Goal: Task Accomplishment & Management: Manage account settings

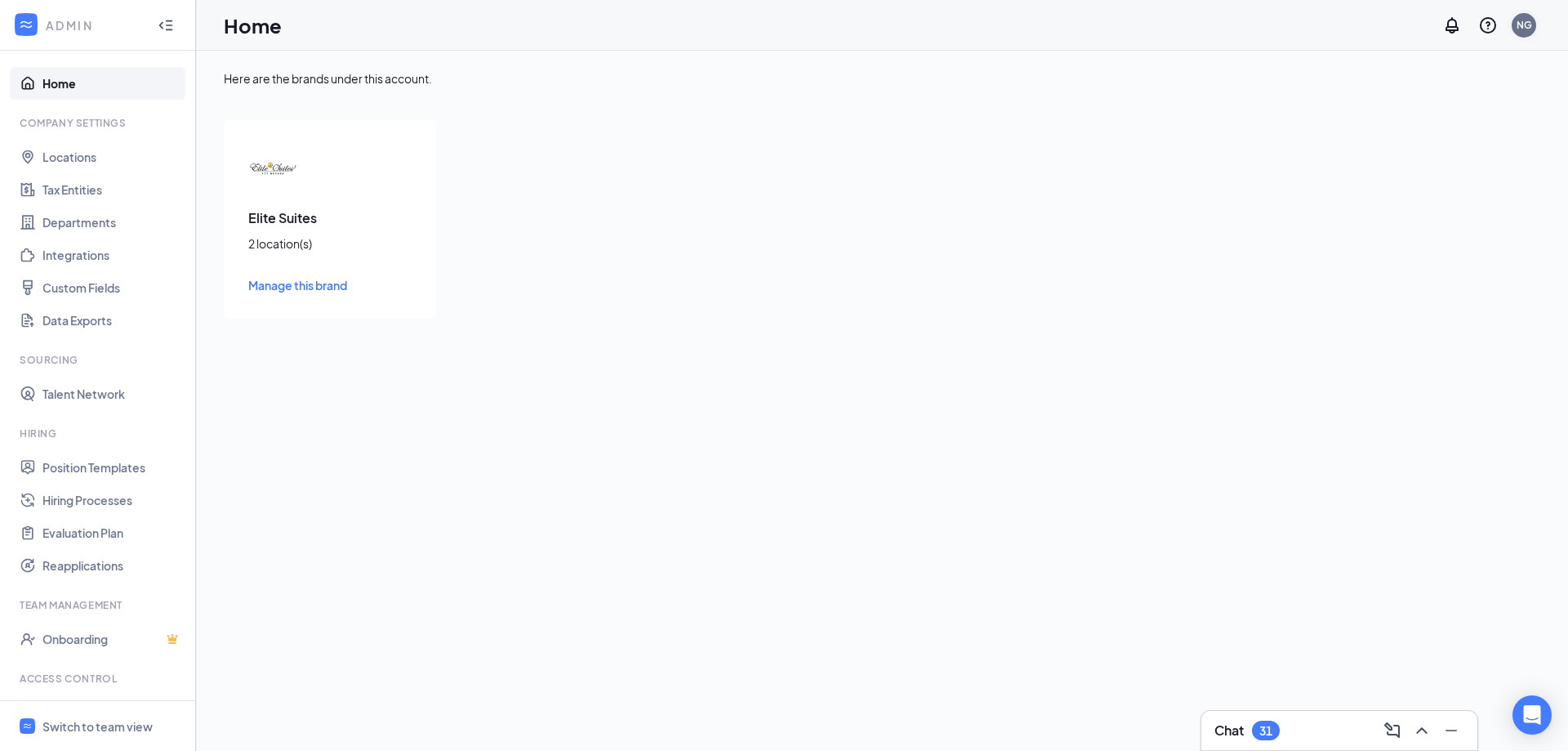
click at [1523, 22] on div "NG" at bounding box center [1525, 25] width 16 height 14
click at [1425, 233] on link "Switch account" at bounding box center [1395, 226] width 82 height 15
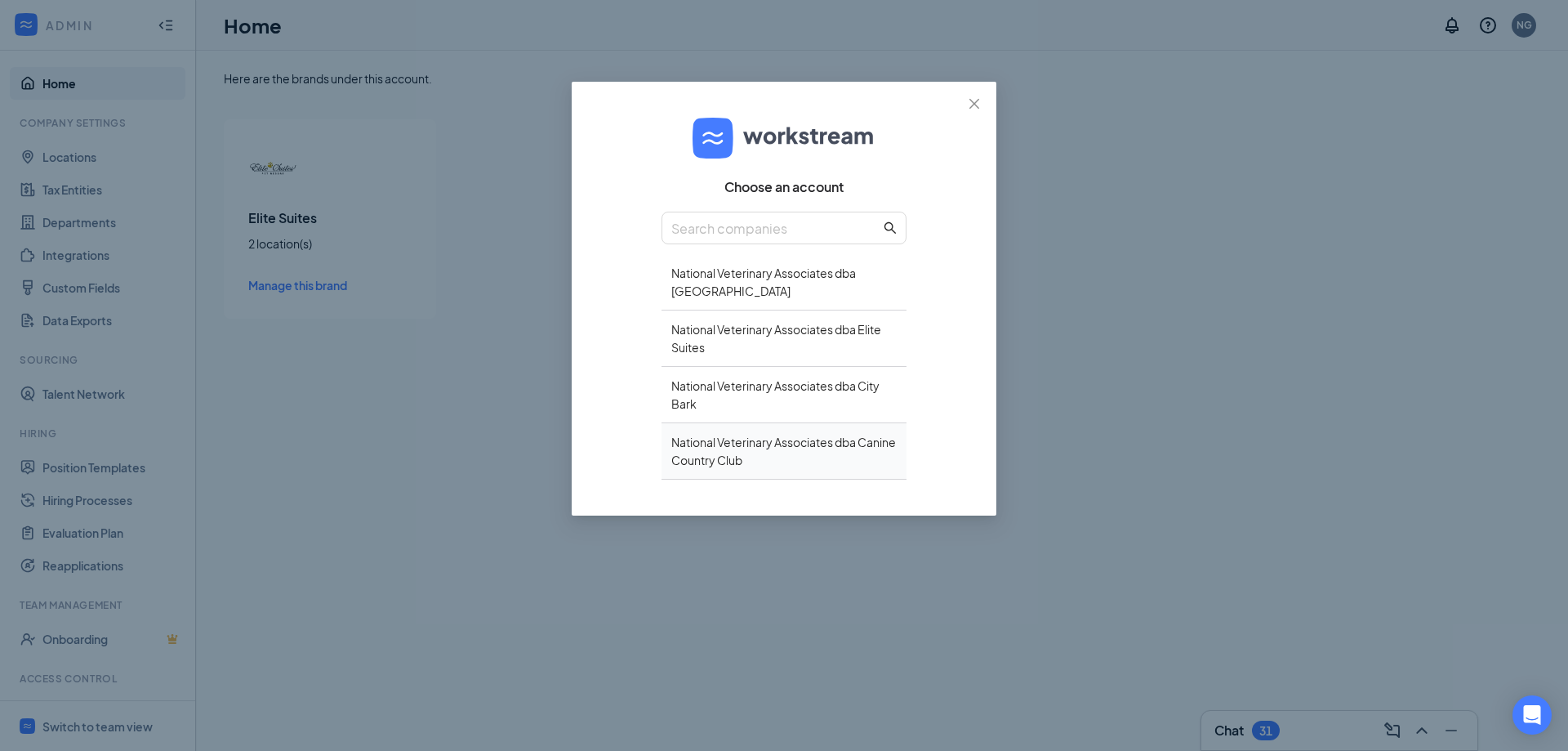
click at [767, 457] on div "National Veterinary Associates dba Canine Country Club" at bounding box center [784, 451] width 245 height 57
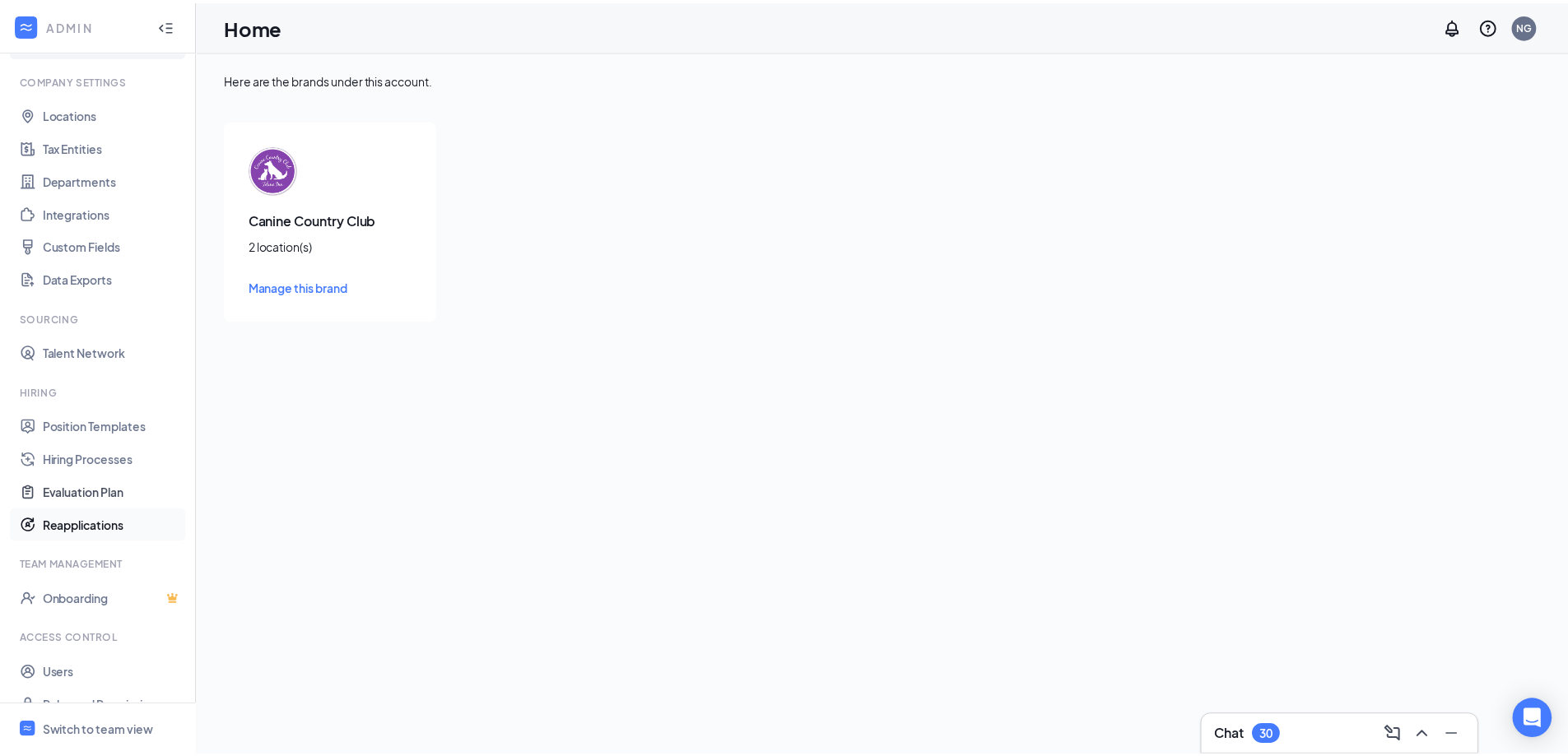
scroll to position [68, 0]
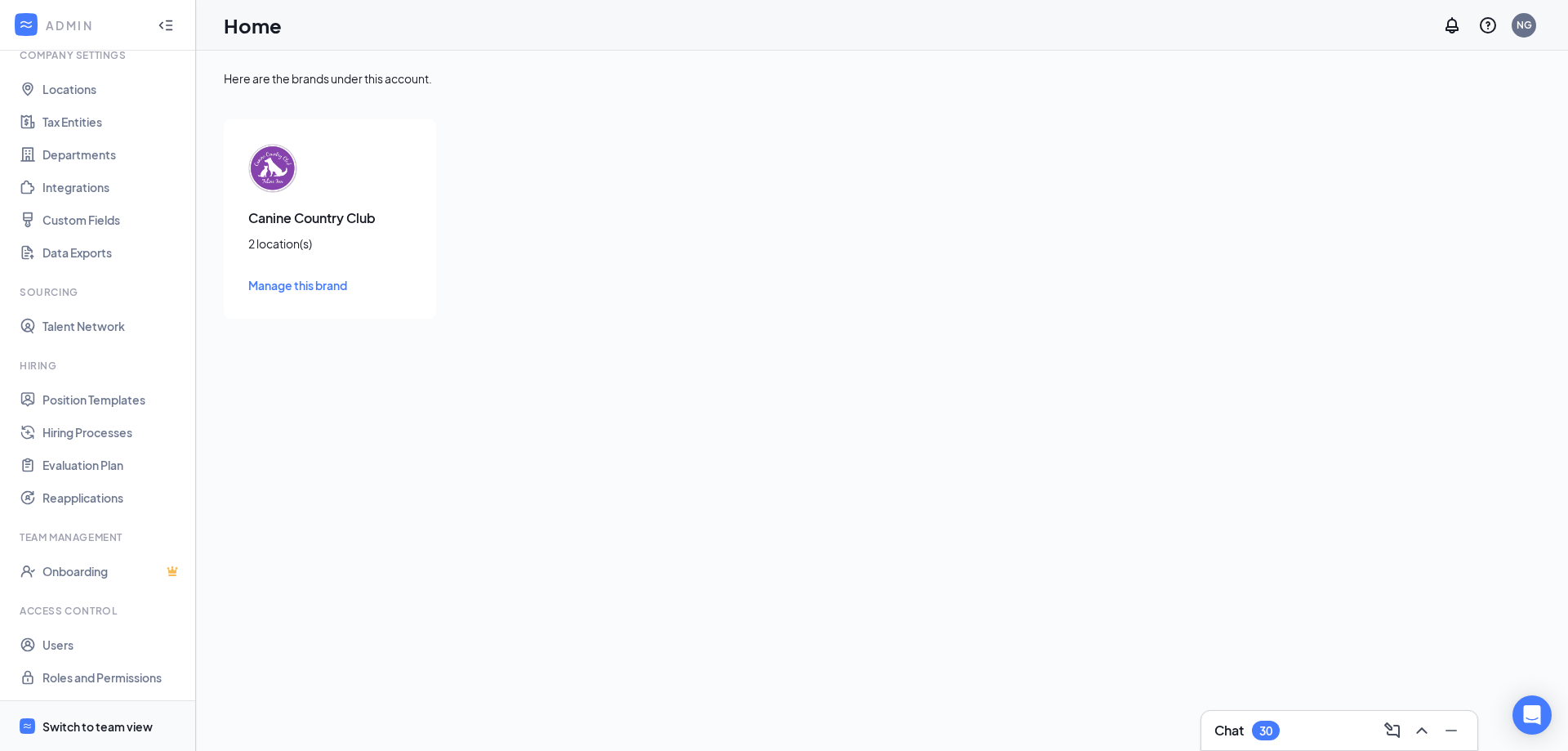
click at [79, 720] on div "Switch to team view" at bounding box center [97, 727] width 110 height 17
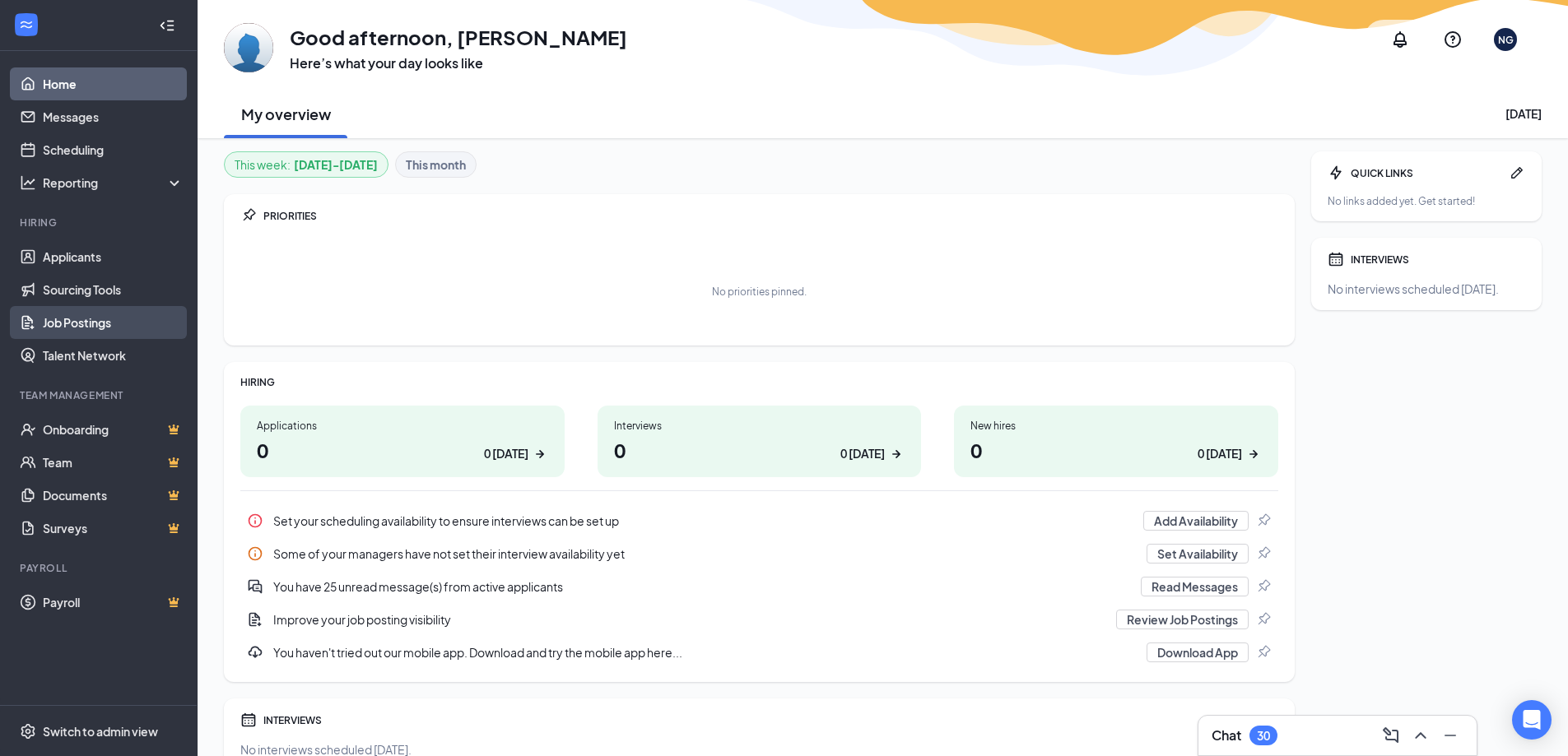
click at [83, 329] on link "Job Postings" at bounding box center [113, 322] width 141 height 33
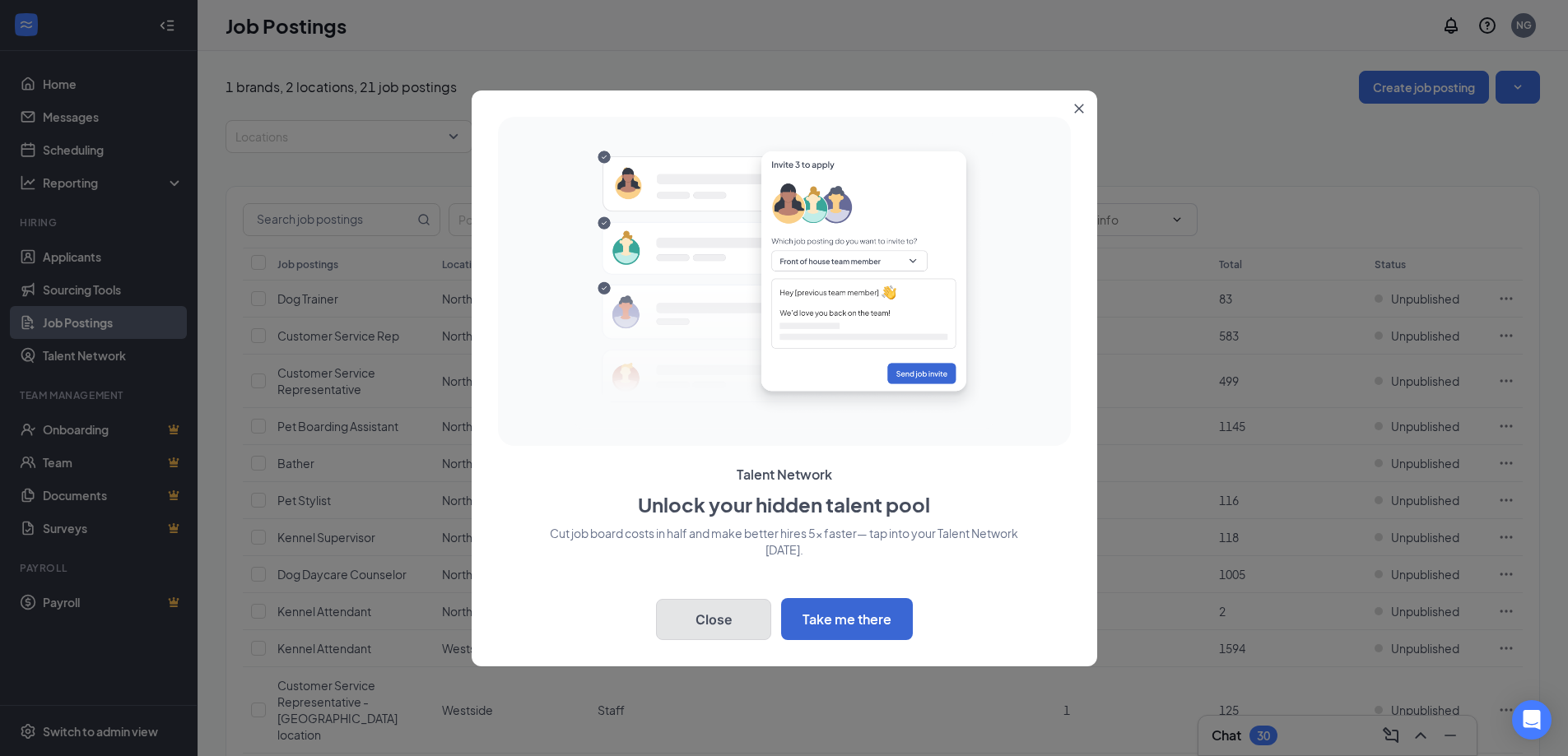
click at [737, 623] on button "Close" at bounding box center [713, 619] width 115 height 41
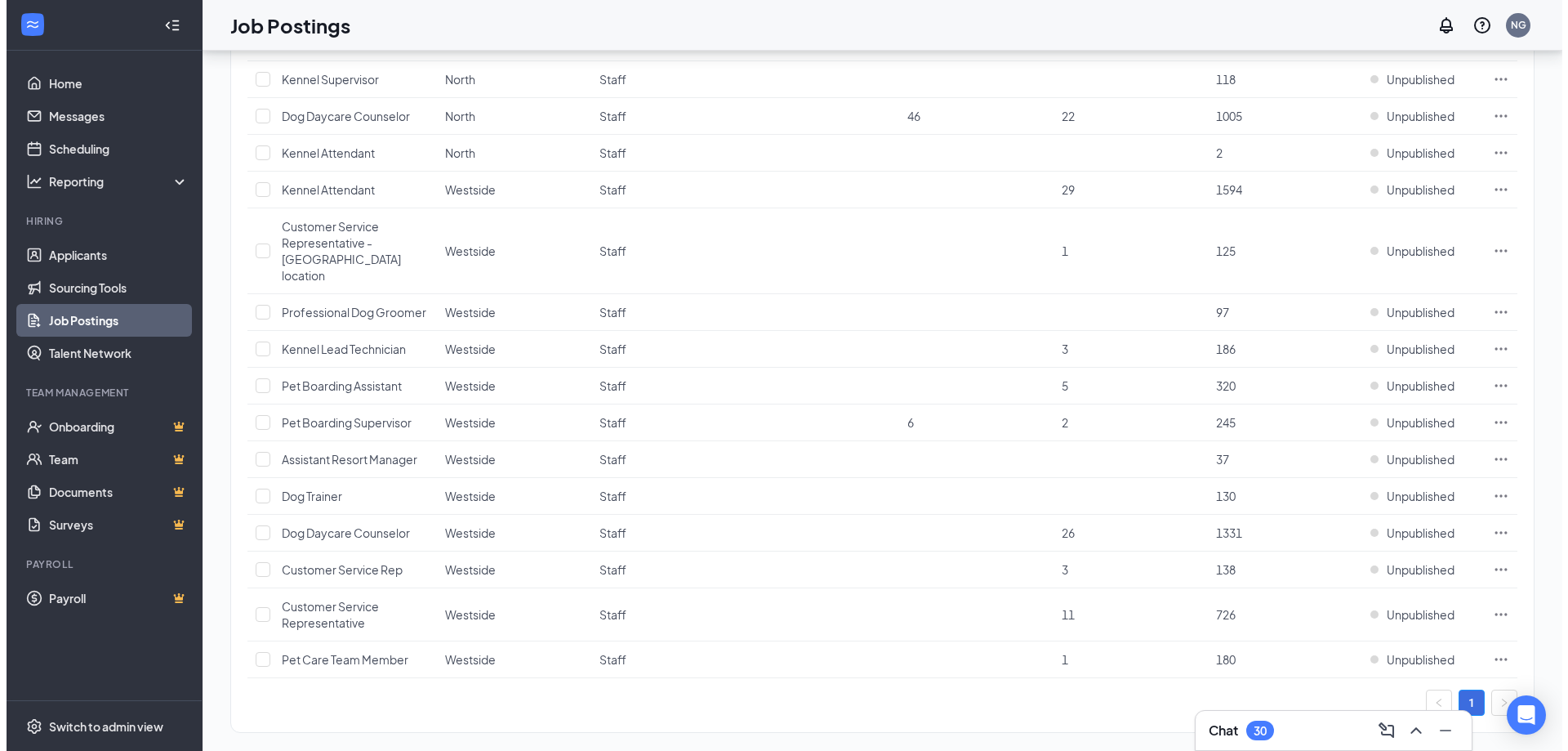
scroll to position [456, 0]
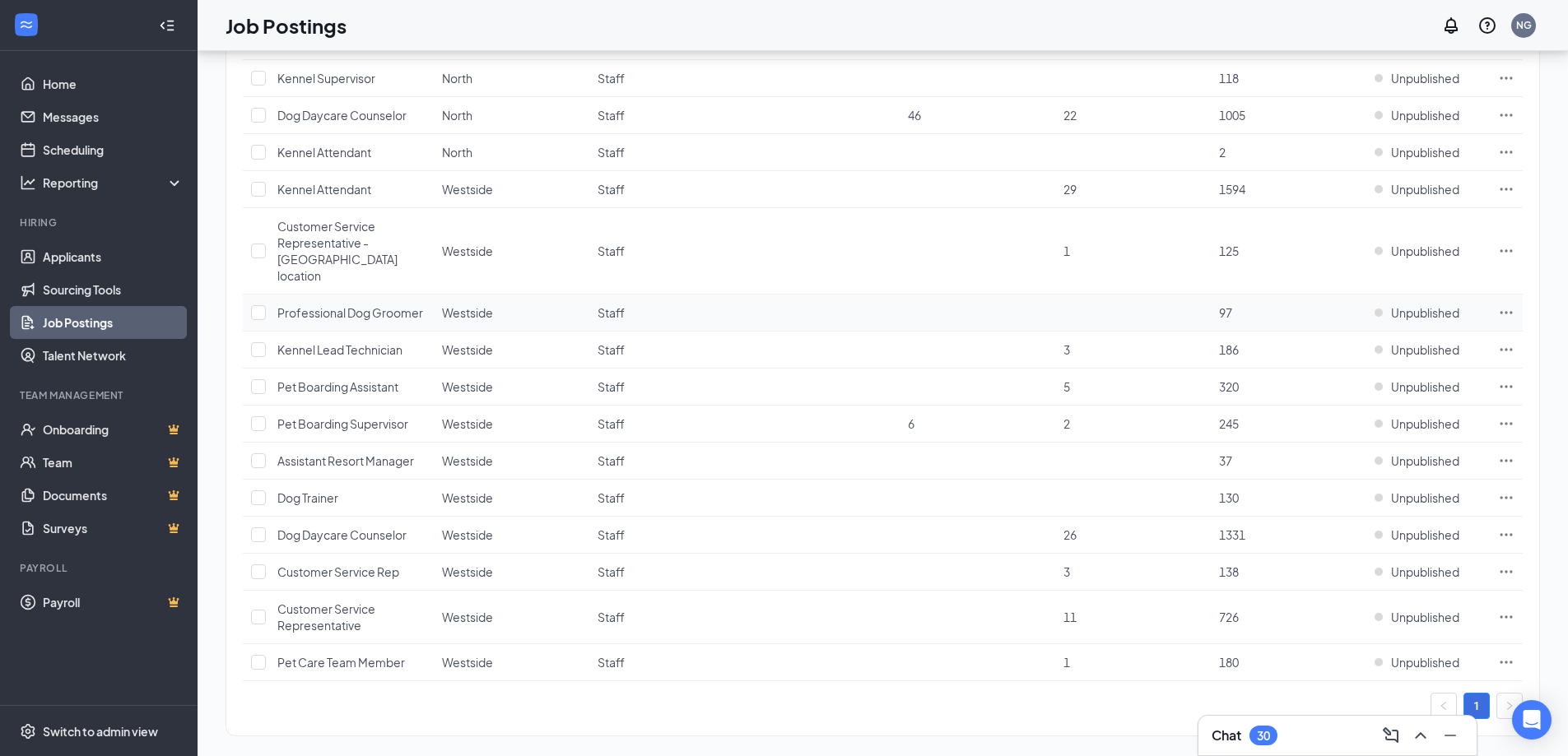
click at [1503, 304] on icon "Ellipses" at bounding box center [1506, 313] width 17 height 17
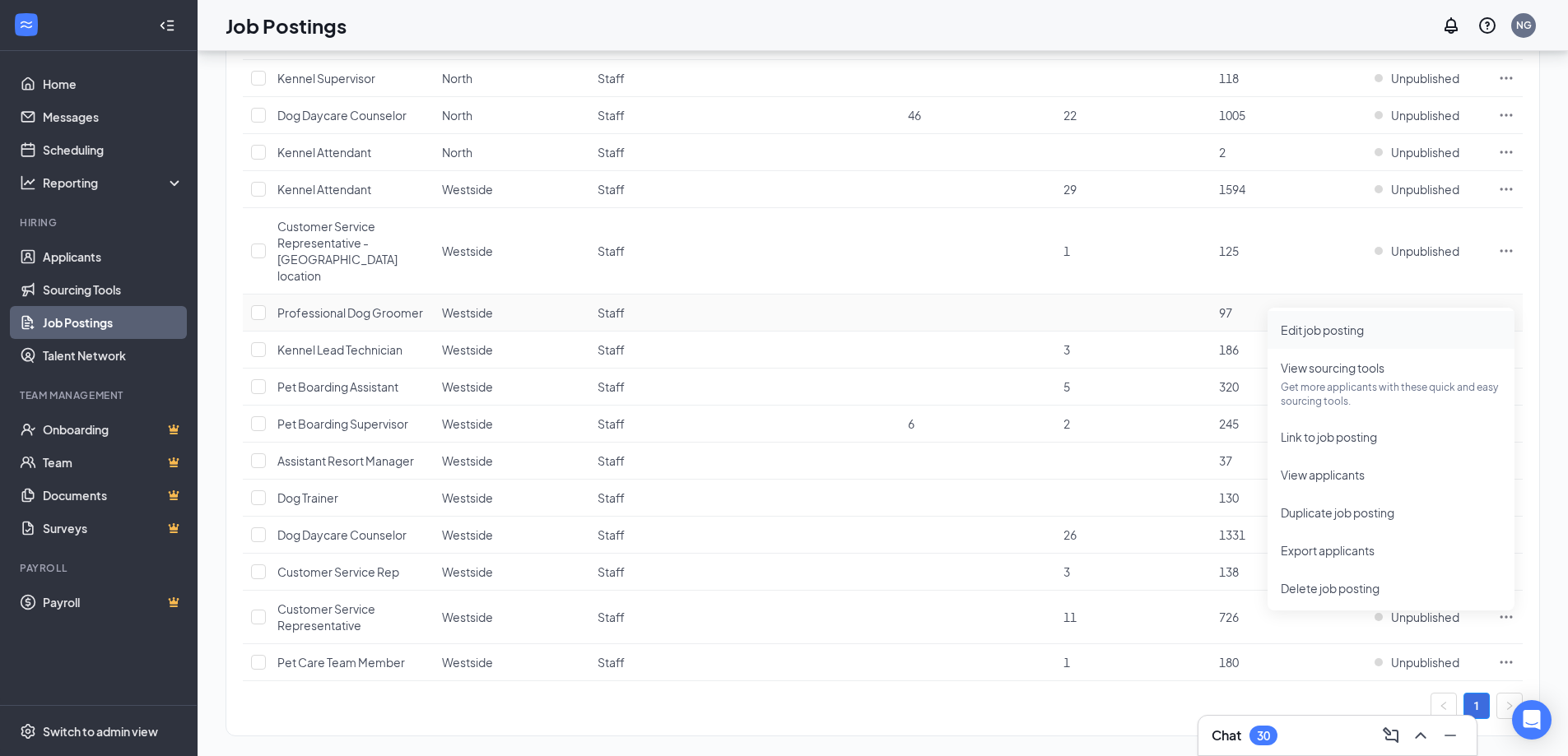
click at [1399, 323] on span "Edit job posting" at bounding box center [1390, 330] width 221 height 18
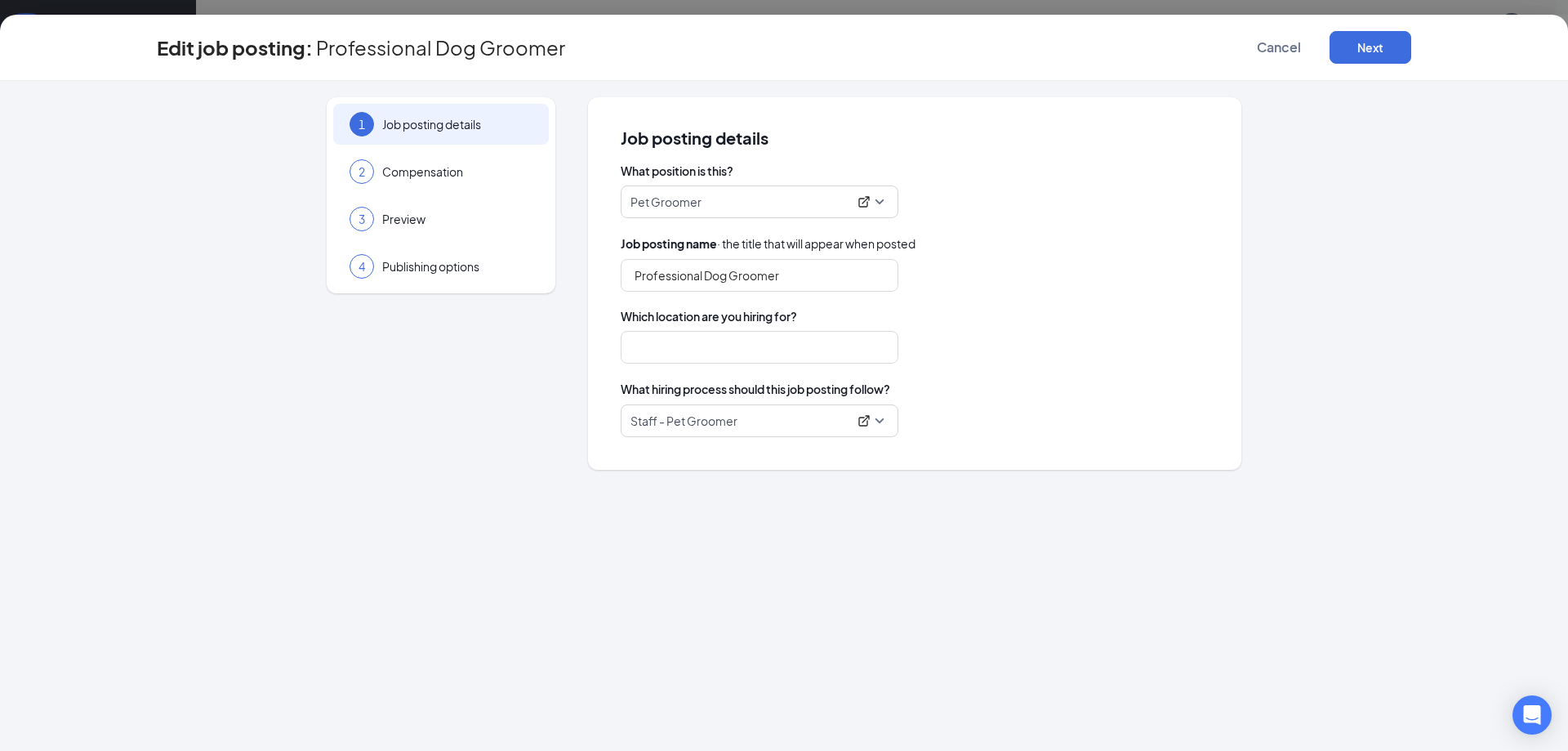
type input "Westside"
click at [865, 424] on icon "ExternalLink" at bounding box center [865, 421] width 13 height 13
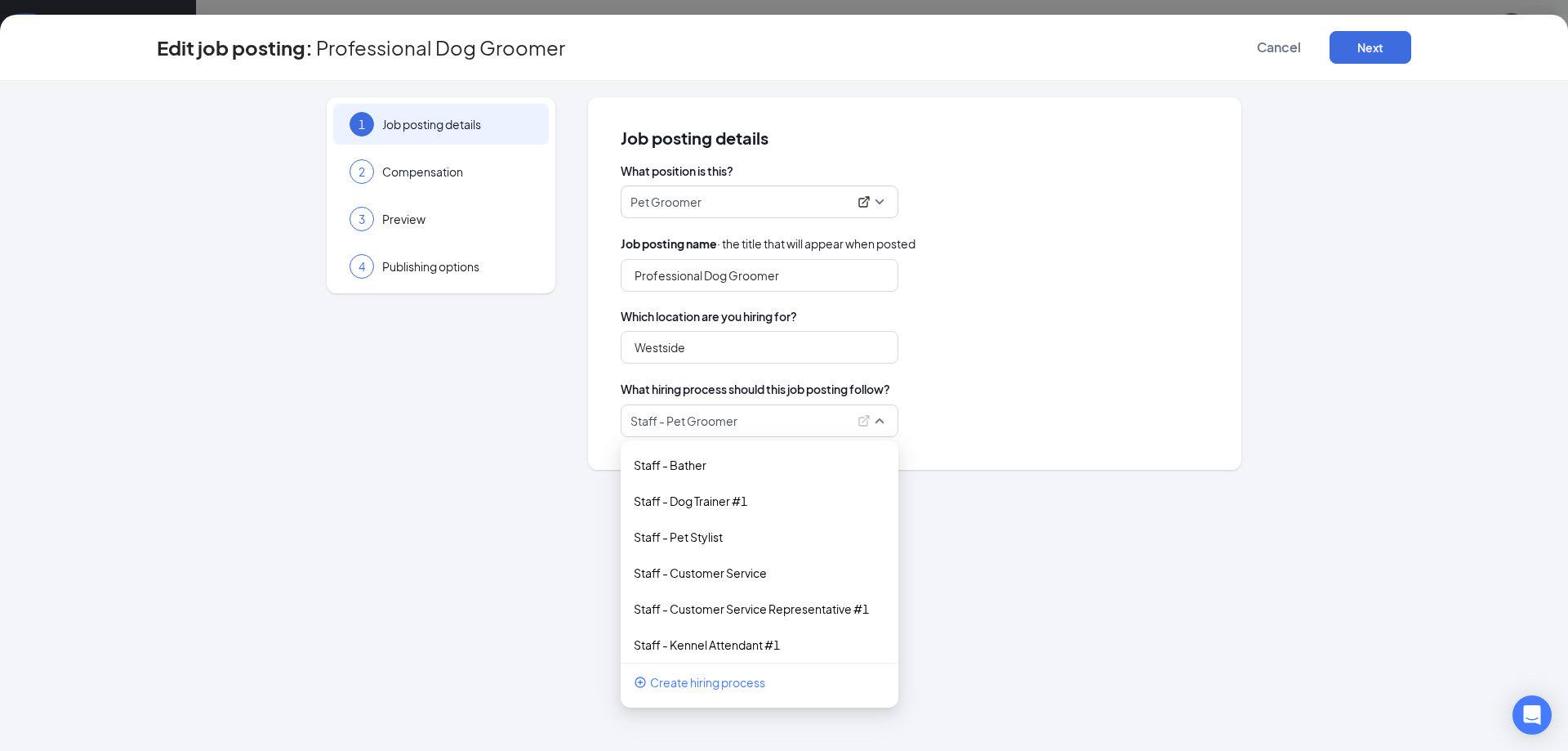
scroll to position [441, 0]
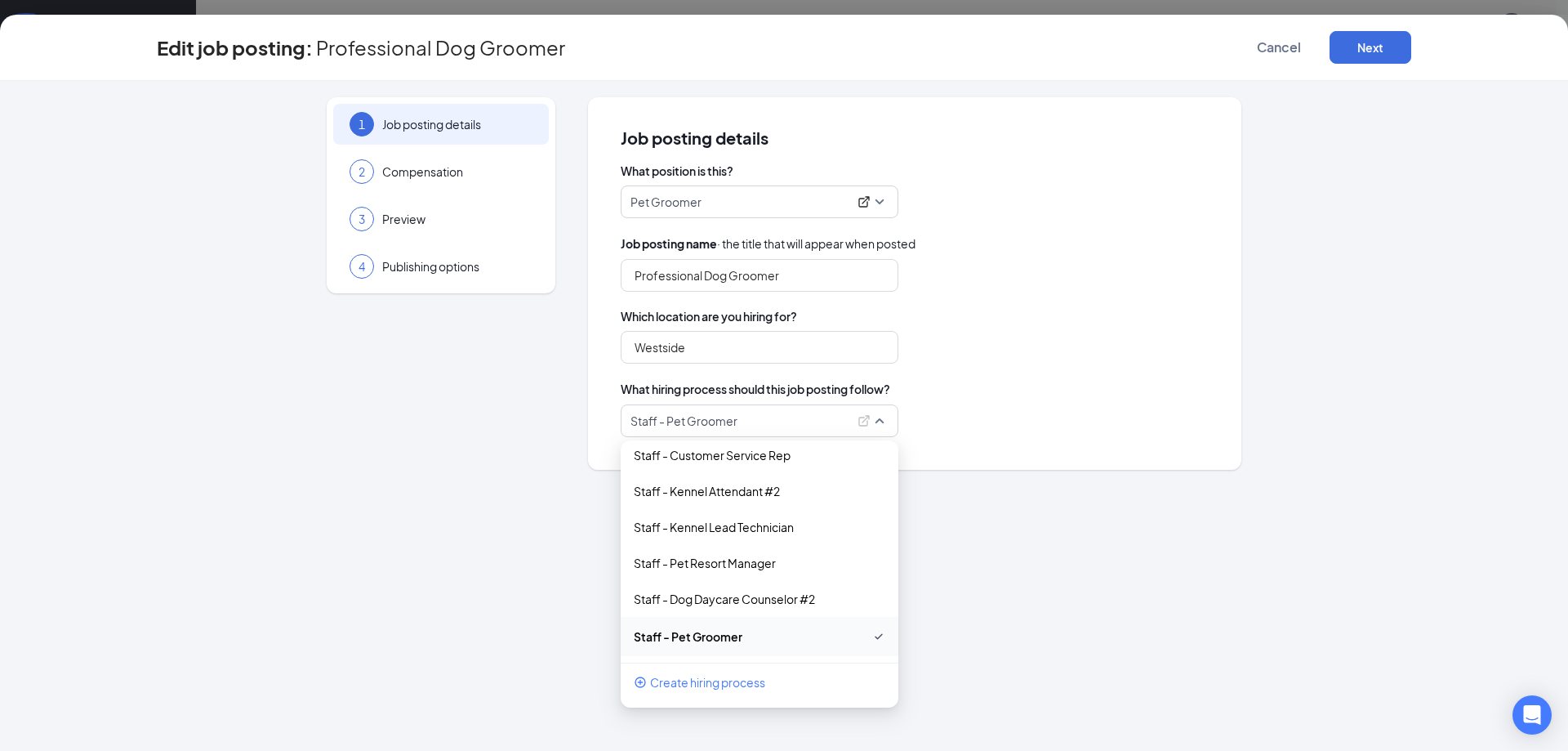
click at [1149, 559] on div "1 Job posting details 2 Compensation 3 Preview 4 Publishing options Job posting…" at bounding box center [784, 415] width 1568 height 670
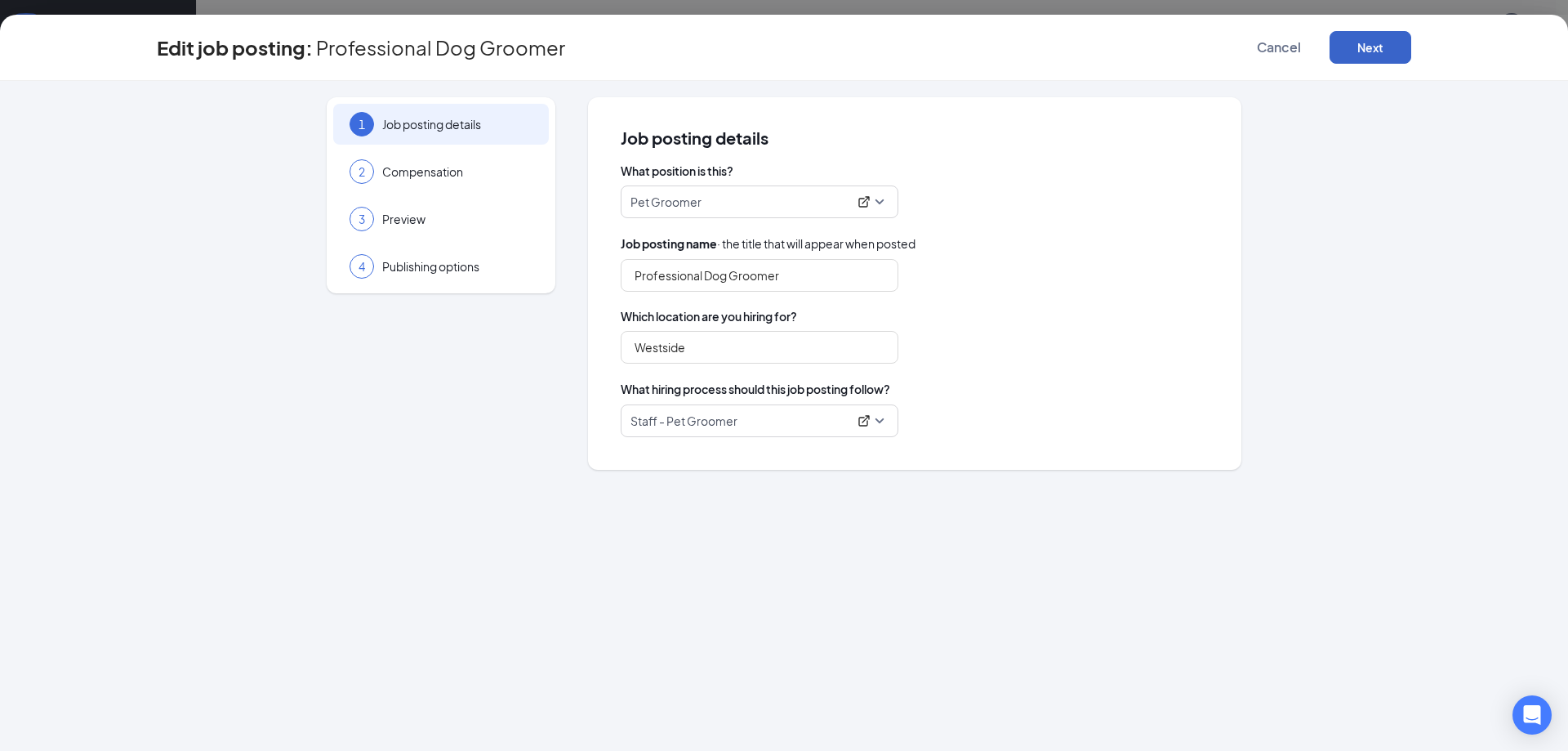
click at [1364, 39] on button "Next" at bounding box center [1371, 47] width 82 height 32
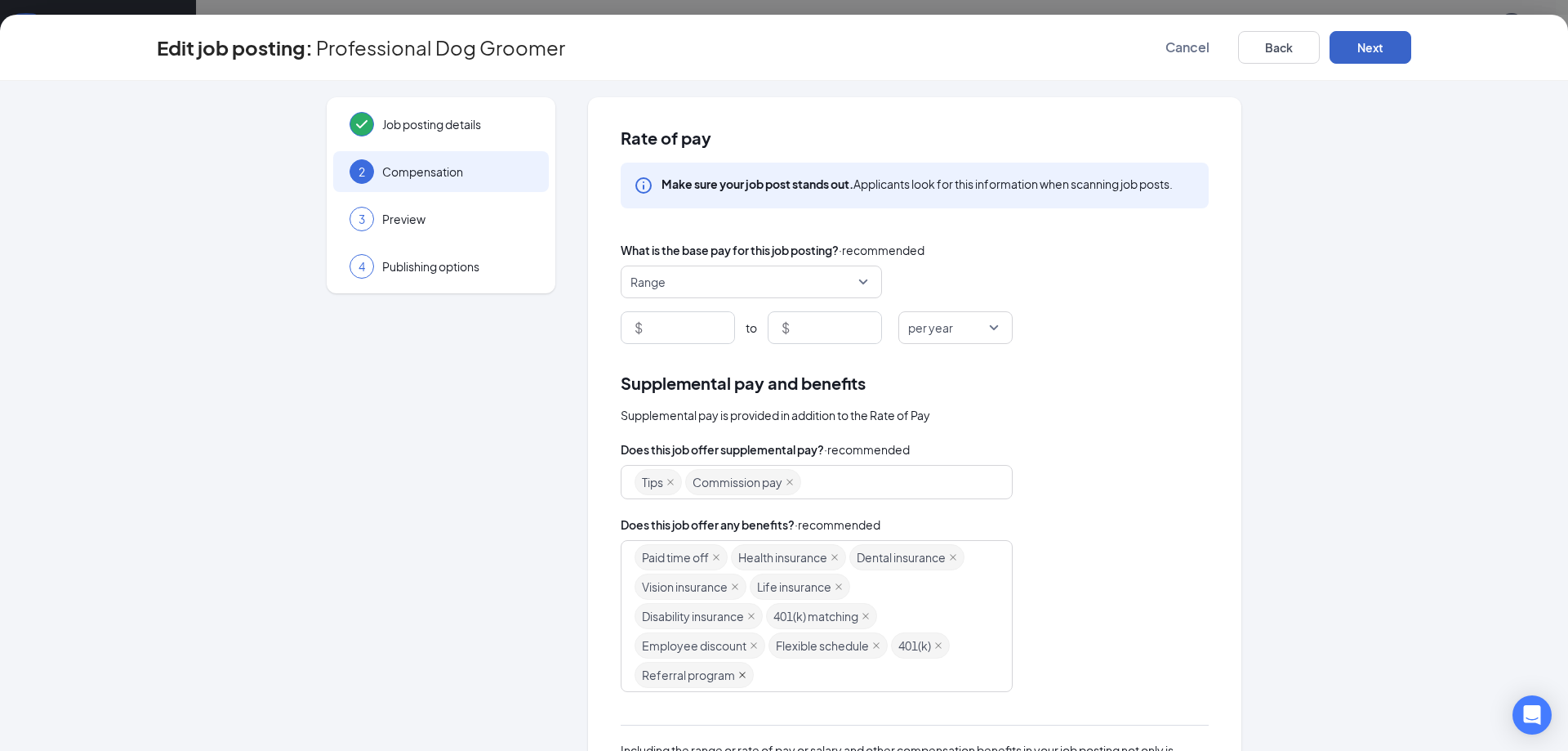
click at [738, 675] on icon "close" at bounding box center [742, 675] width 8 height 8
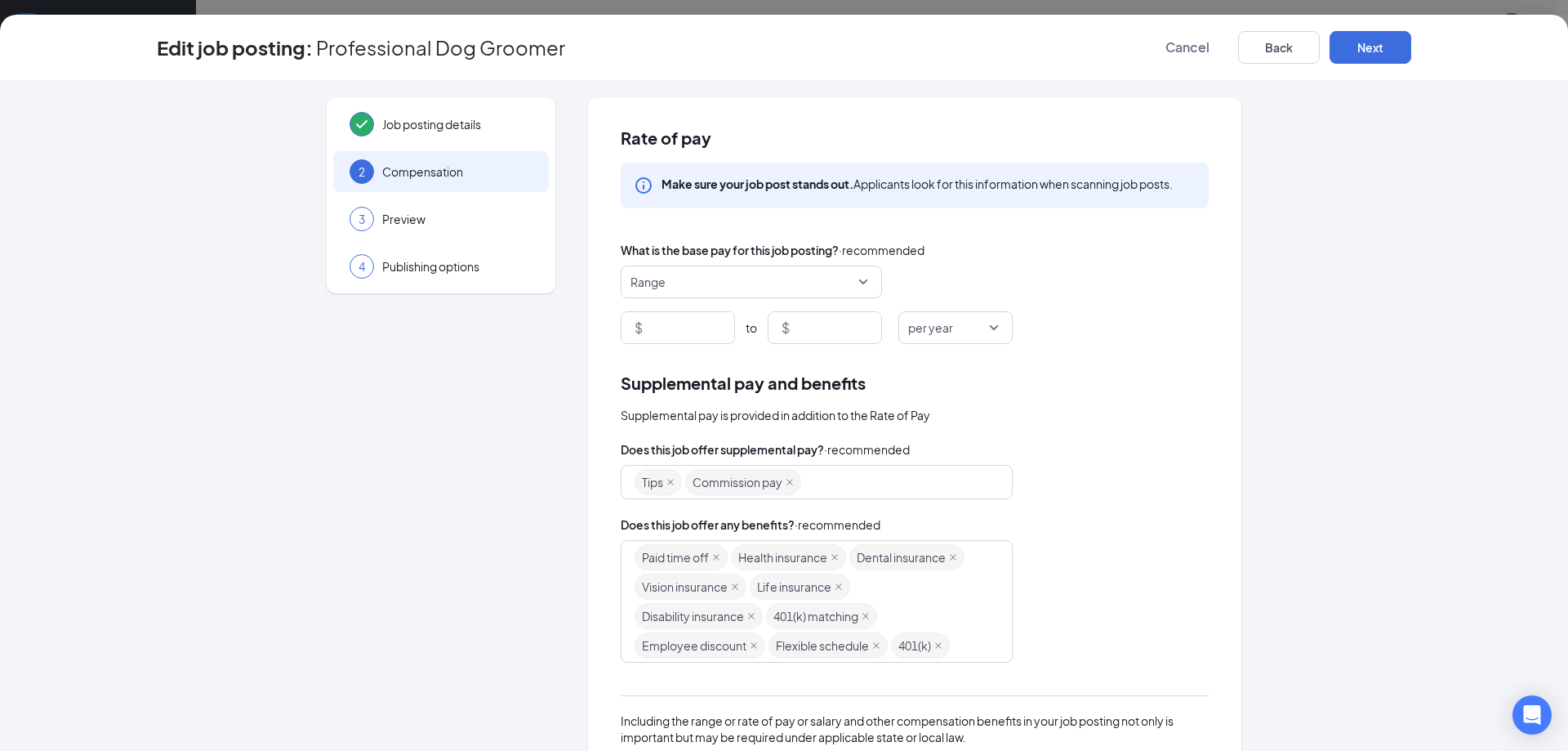
click at [1173, 477] on div "Tips Commission pay" at bounding box center [915, 481] width 588 height 34
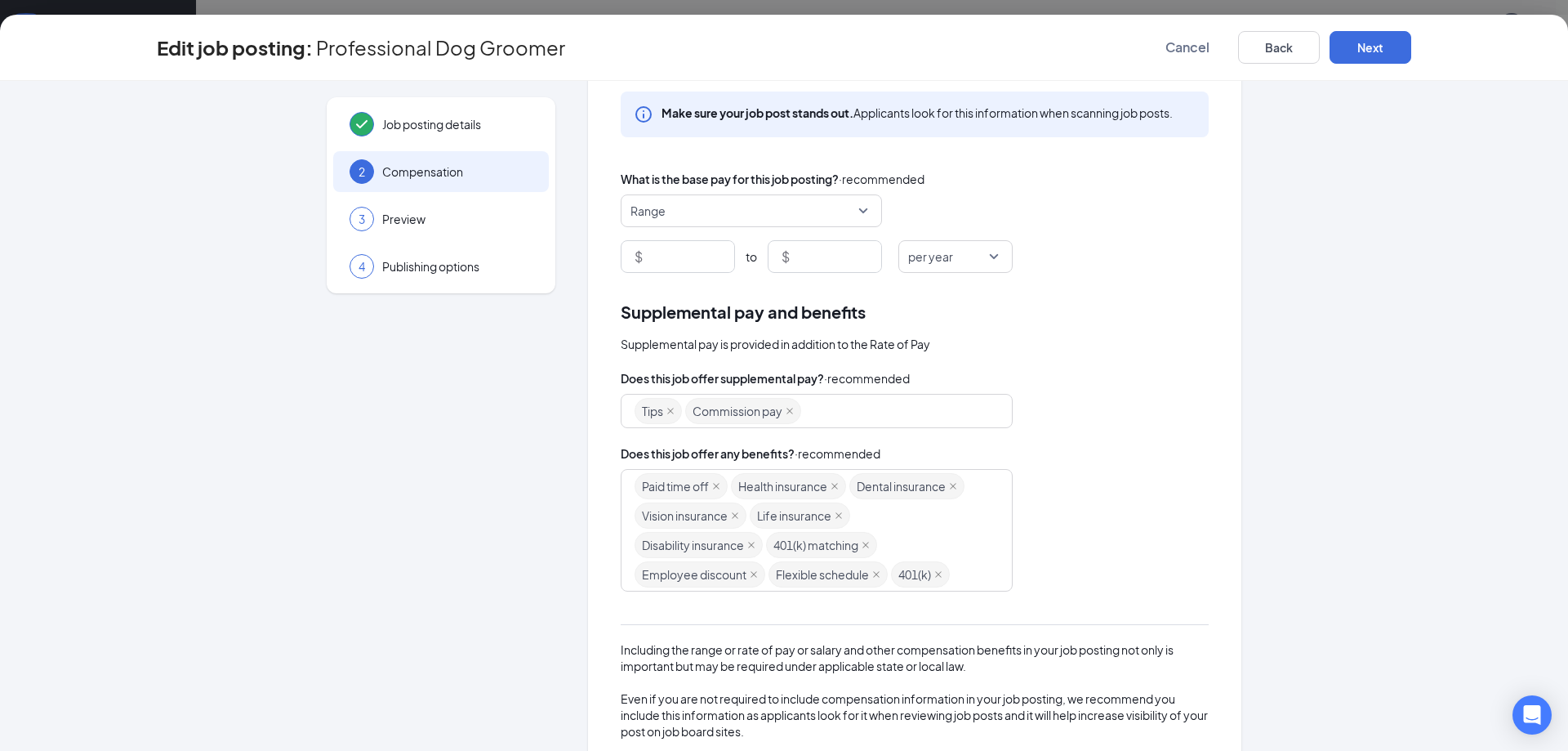
scroll to position [0, 0]
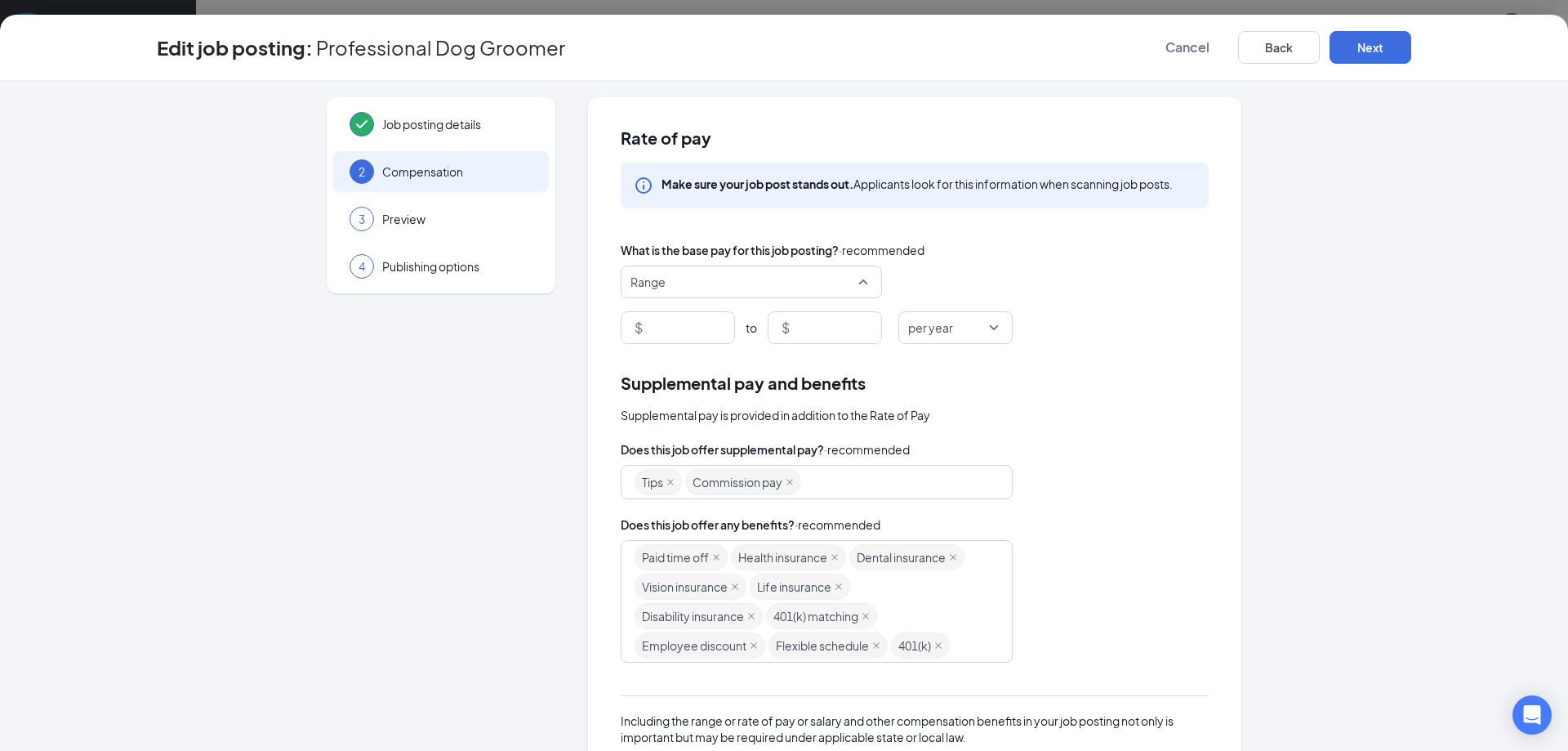
click at [836, 281] on span "Range" at bounding box center [744, 281] width 227 height 31
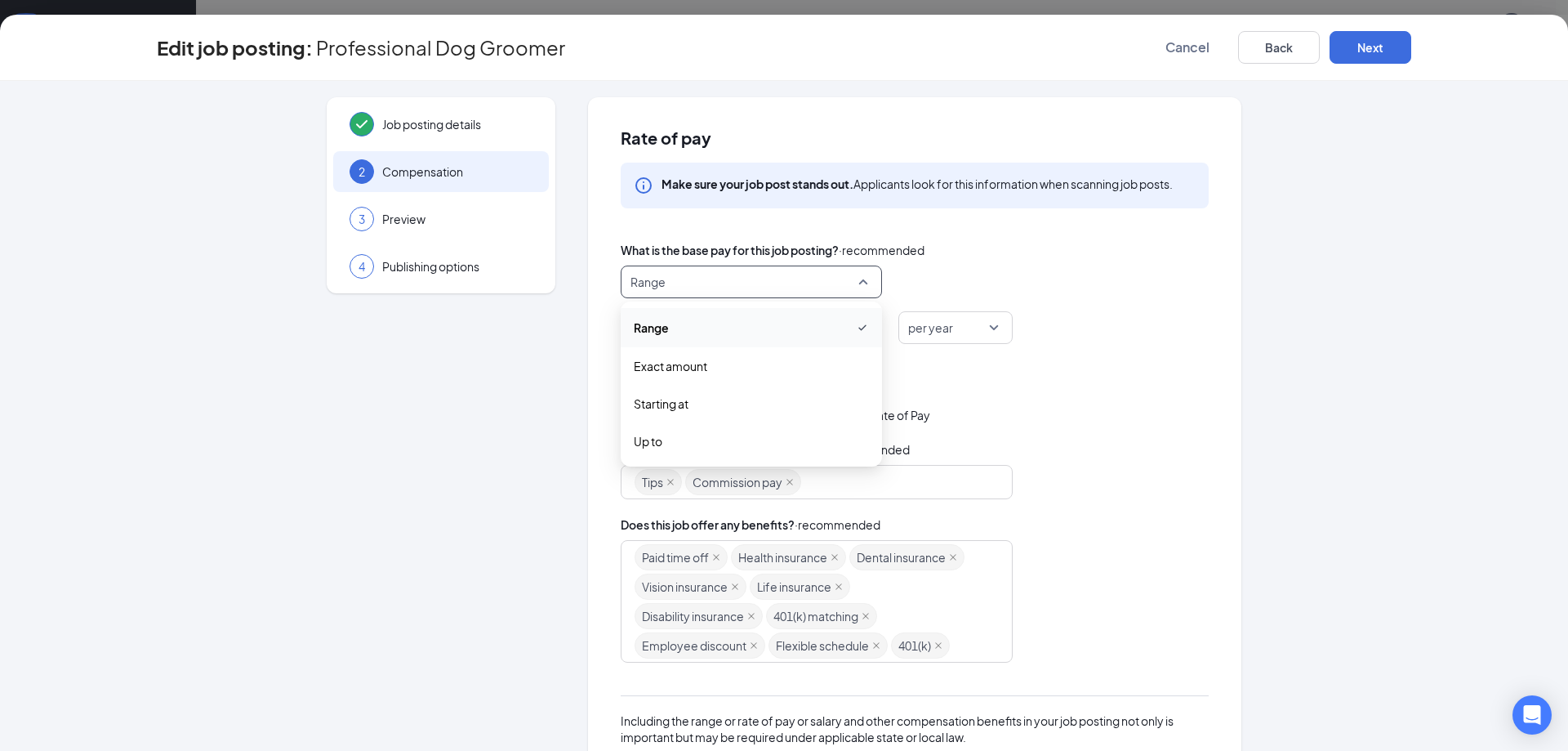
click at [1137, 276] on div "Range range exact_rate Range Exact amount Starting at Up to" at bounding box center [915, 281] width 588 height 32
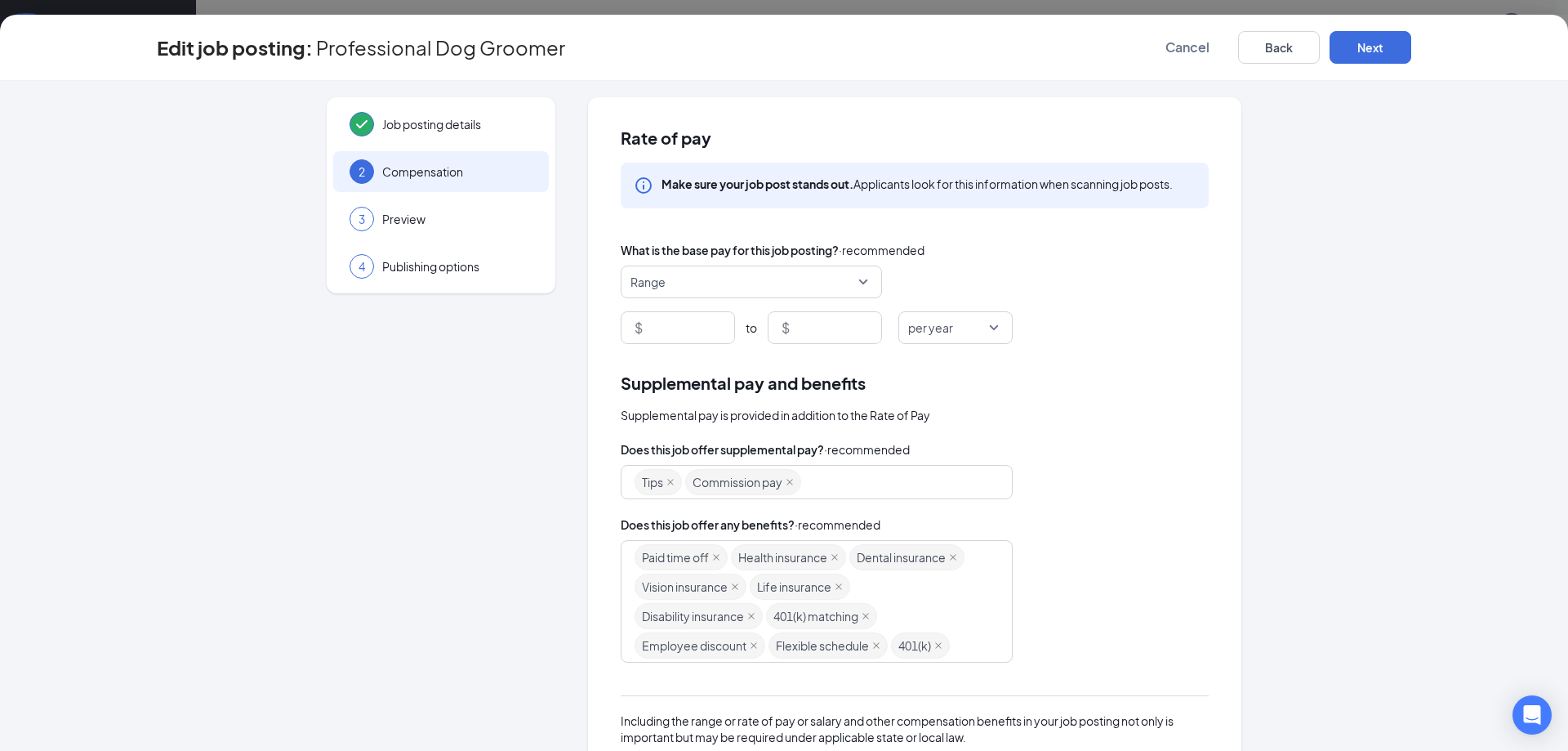
click at [992, 327] on span "per year" at bounding box center [955, 327] width 95 height 31
click at [974, 455] on span "per week" at bounding box center [955, 448] width 88 height 18
click at [1283, 455] on div "Job posting details 2 Compensation 3 Preview 4 Publishing options Rate of pay M…" at bounding box center [783, 510] width 1254 height 827
click at [669, 331] on input at bounding box center [690, 327] width 88 height 31
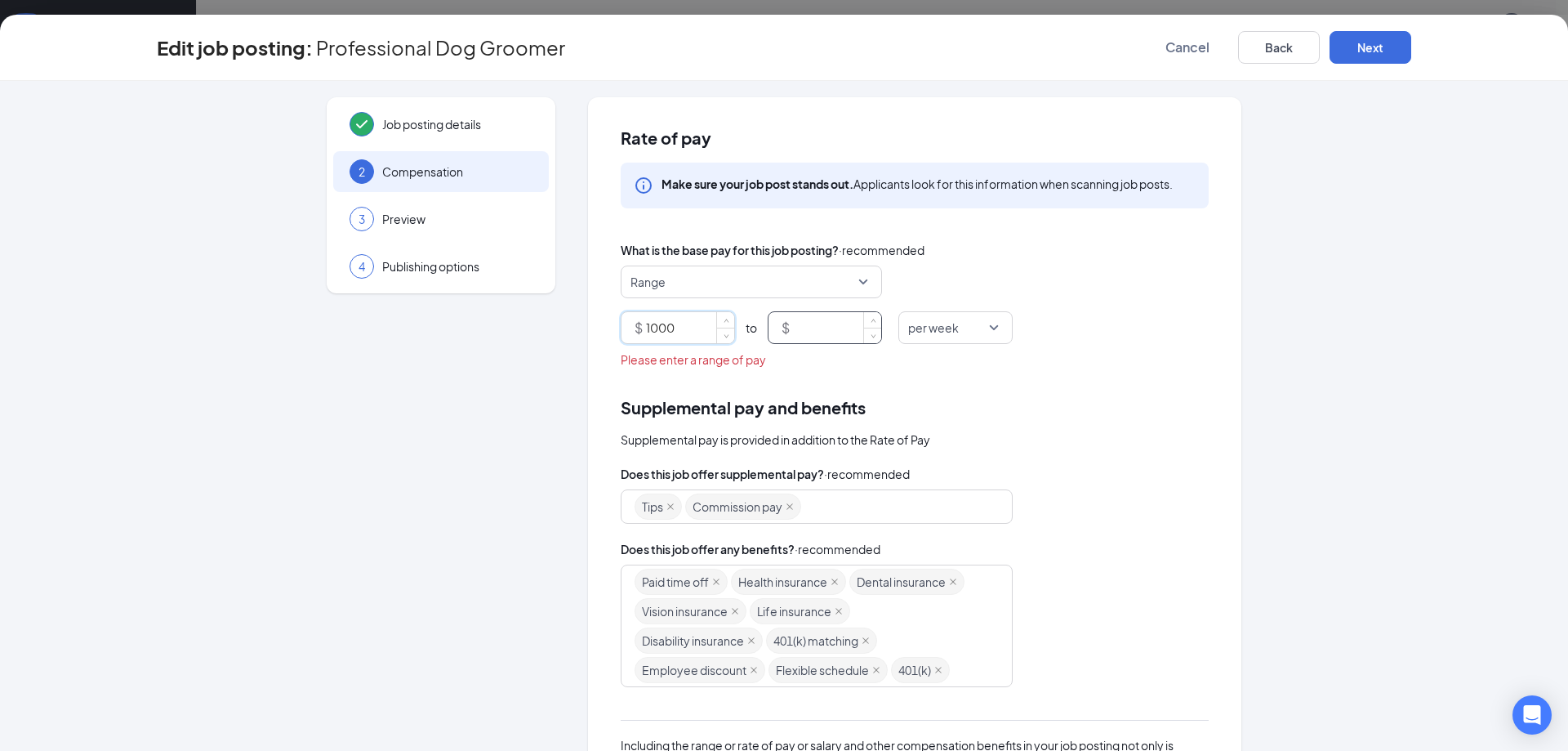
type input "1000"
click at [831, 331] on input at bounding box center [837, 327] width 88 height 31
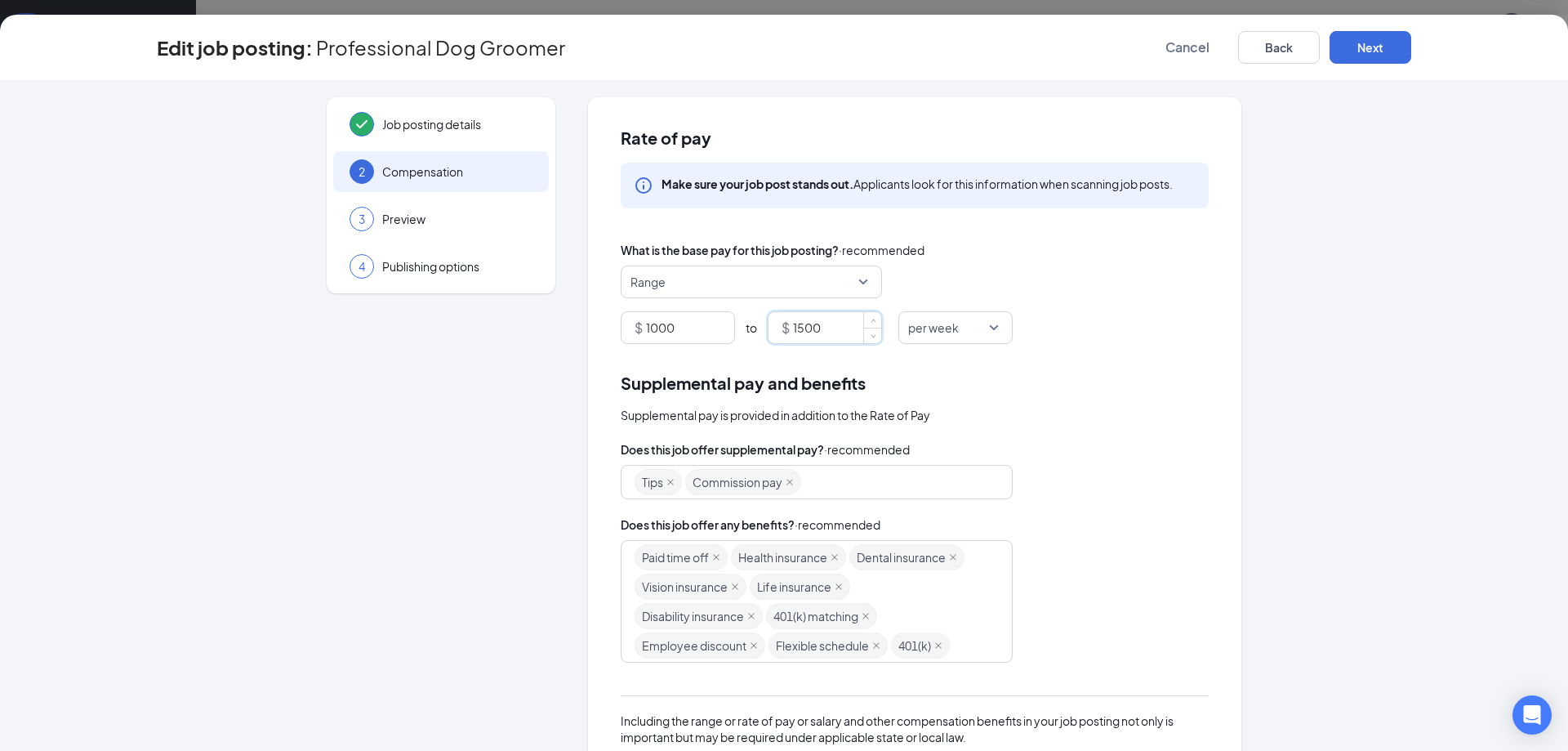
type input "1500"
click at [987, 402] on div "Supplemental pay and benefits Supplemental pay is provided in addition to the R…" at bounding box center [915, 397] width 588 height 53
click at [1357, 56] on button "Next" at bounding box center [1371, 47] width 82 height 32
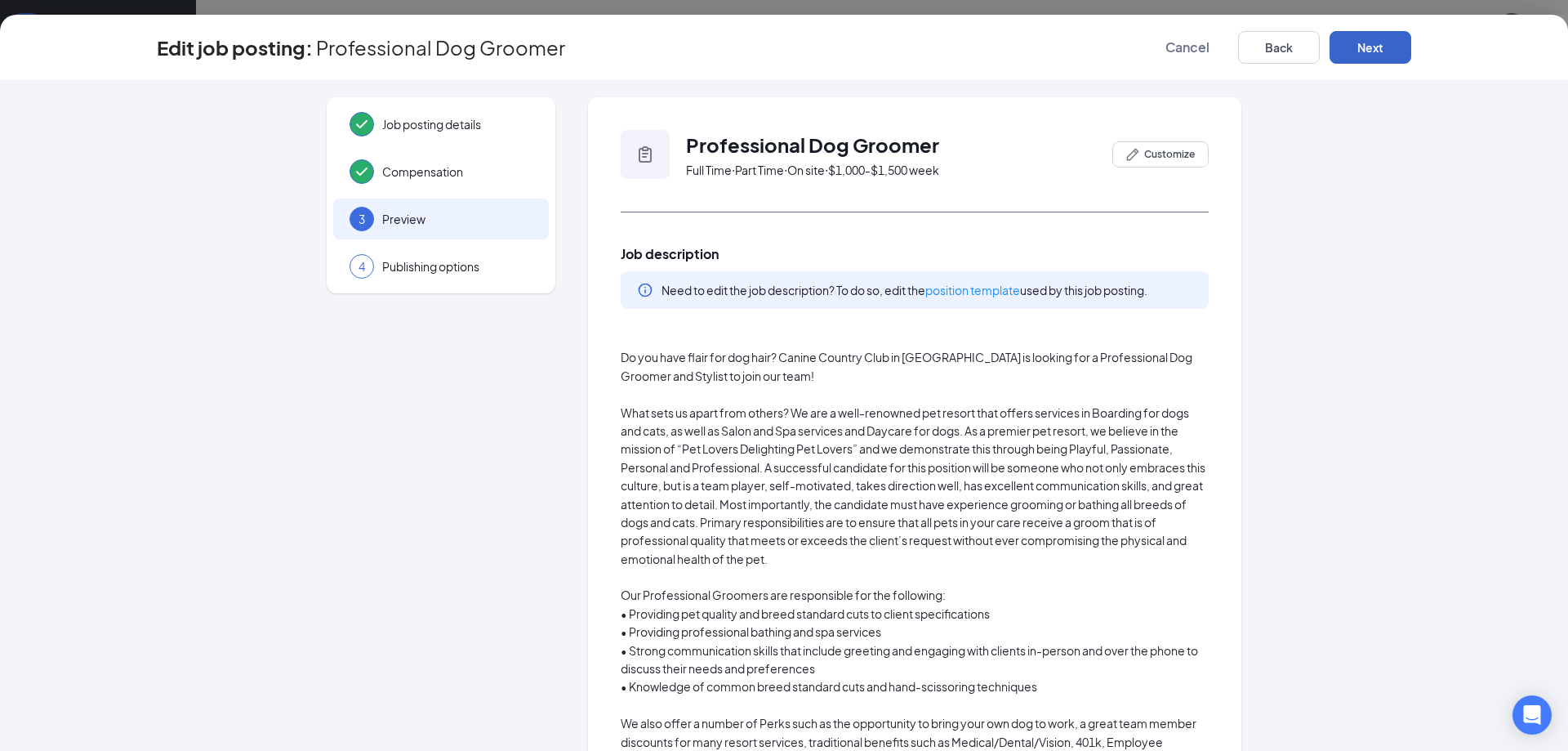
click at [1368, 56] on button "Next" at bounding box center [1371, 47] width 82 height 32
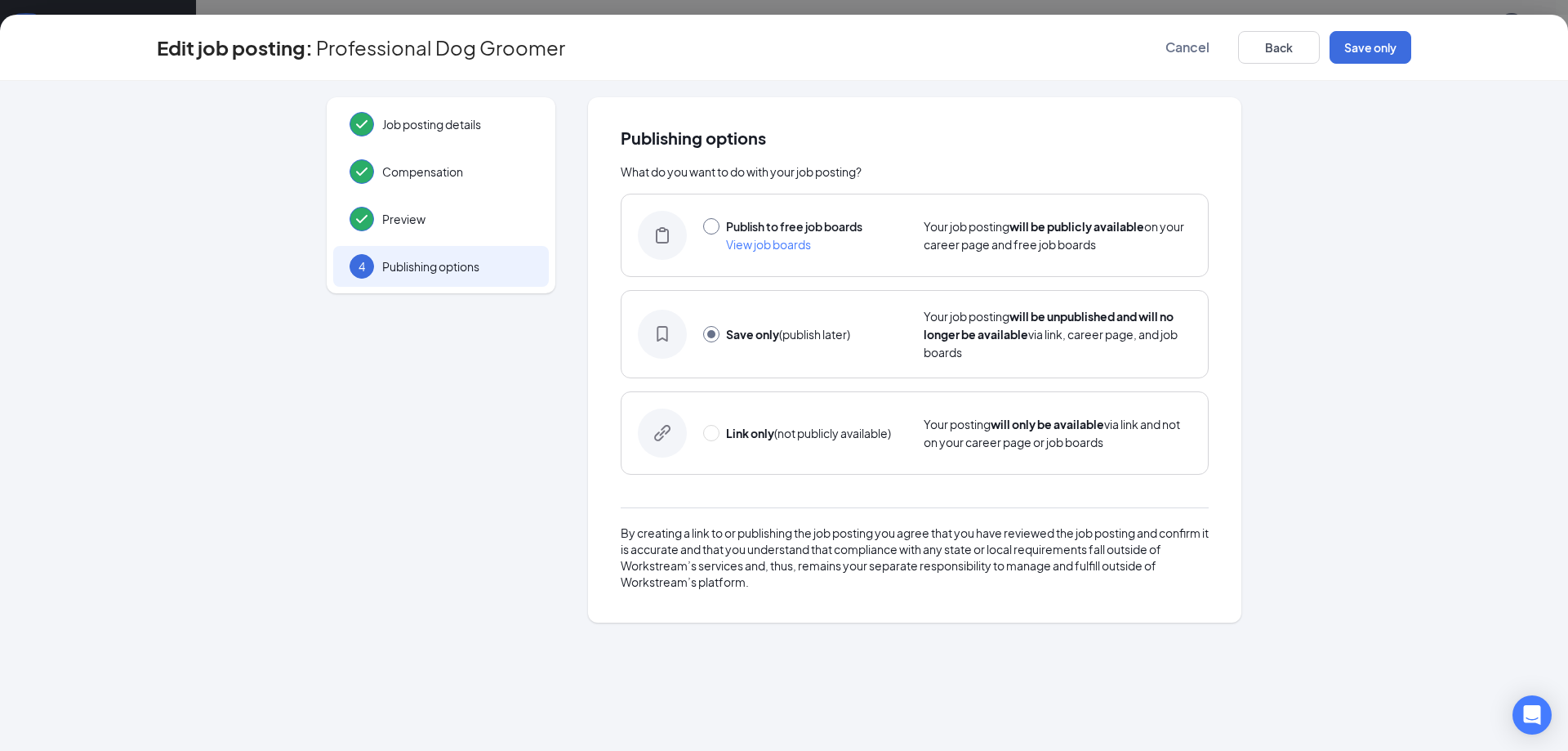
click at [712, 224] on input "radio" at bounding box center [712, 226] width 17 height 17
radio input "true"
radio input "false"
click at [1389, 58] on button "Publish" at bounding box center [1371, 47] width 82 height 32
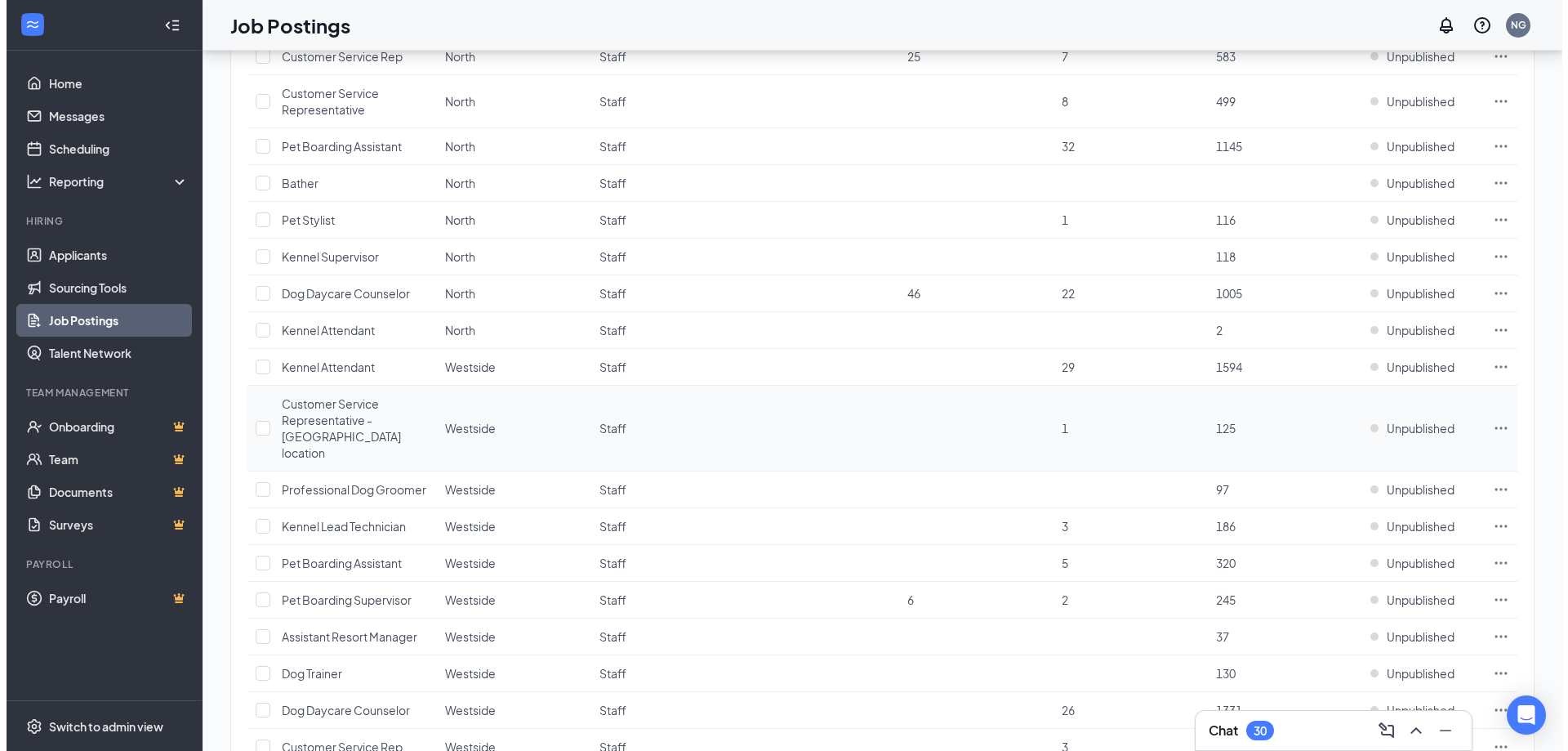
scroll to position [292, 0]
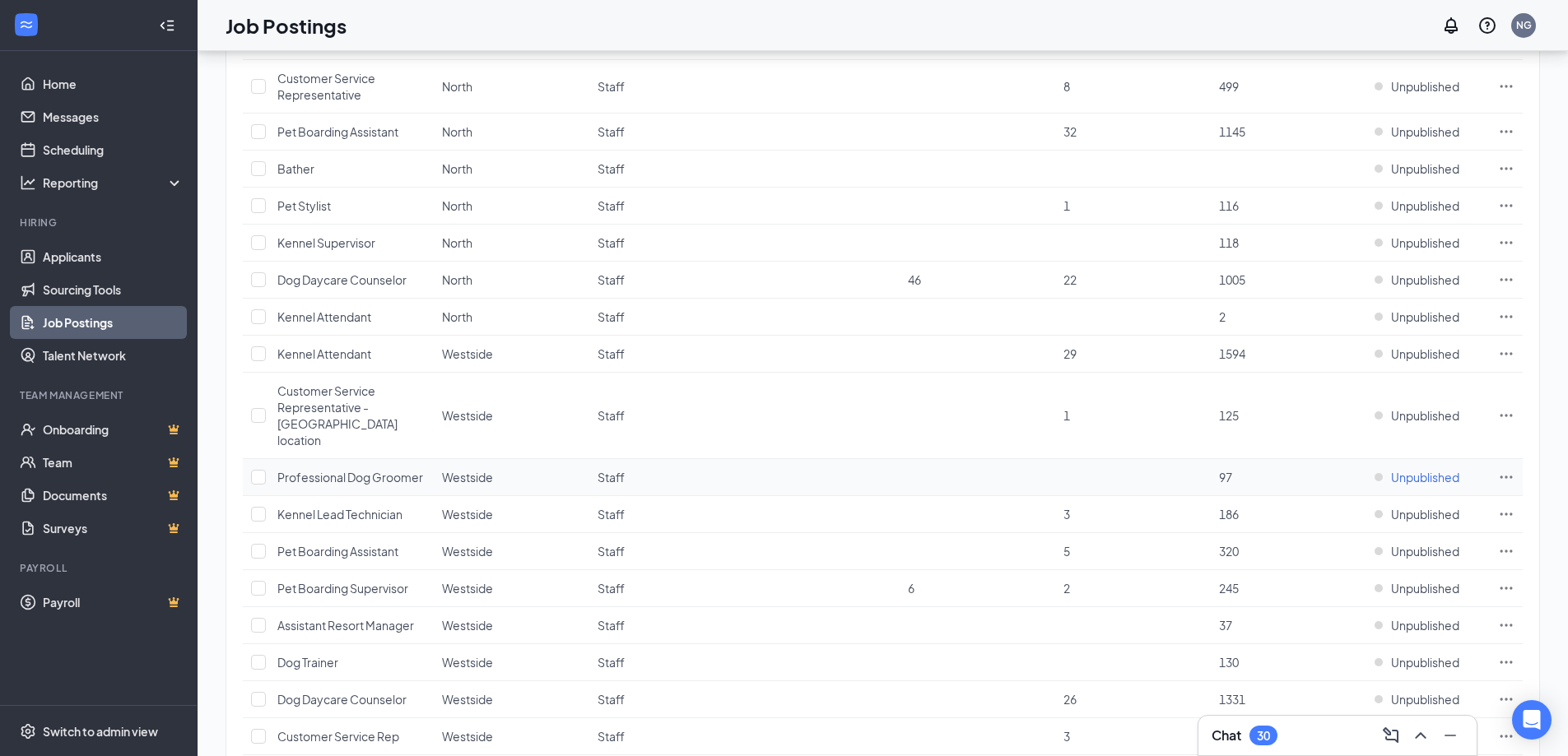
click at [1420, 469] on span "Unpublished" at bounding box center [1425, 477] width 68 height 17
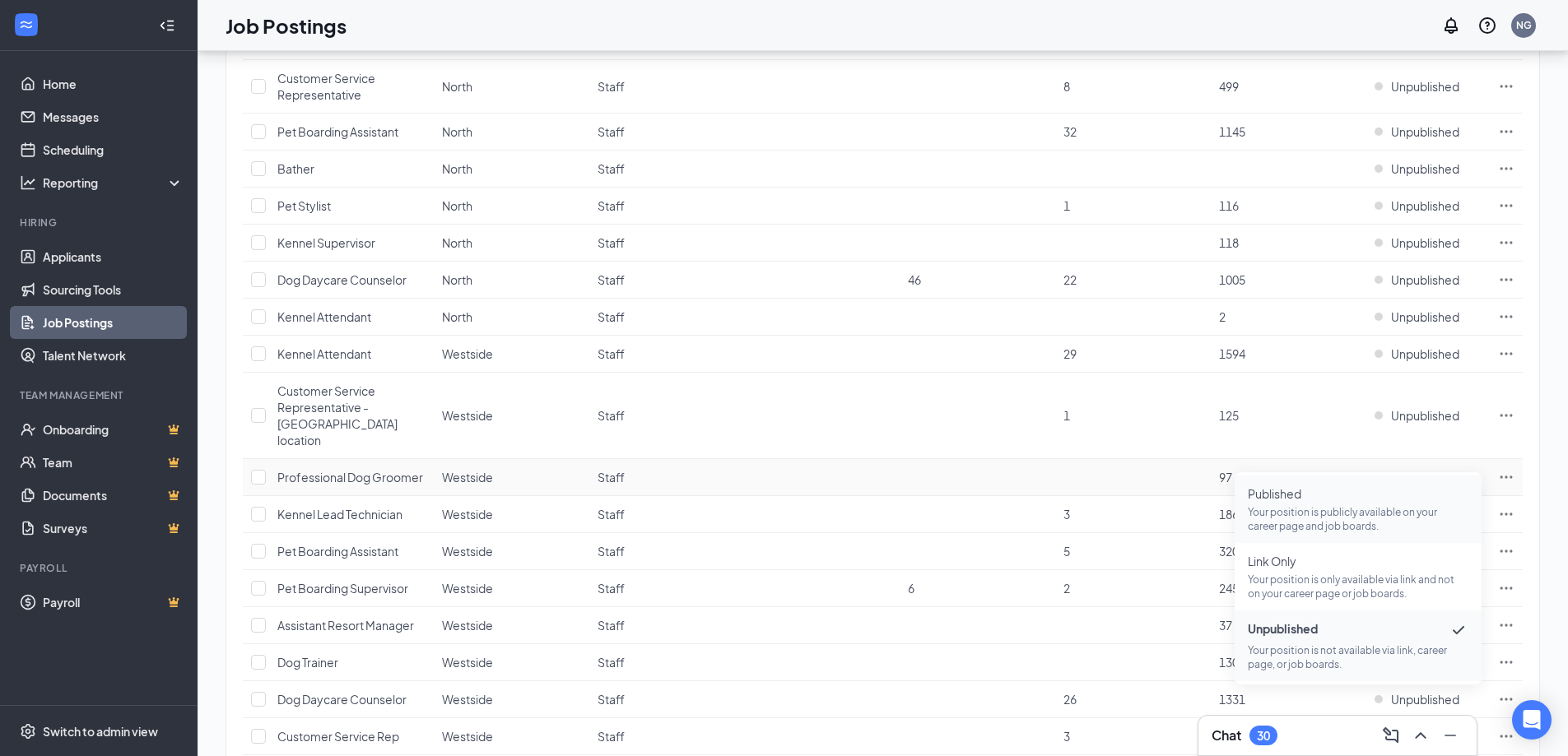
click at [1420, 510] on p "Your position is publicly available on your career page and job boards." at bounding box center [1358, 519] width 221 height 28
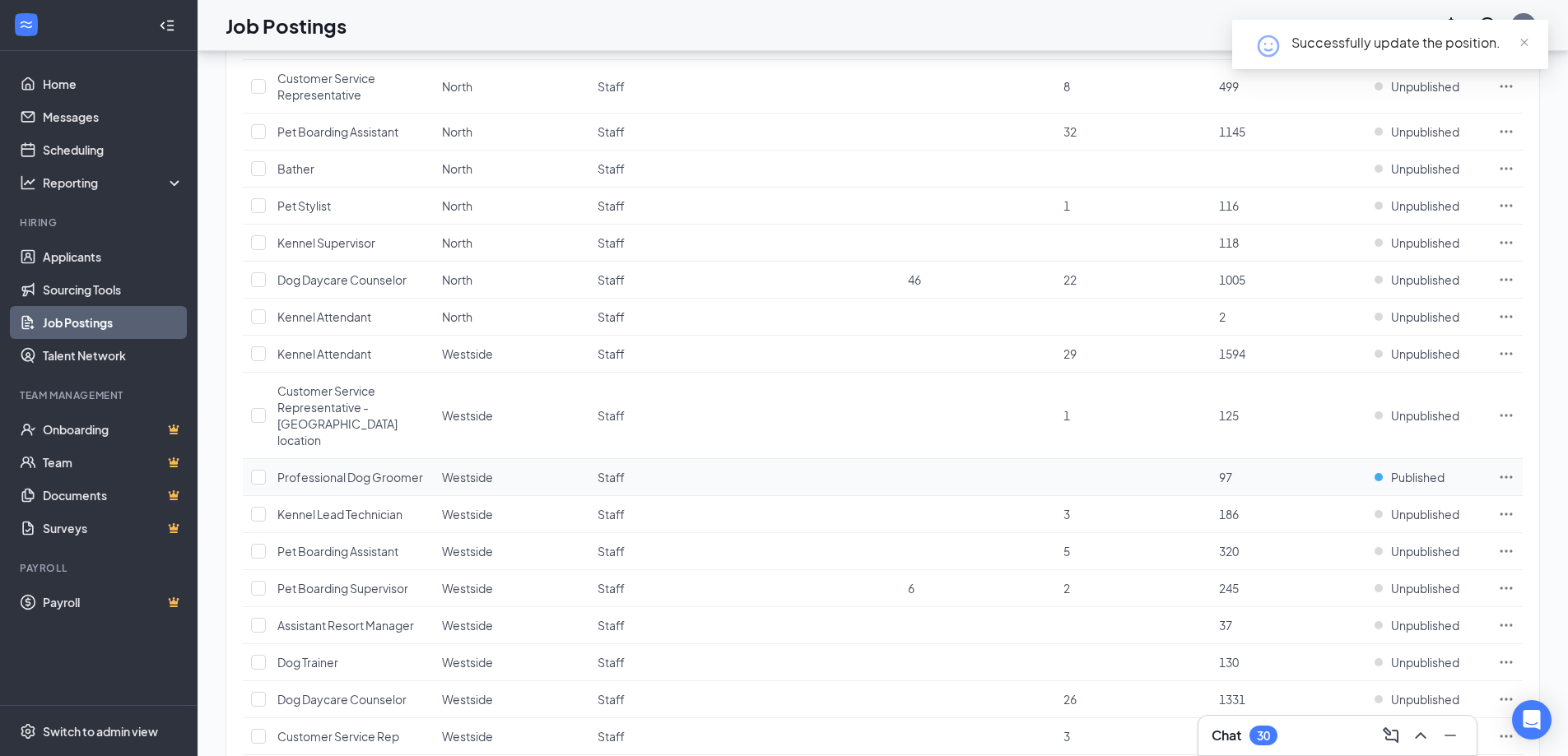
click at [1505, 475] on icon "Ellipses" at bounding box center [1506, 476] width 13 height 3
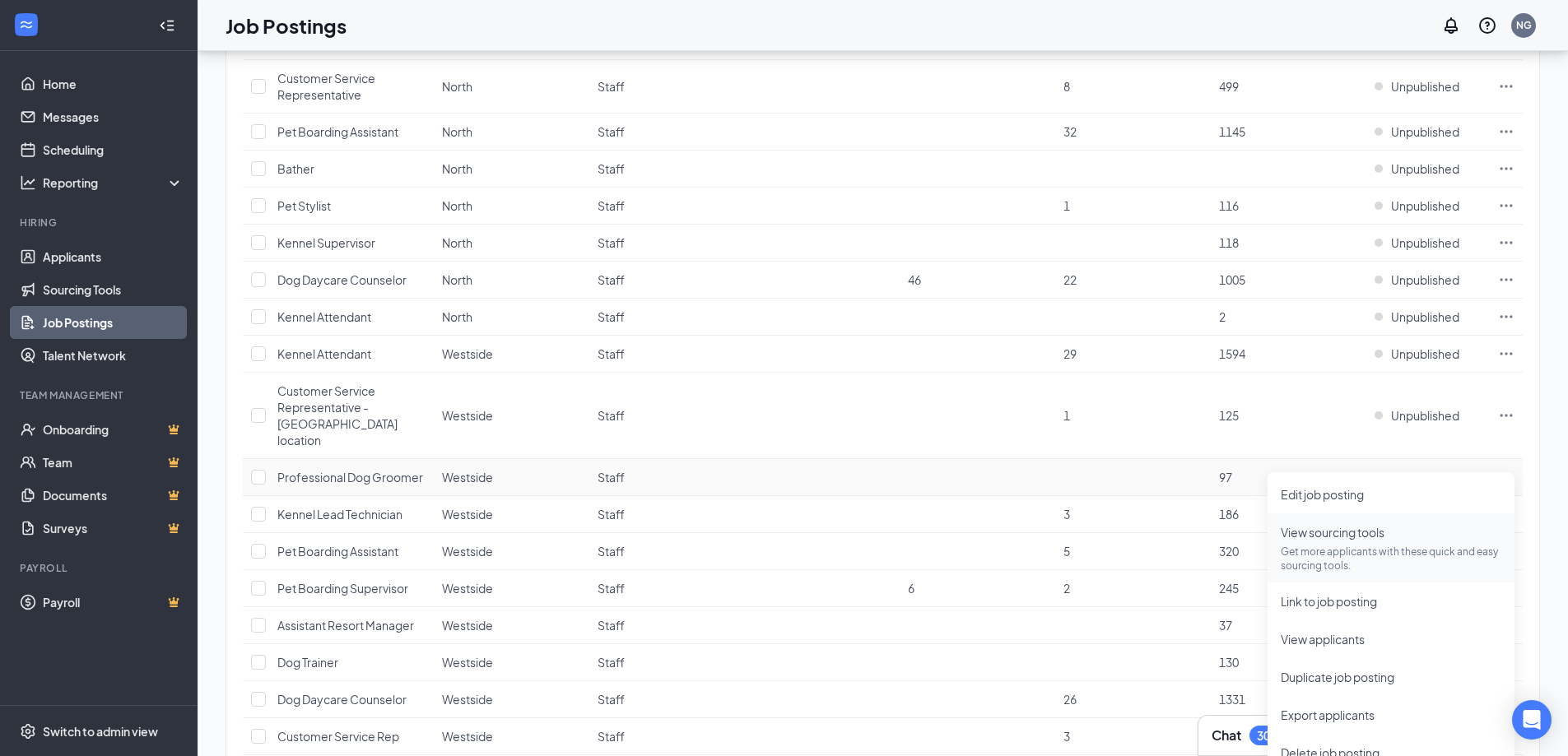
click at [1337, 551] on p "Get more applicants with these quick and easy sourcing tools." at bounding box center [1390, 558] width 221 height 28
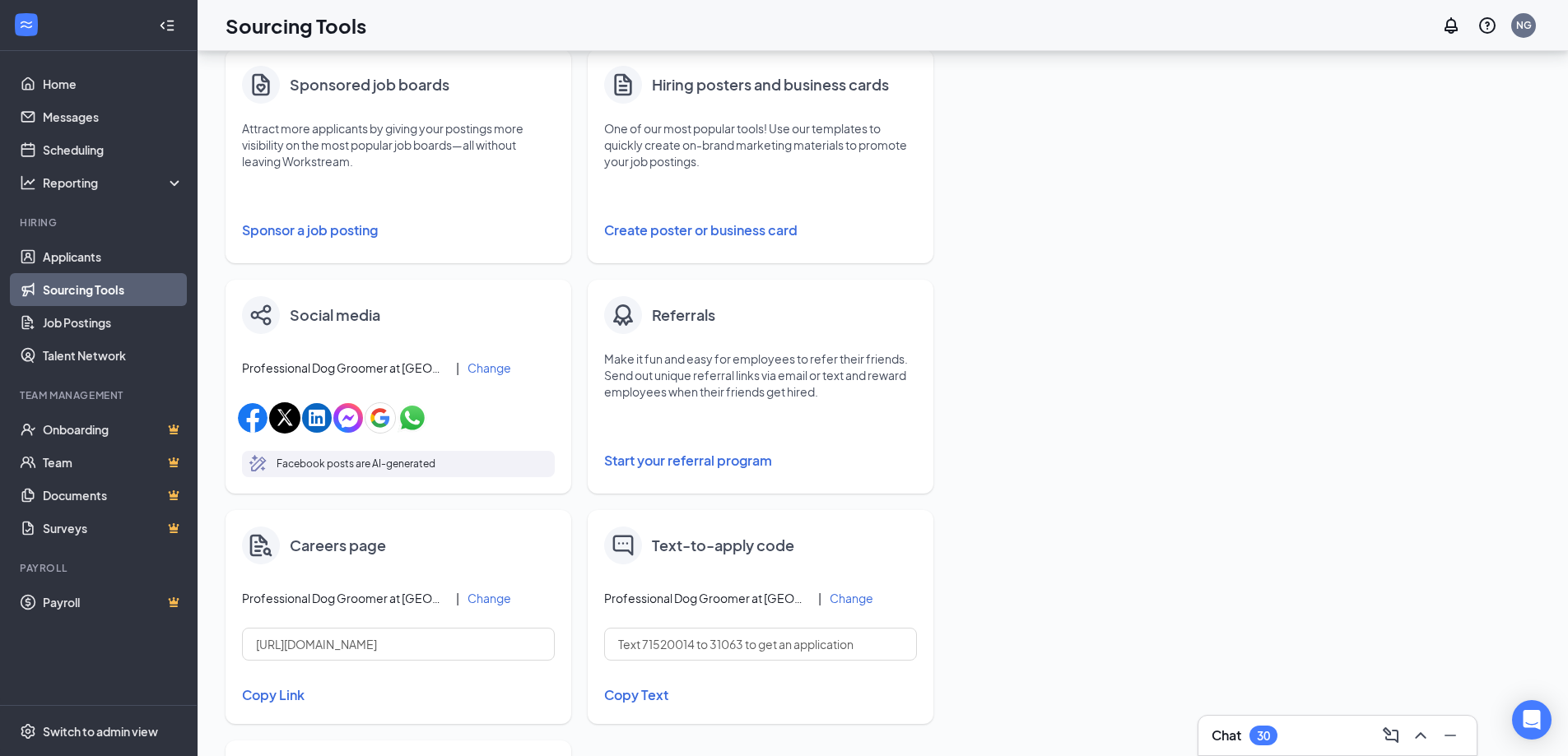
click at [349, 227] on button "Sponsor a job posting" at bounding box center [398, 230] width 313 height 33
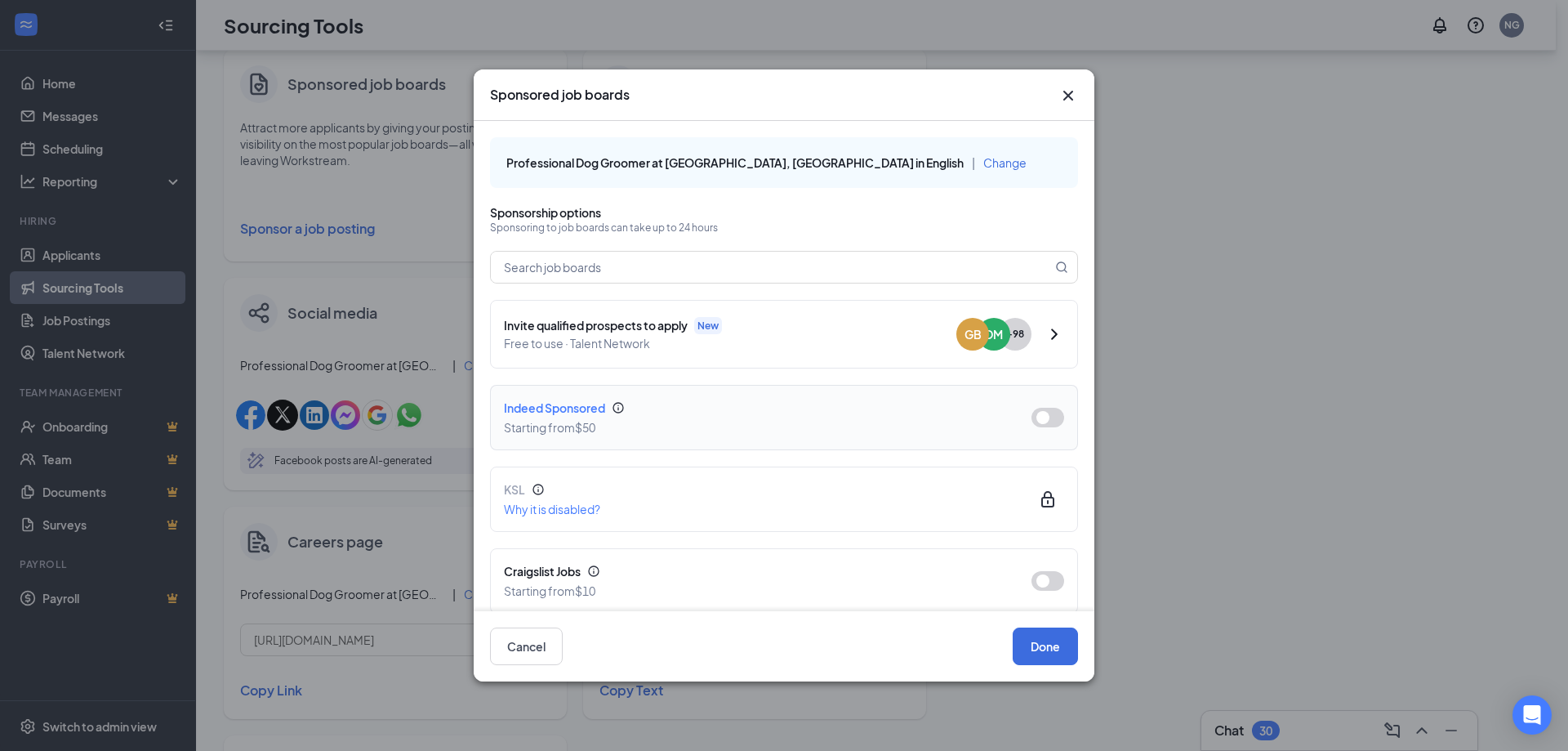
click at [1042, 415] on button "button" at bounding box center [1048, 418] width 32 height 20
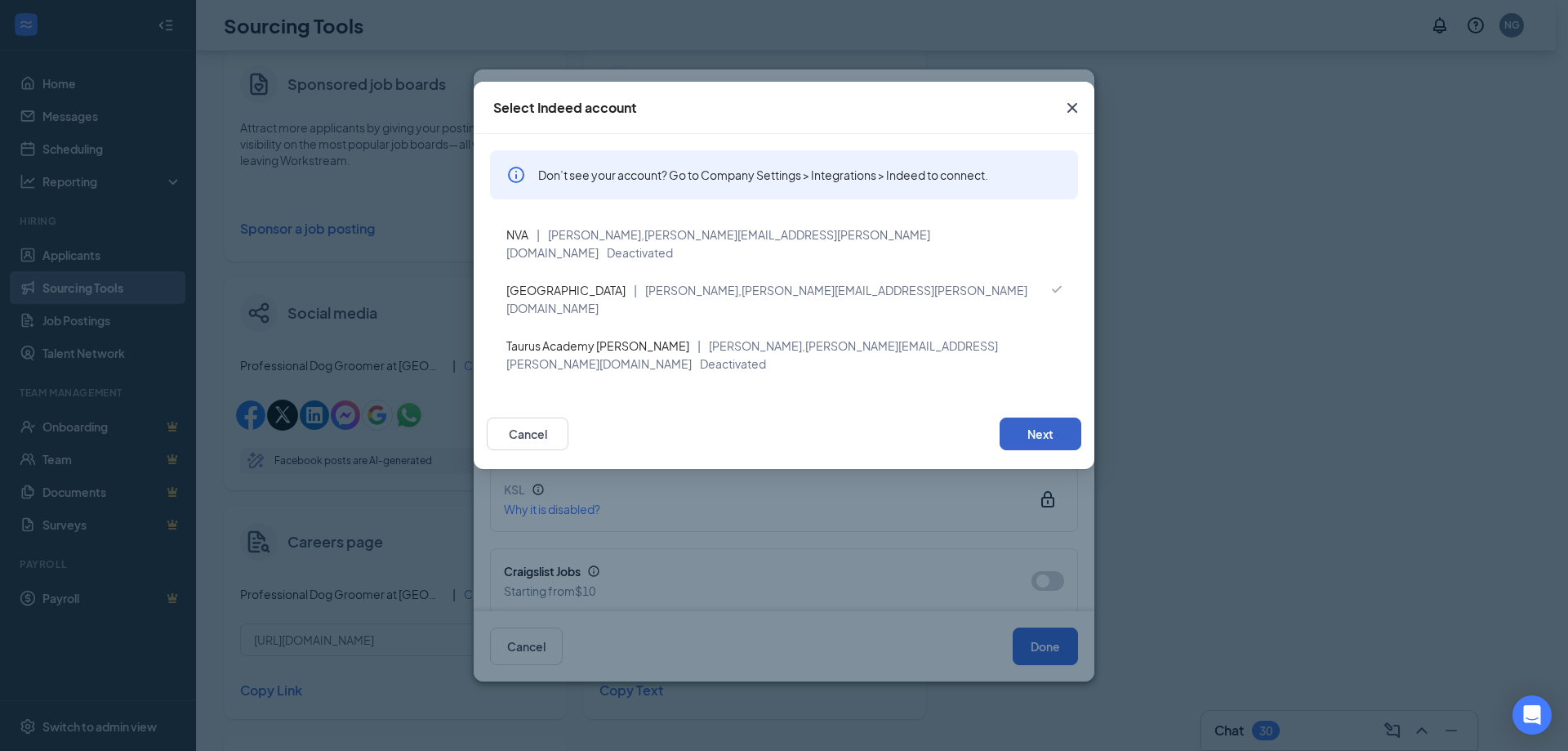
click at [1042, 418] on button "Next" at bounding box center [1040, 434] width 82 height 32
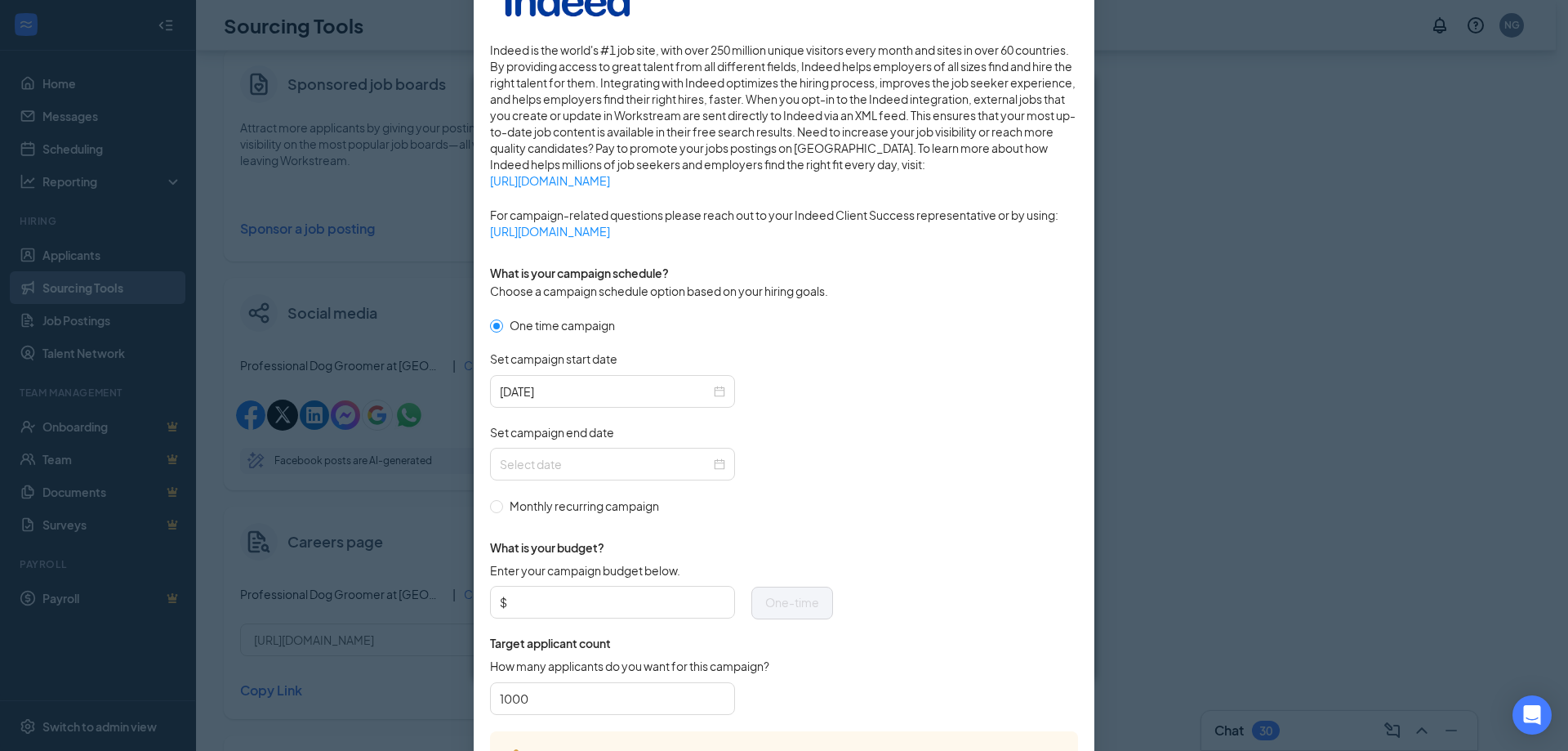
scroll to position [245, 0]
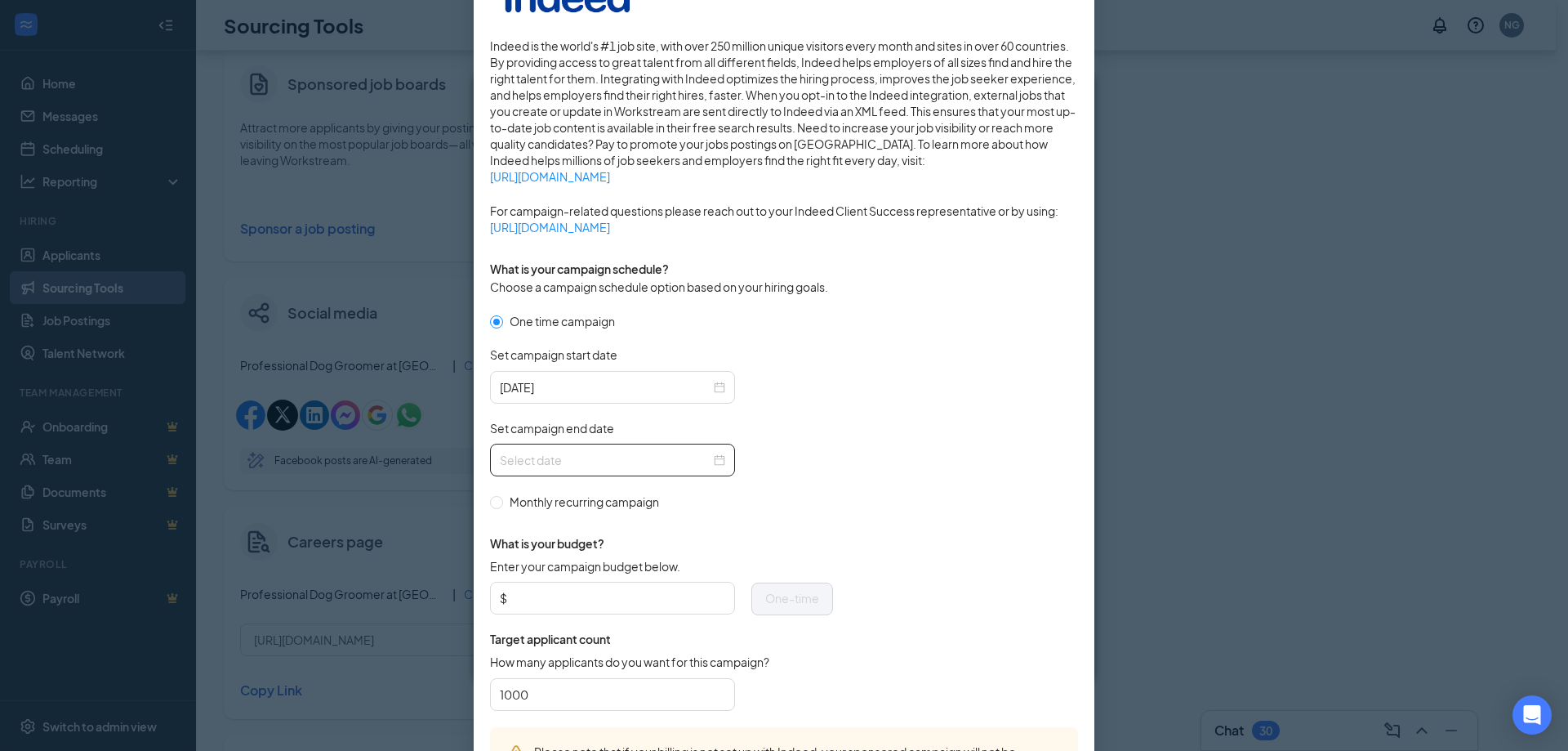
click at [716, 462] on div at bounding box center [613, 460] width 226 height 18
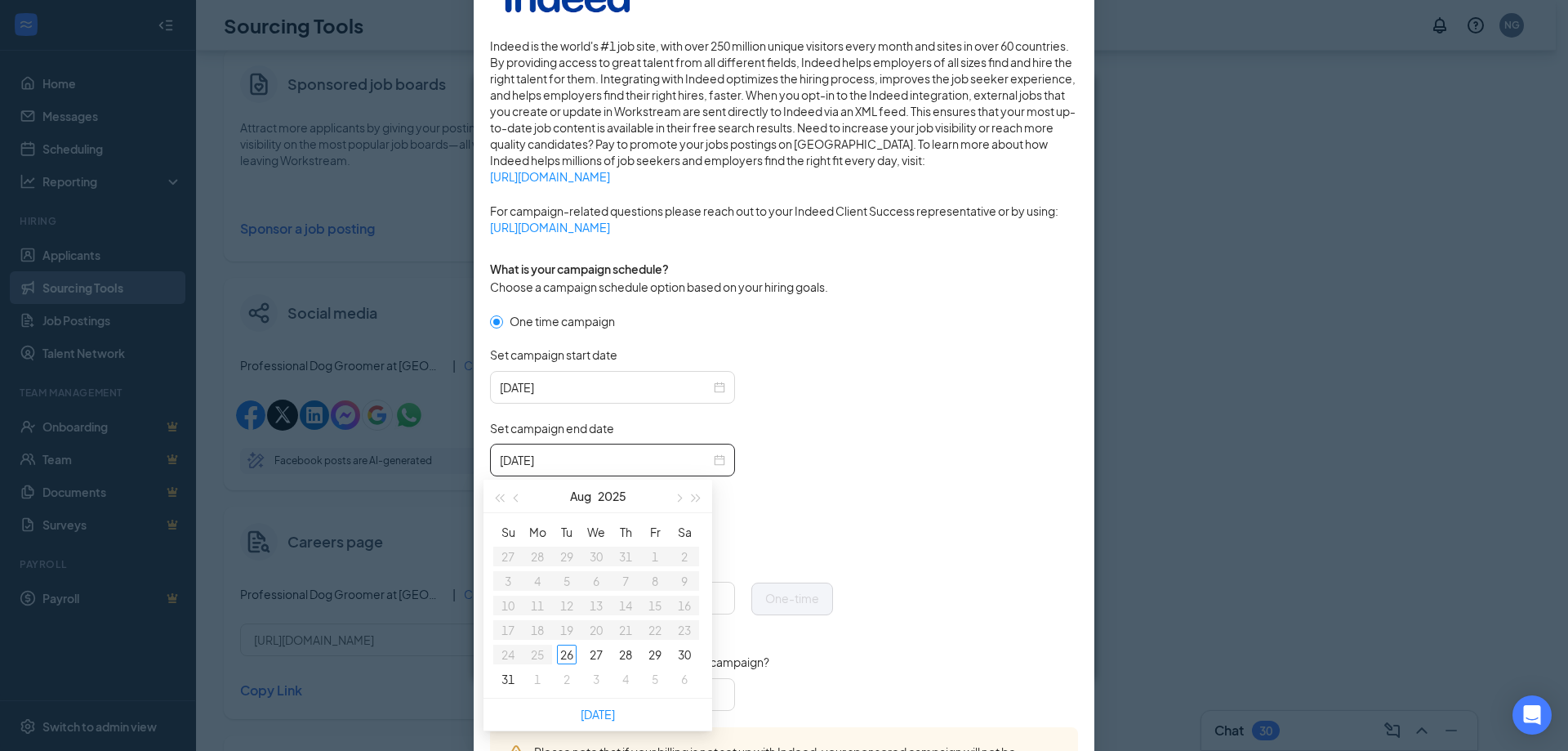
type input "[DATE]"
click at [510, 678] on div "31" at bounding box center [509, 679] width 20 height 20
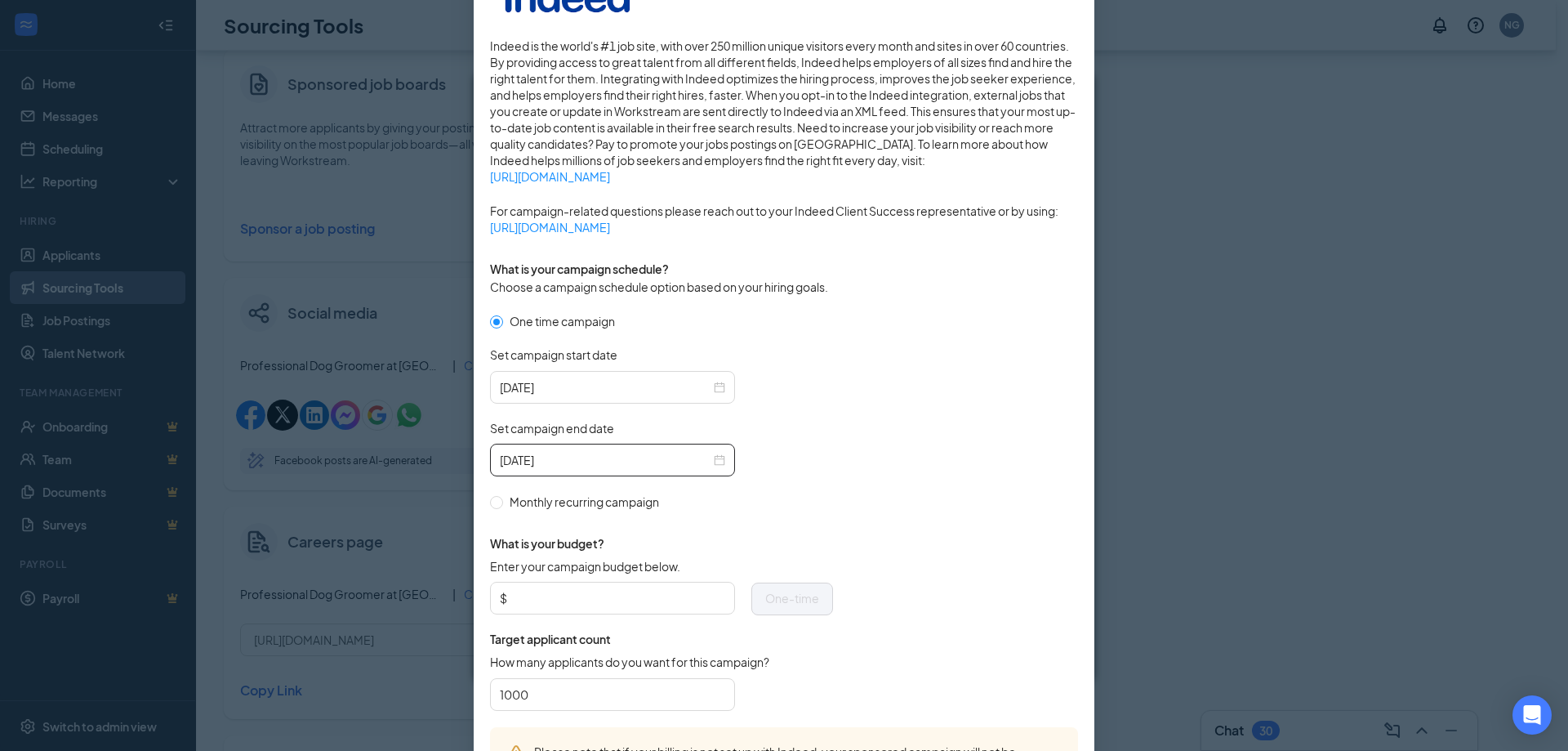
click at [878, 512] on form "One time campaign Set campaign start date [DATE] Set campaign end date [DATE] M…" at bounding box center [784, 520] width 588 height 415
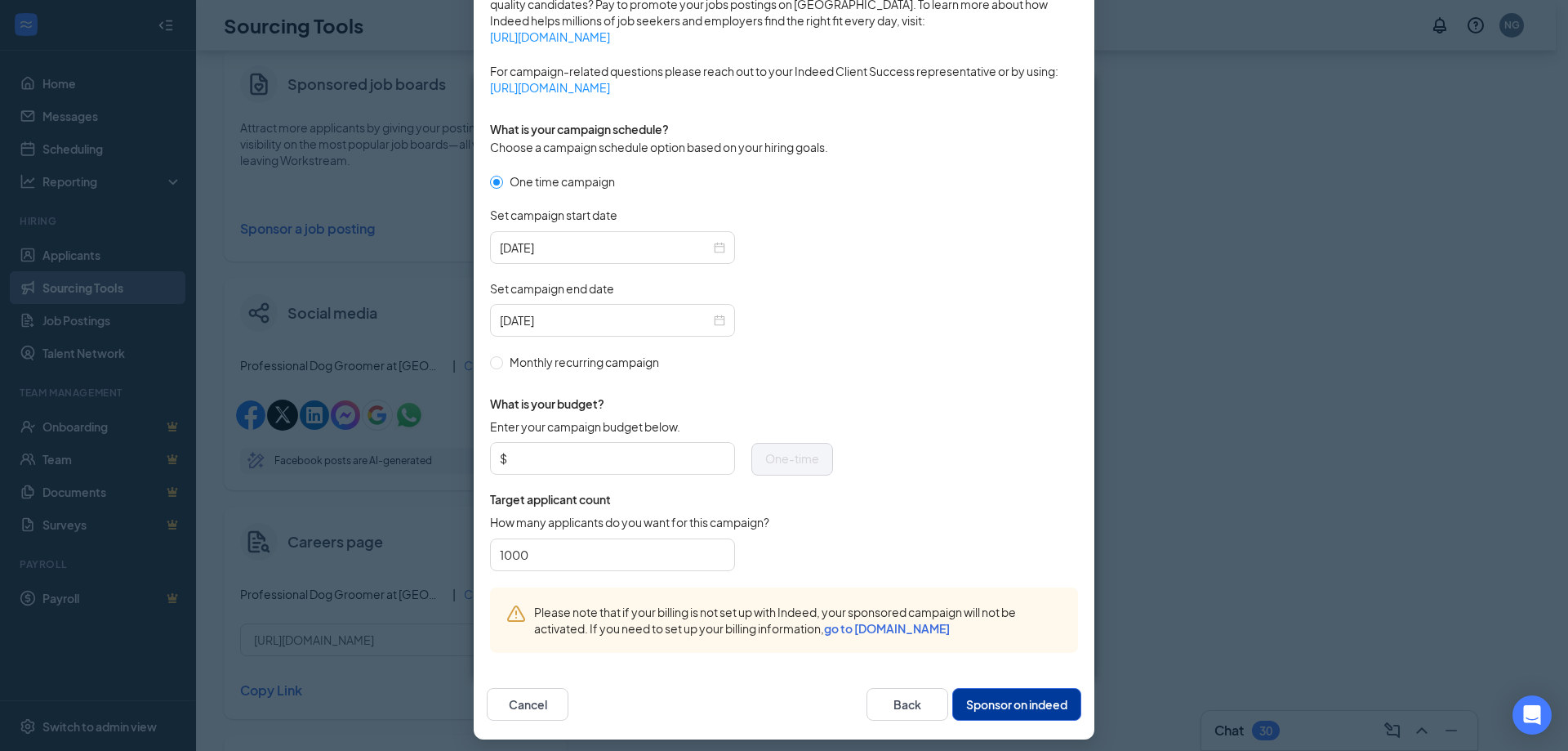
scroll to position [393, 0]
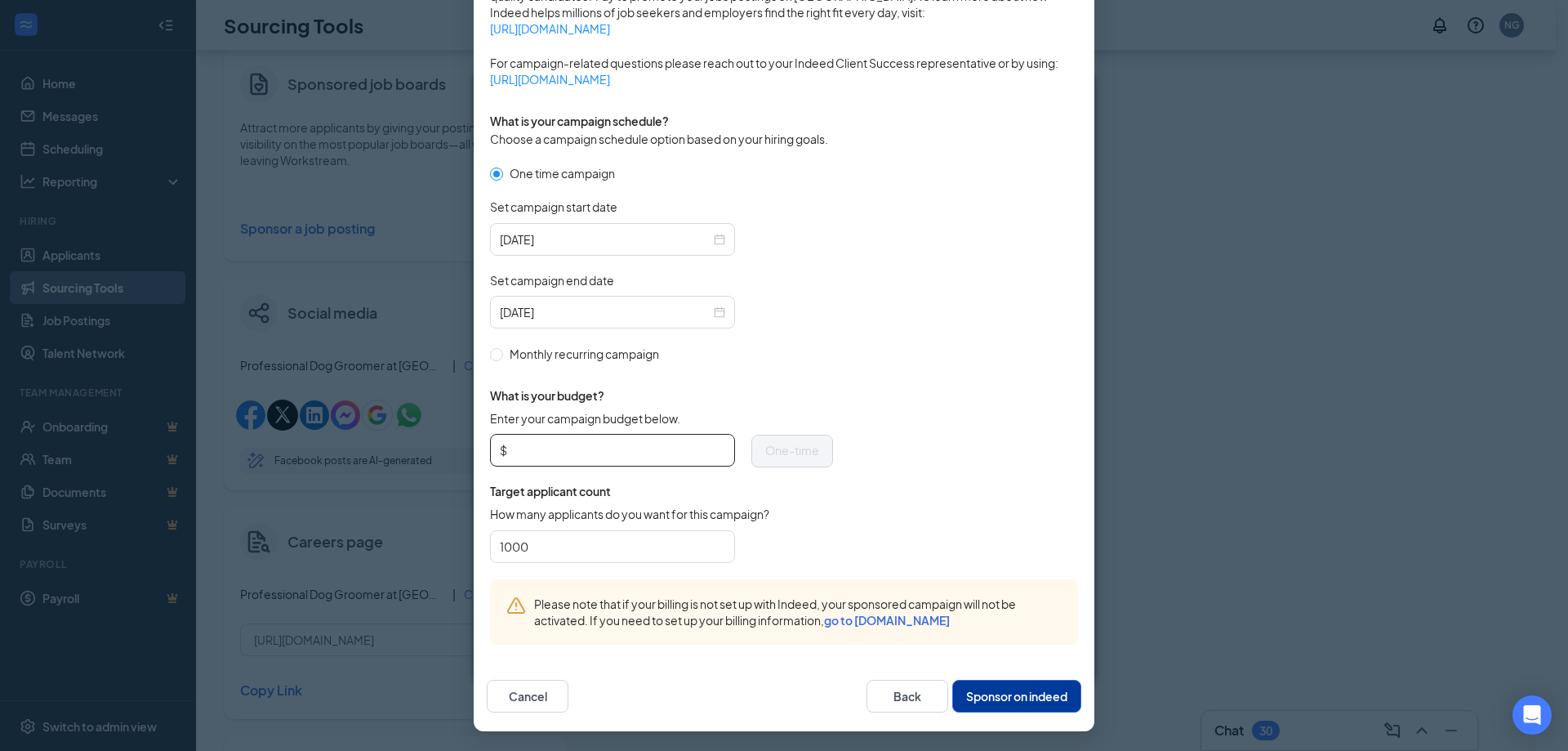
click at [598, 452] on input "Enter your campaign budget below." at bounding box center [618, 450] width 215 height 24
click at [867, 508] on form "One time campaign Set campaign start date [DATE] Set campaign end date [DATE] M…" at bounding box center [784, 371] width 588 height 415
click at [992, 705] on button "Sponsor on indeed" at bounding box center [1016, 696] width 129 height 32
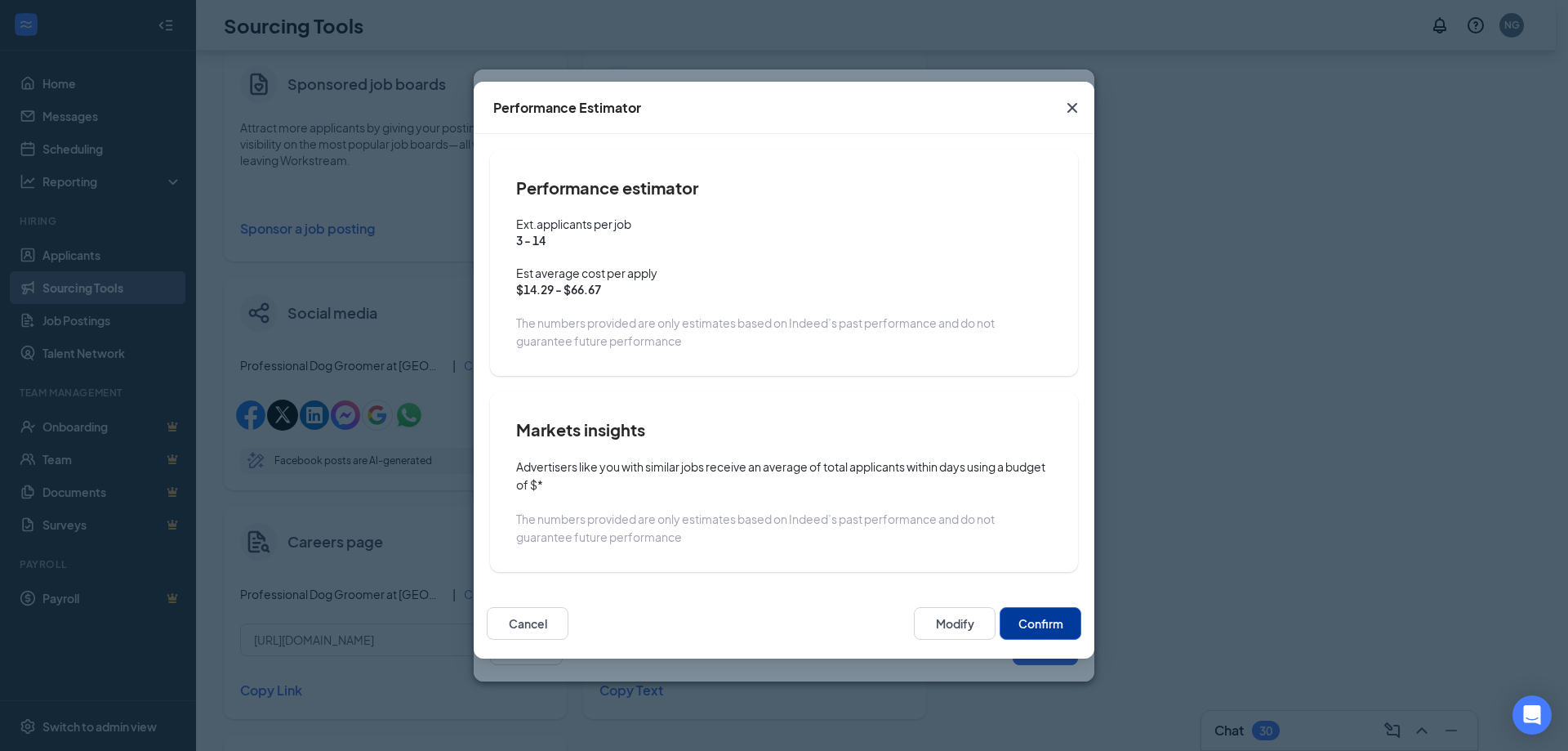
scroll to position [311, 0]
click at [972, 624] on button "Modify" at bounding box center [955, 623] width 82 height 32
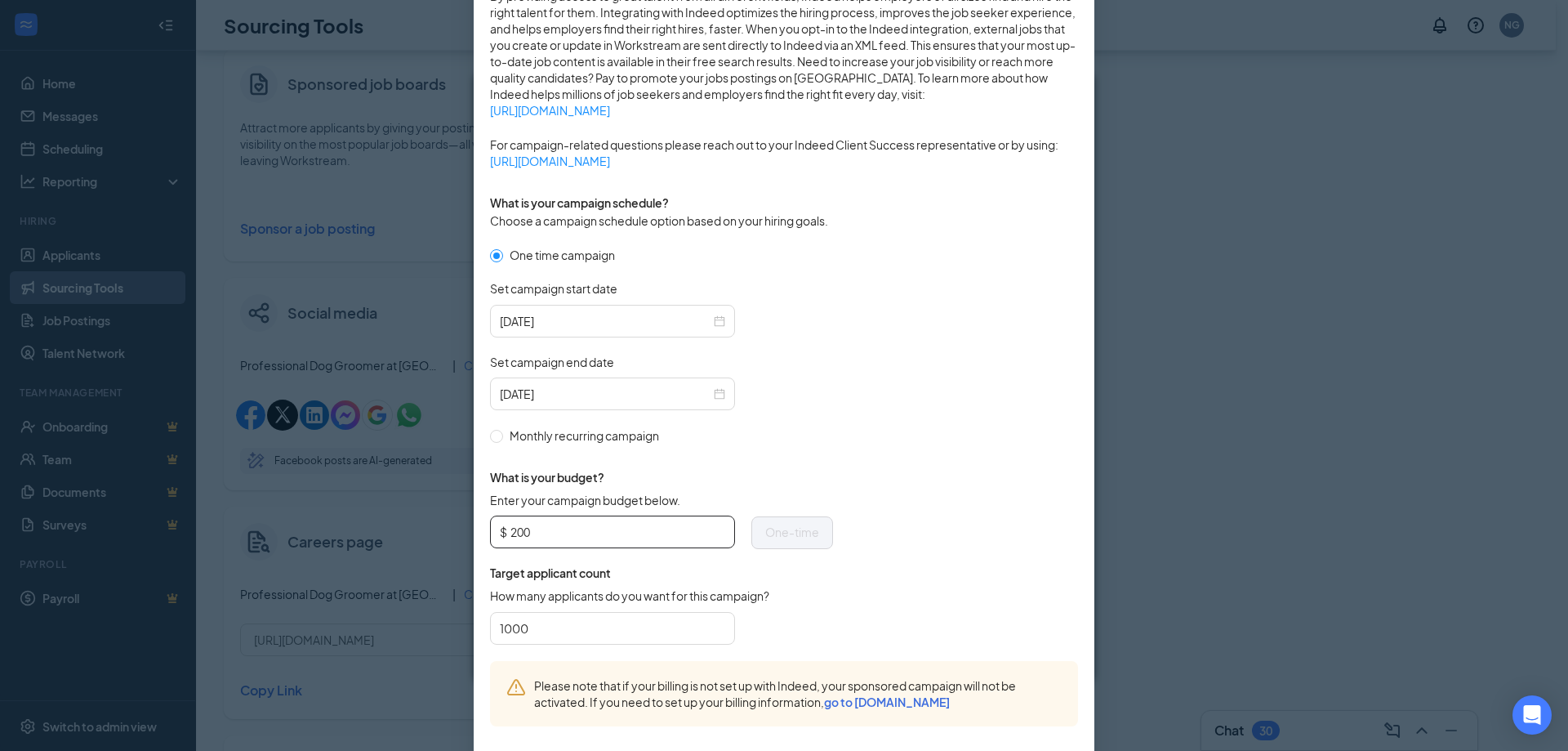
drag, startPoint x: 546, startPoint y: 528, endPoint x: 492, endPoint y: 527, distance: 54.0
click at [528, 528] on input "200" at bounding box center [618, 531] width 215 height 24
drag, startPoint x: 528, startPoint y: 535, endPoint x: 505, endPoint y: 531, distance: 23.3
click at [510, 531] on input "200" at bounding box center [618, 531] width 215 height 24
type input "300"
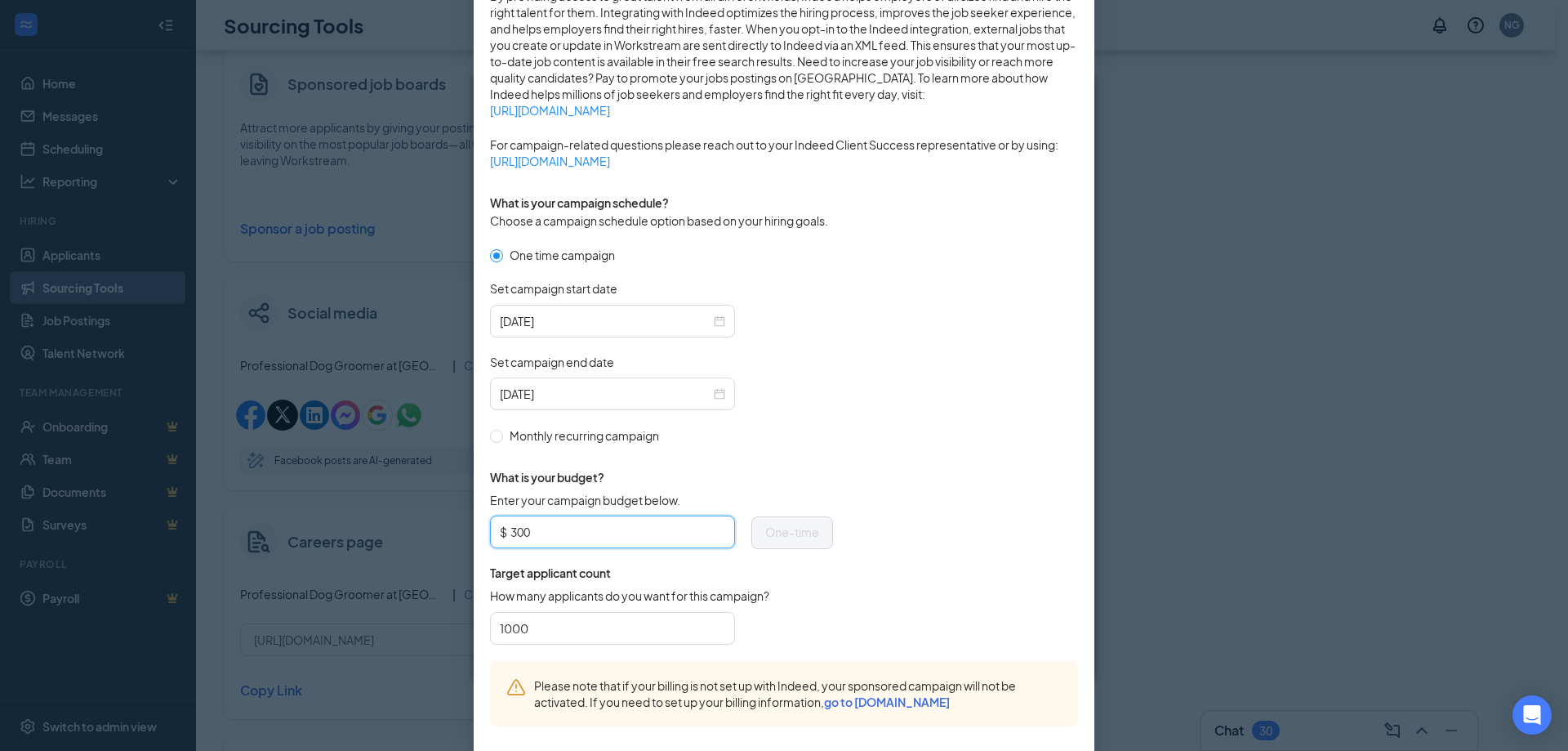
click at [829, 607] on form "One time campaign Set campaign start date [DATE] Set campaign end date [DATE] M…" at bounding box center [784, 453] width 588 height 415
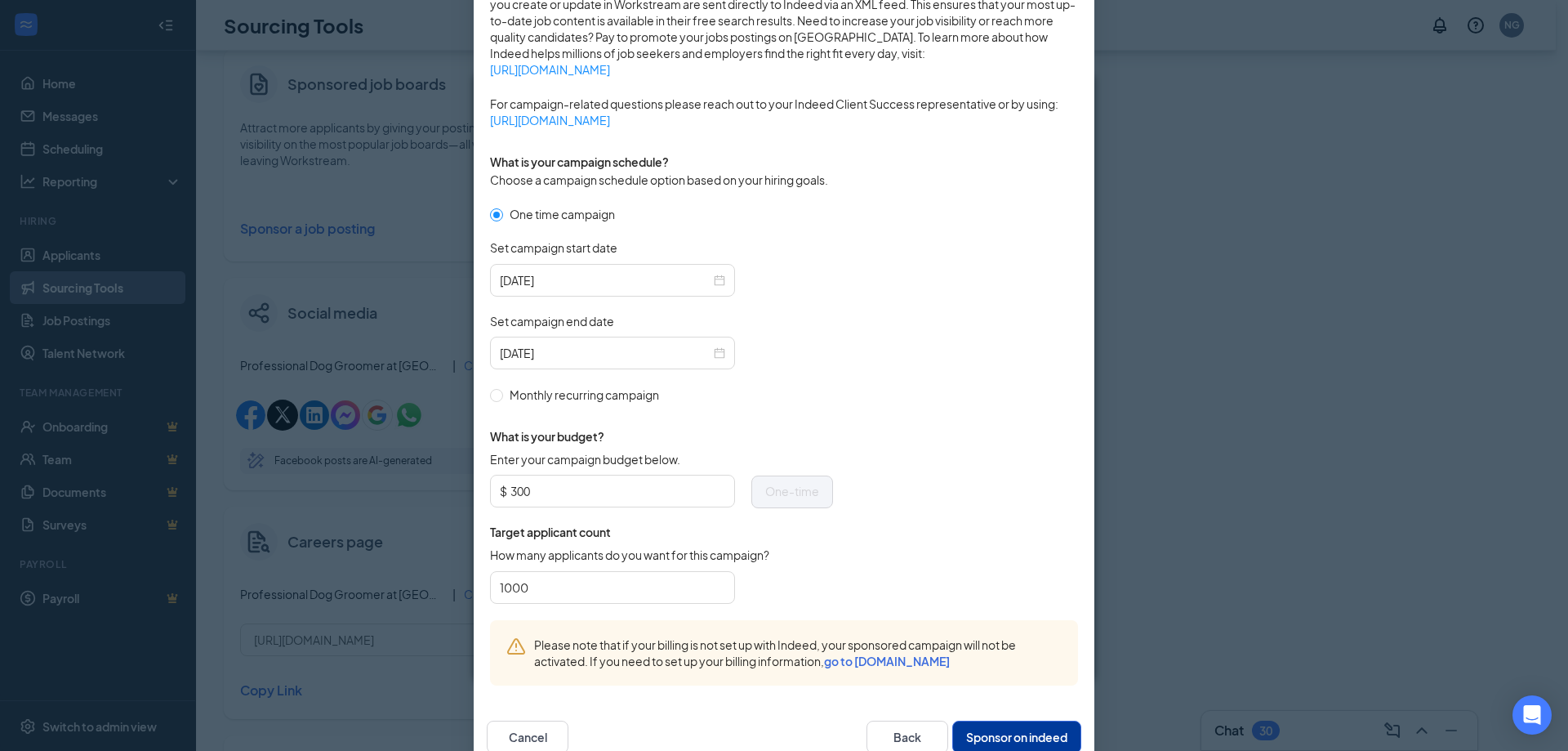
scroll to position [393, 0]
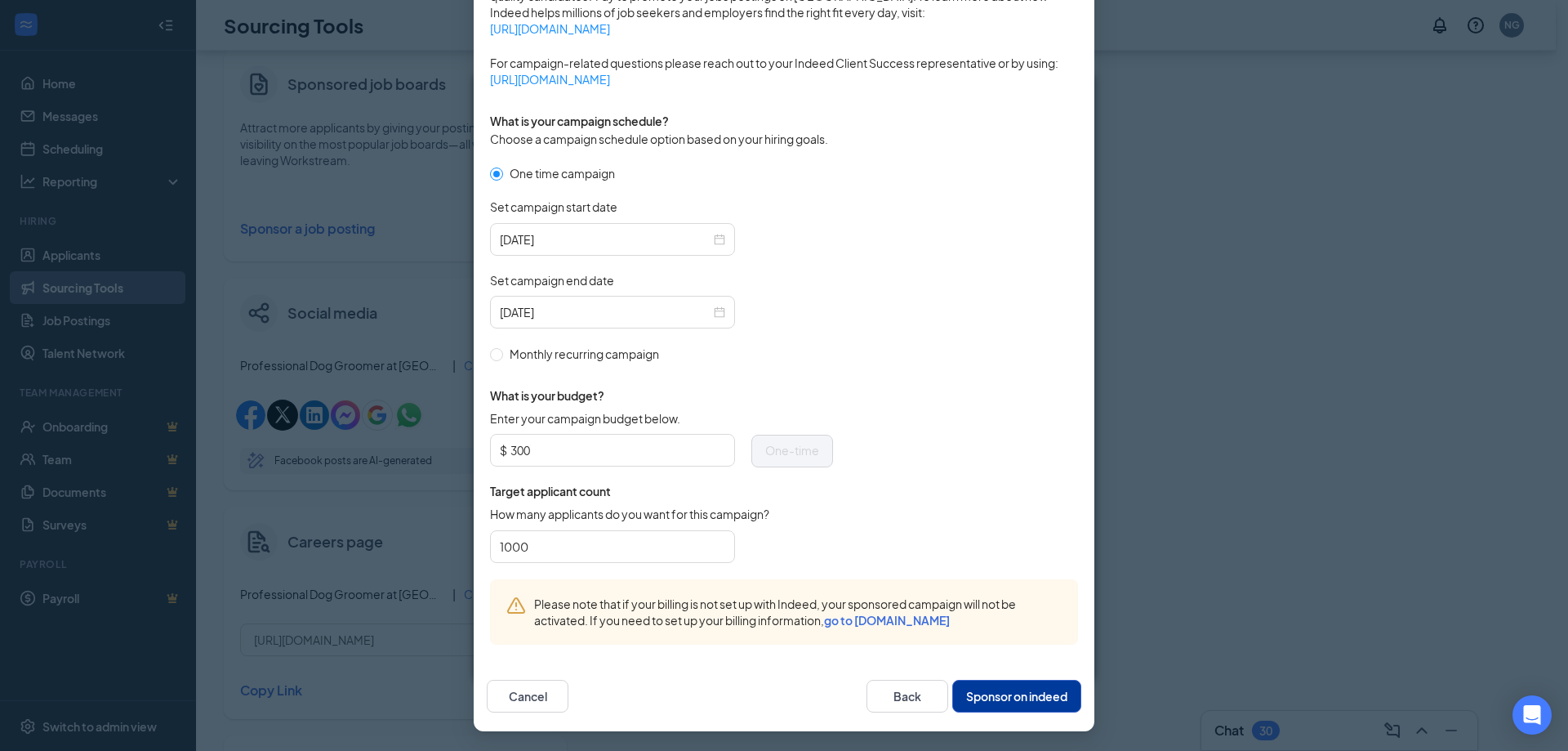
click at [1069, 698] on button "Sponsor on indeed" at bounding box center [1016, 696] width 129 height 32
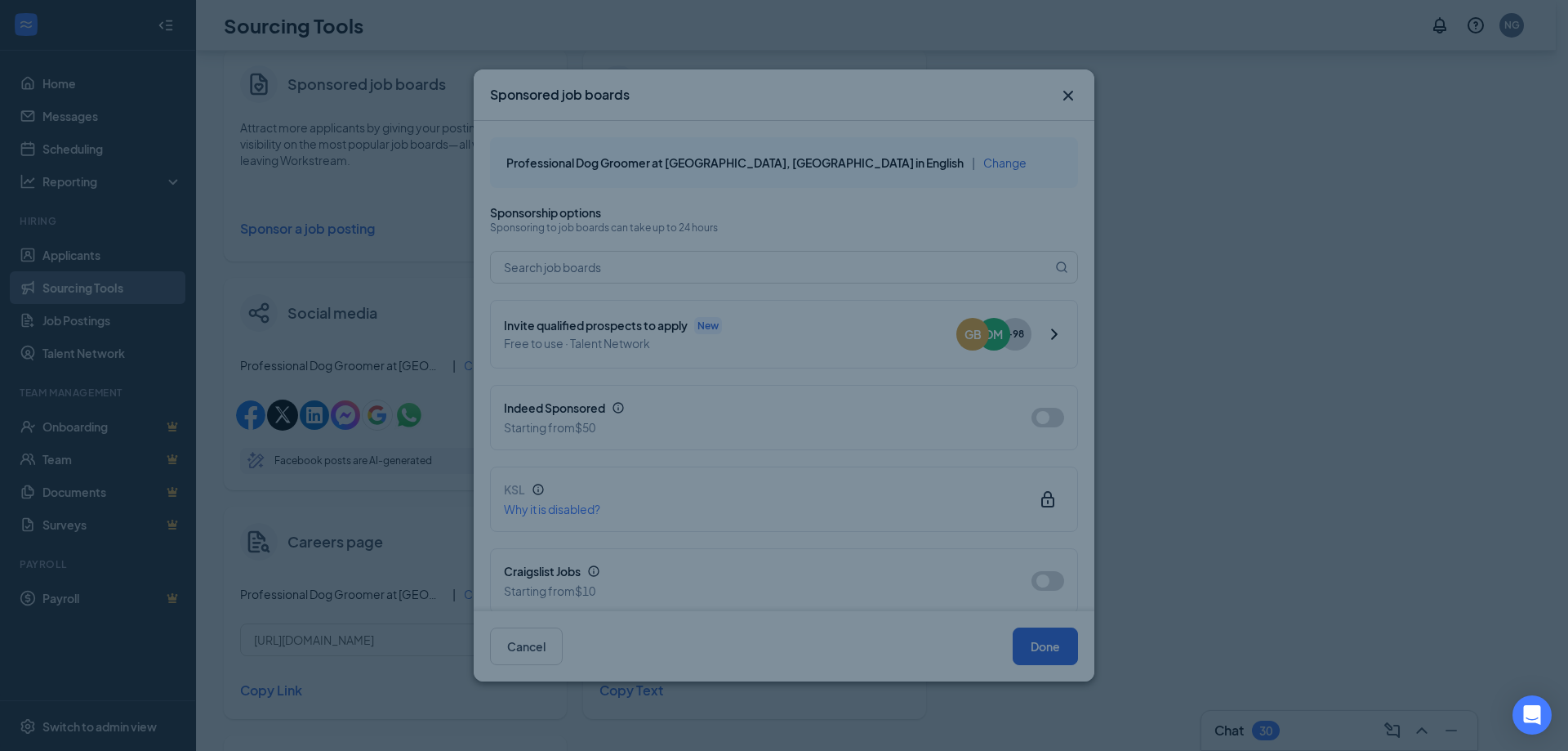
scroll to position [311, 0]
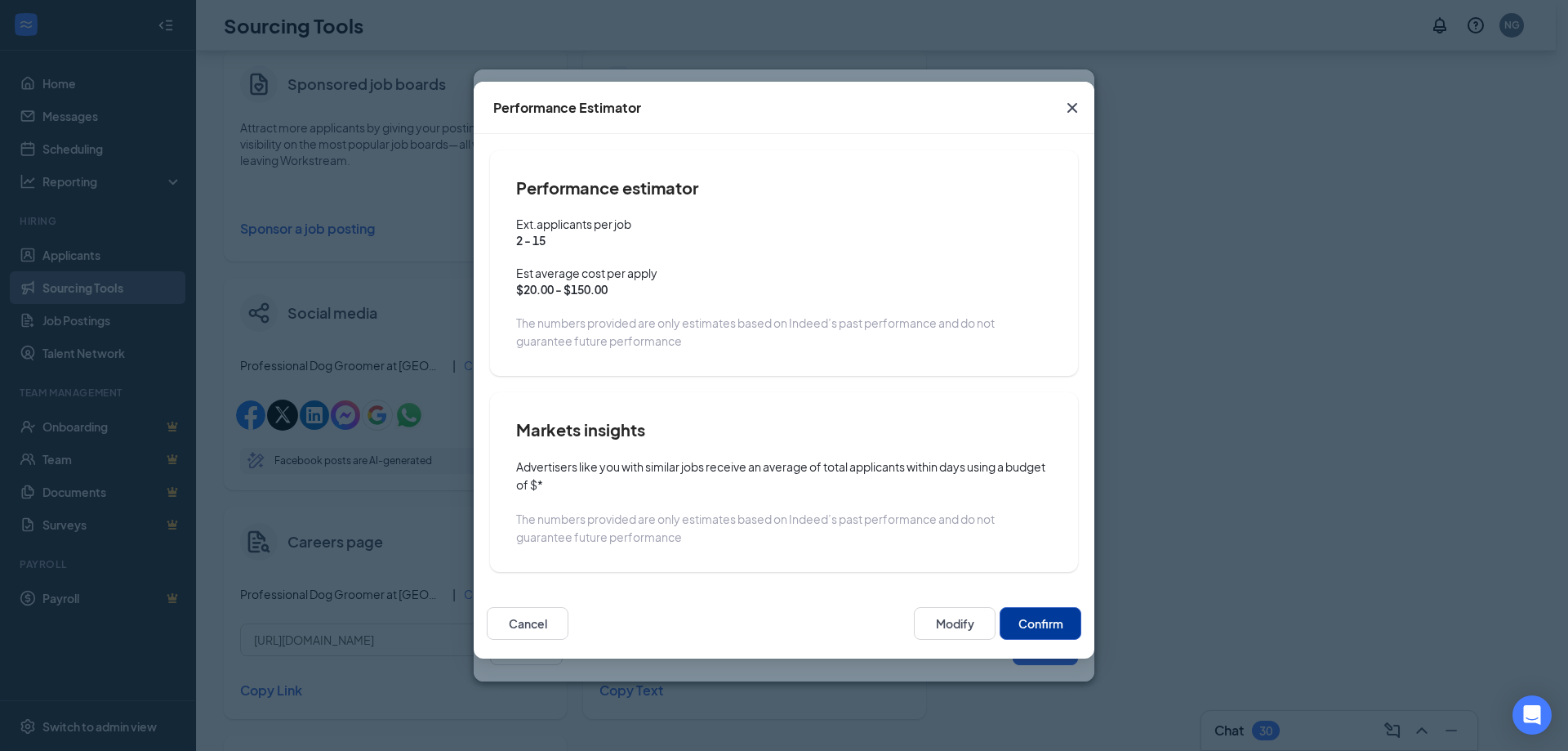
click at [1050, 620] on button "Confirm" at bounding box center [1040, 623] width 82 height 32
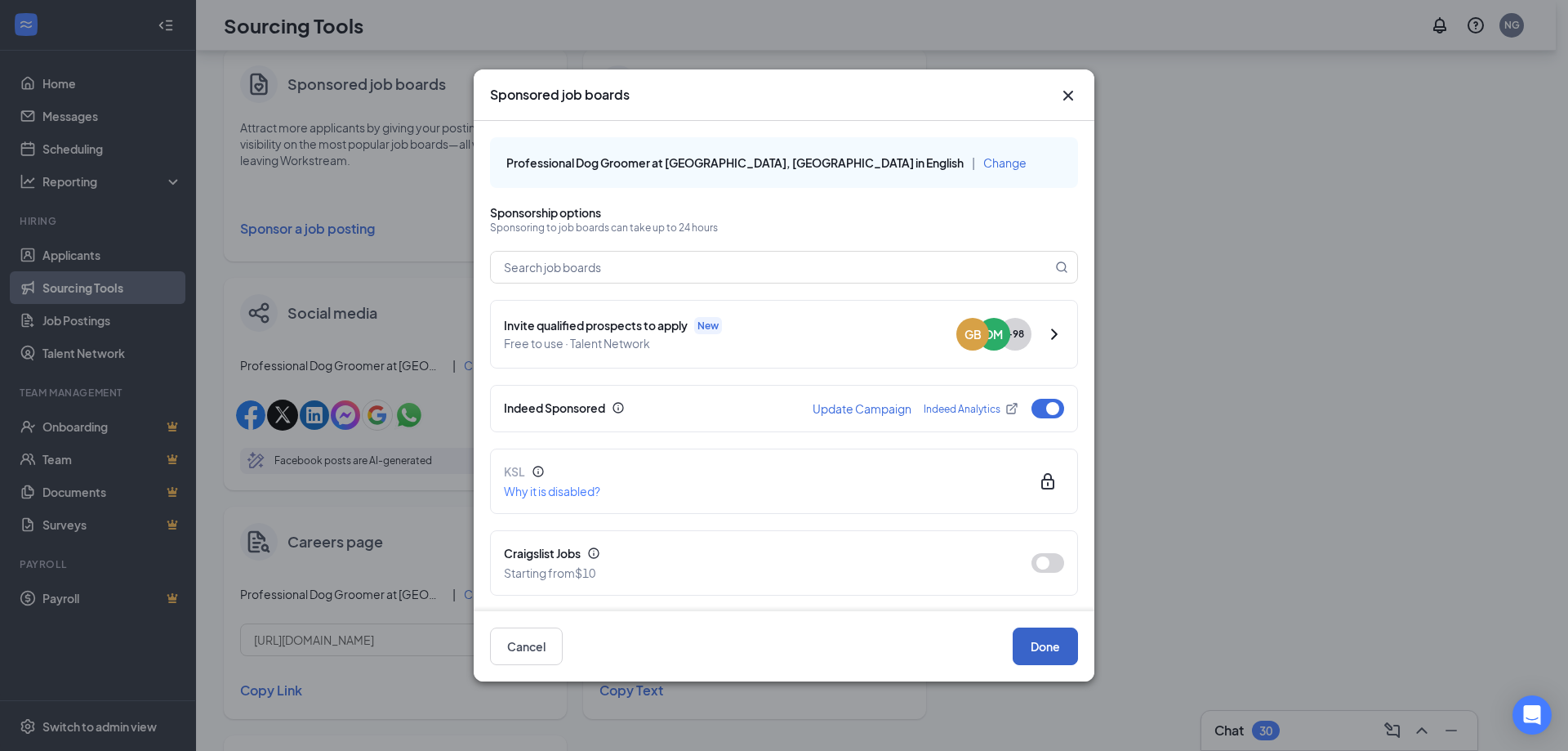
click at [1051, 648] on button "Done" at bounding box center [1045, 646] width 66 height 37
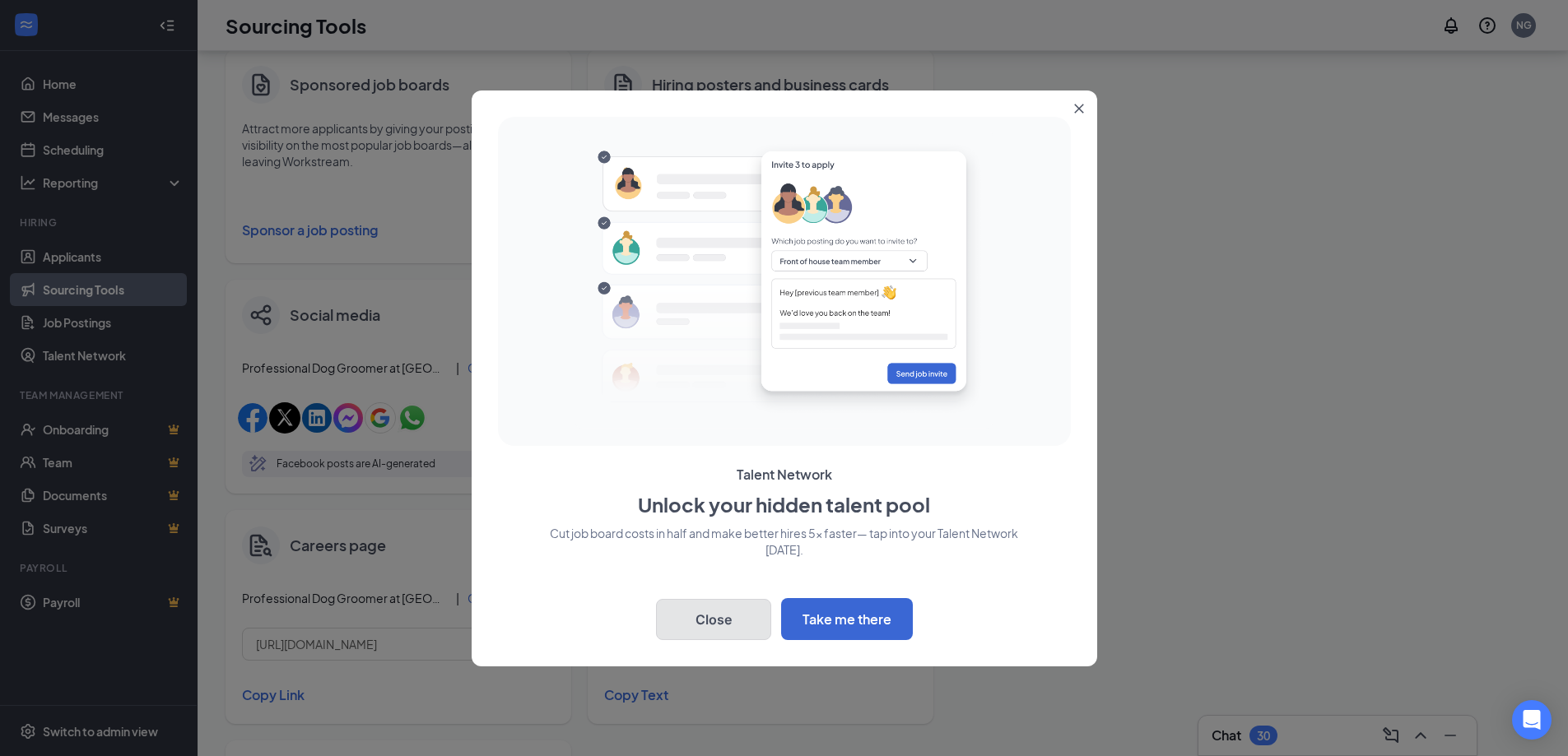
click at [734, 624] on button "Close" at bounding box center [713, 619] width 115 height 41
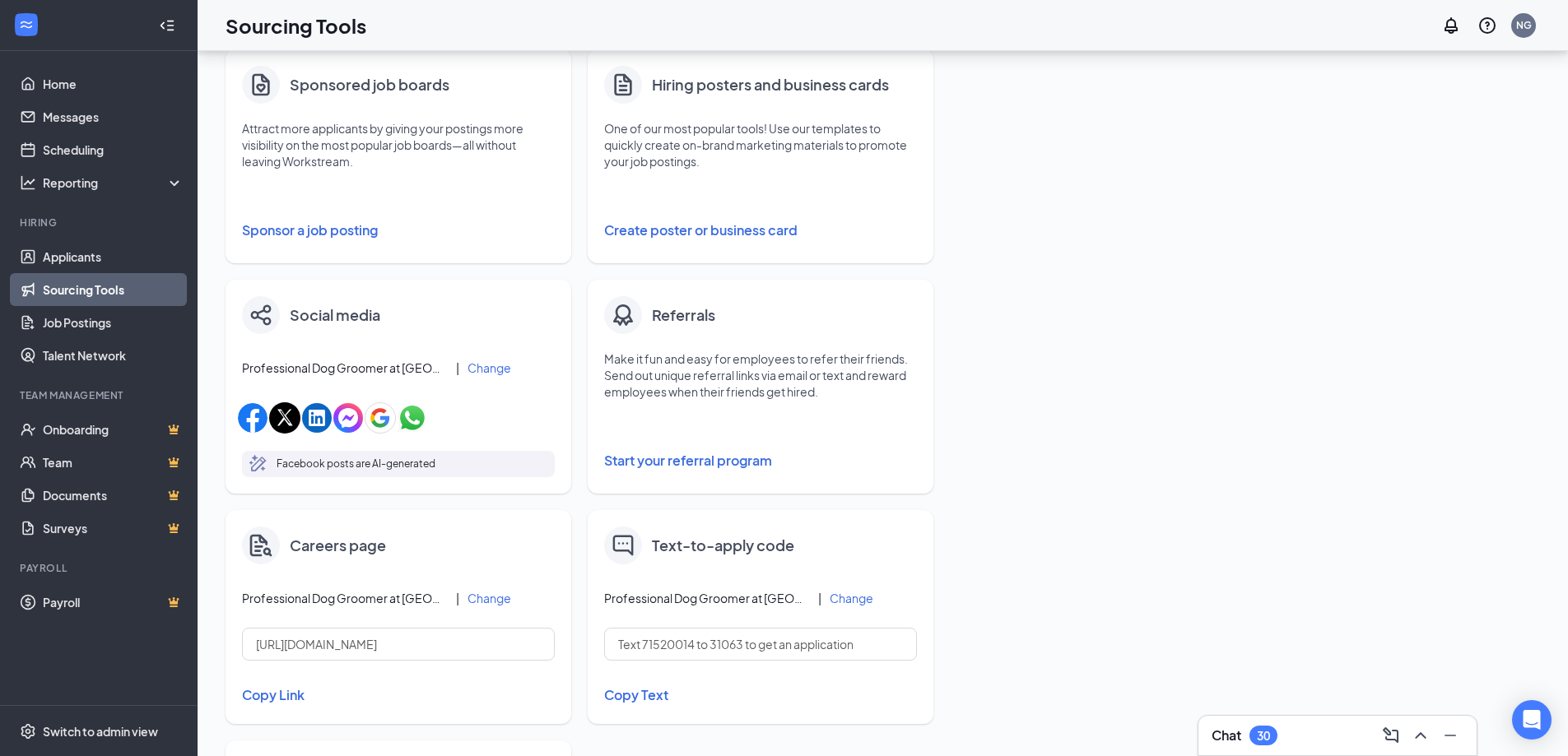
click at [485, 364] on button "Change" at bounding box center [489, 368] width 44 height 12
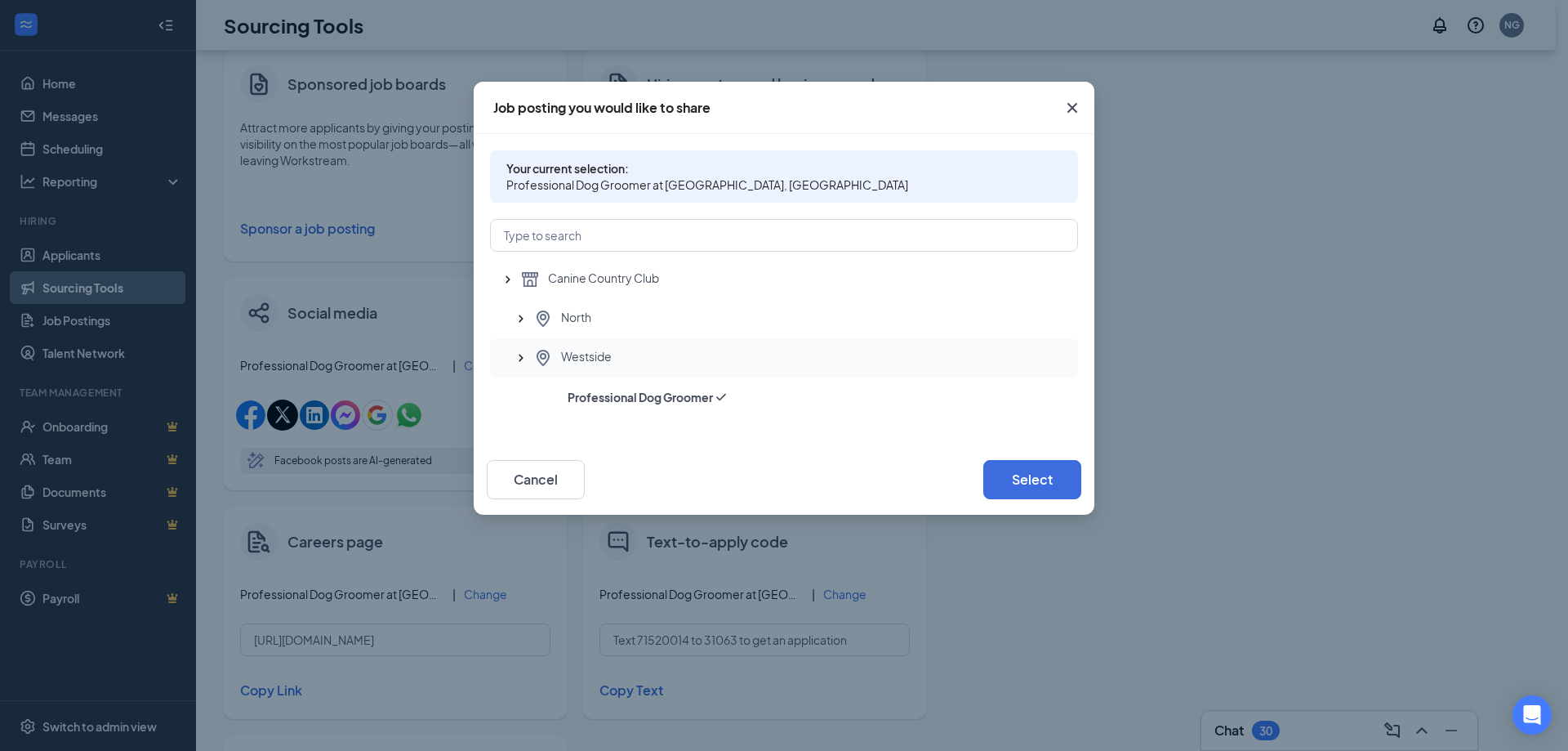
click at [525, 363] on icon "SmallChevronUp" at bounding box center [521, 358] width 17 height 17
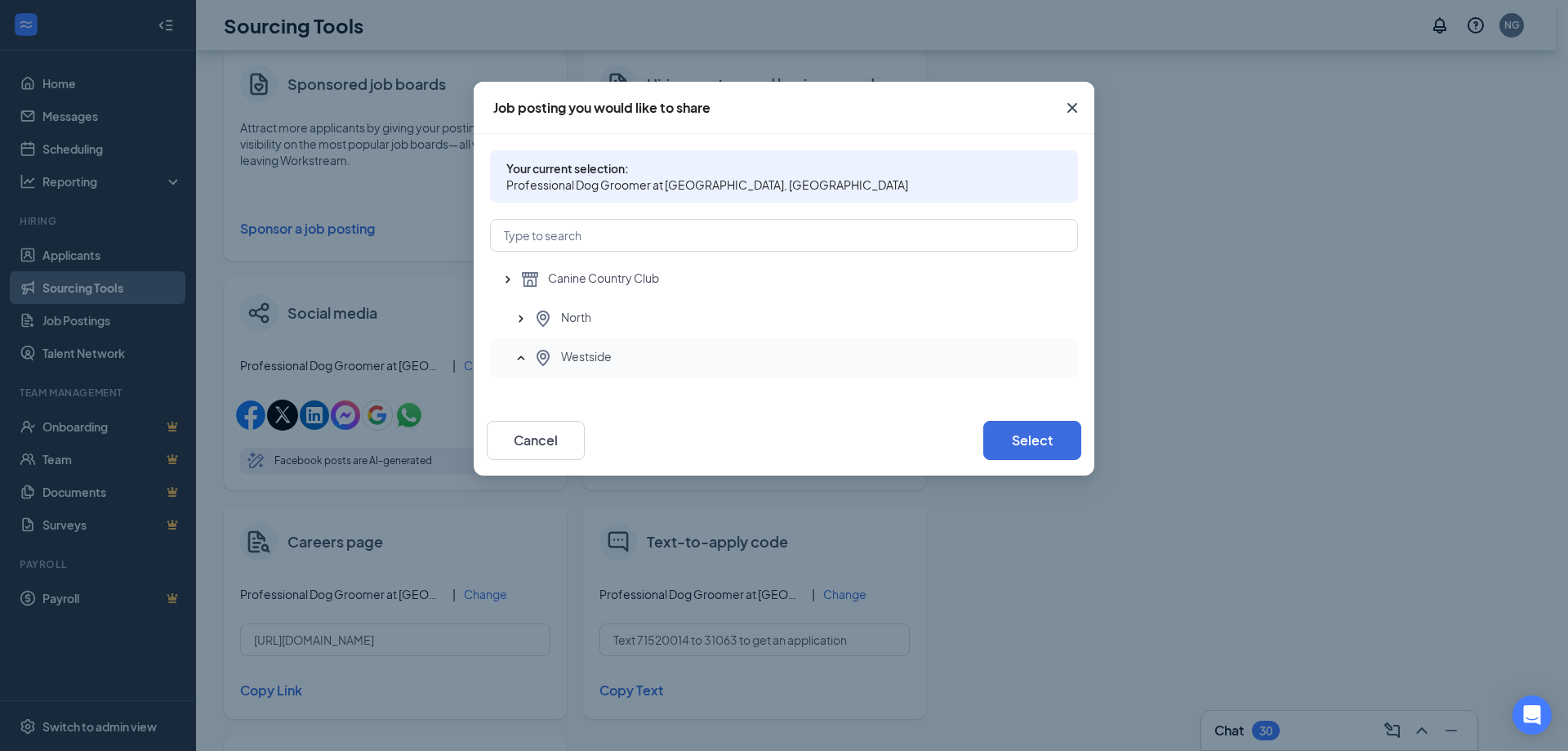
click at [525, 363] on icon "SmallChevronUp" at bounding box center [521, 358] width 17 height 17
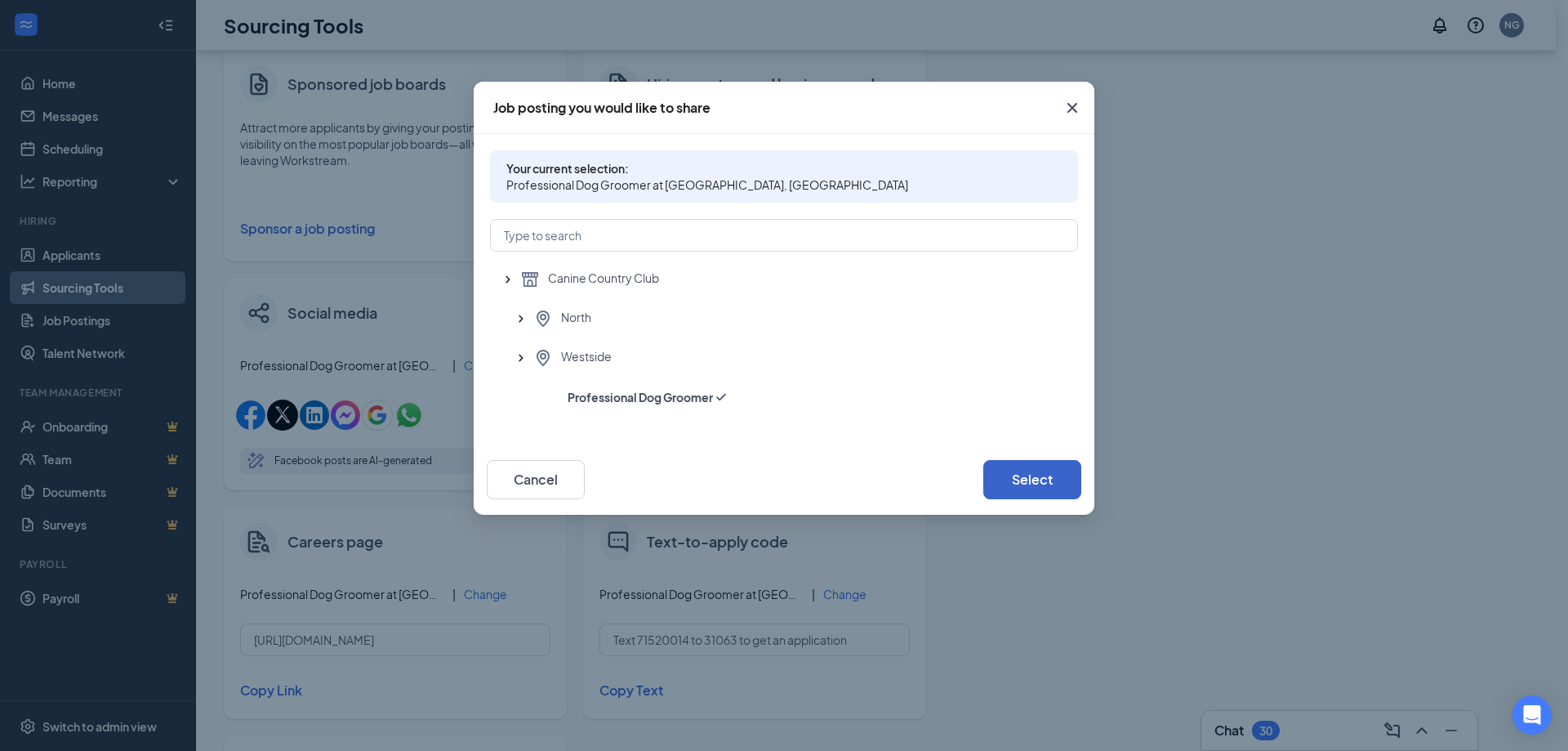
click at [1042, 473] on button "Select" at bounding box center [1033, 480] width 98 height 39
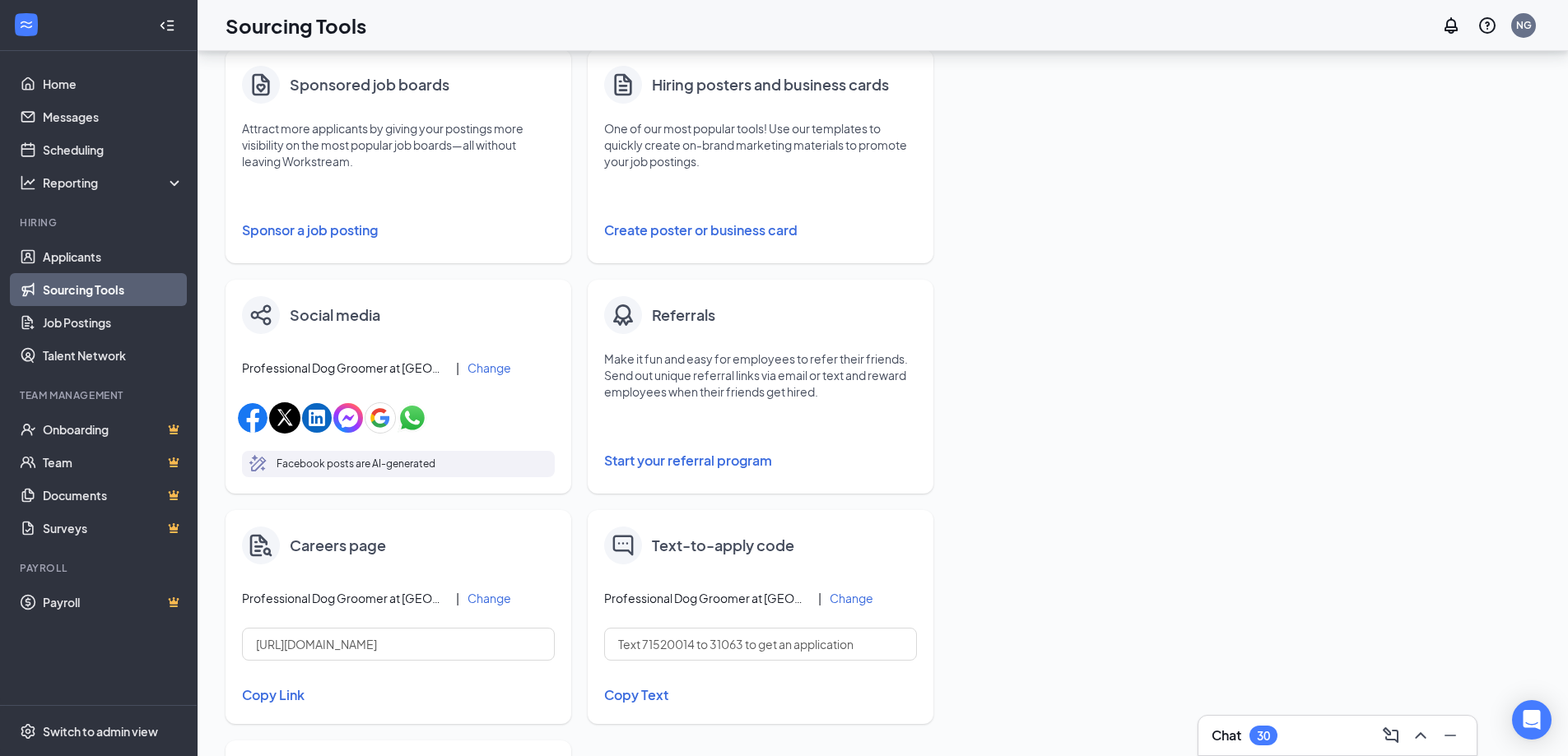
click at [438, 471] on div "Facebook posts are AI-generated" at bounding box center [398, 463] width 313 height 26
click at [251, 417] on img "button" at bounding box center [252, 417] width 29 height 29
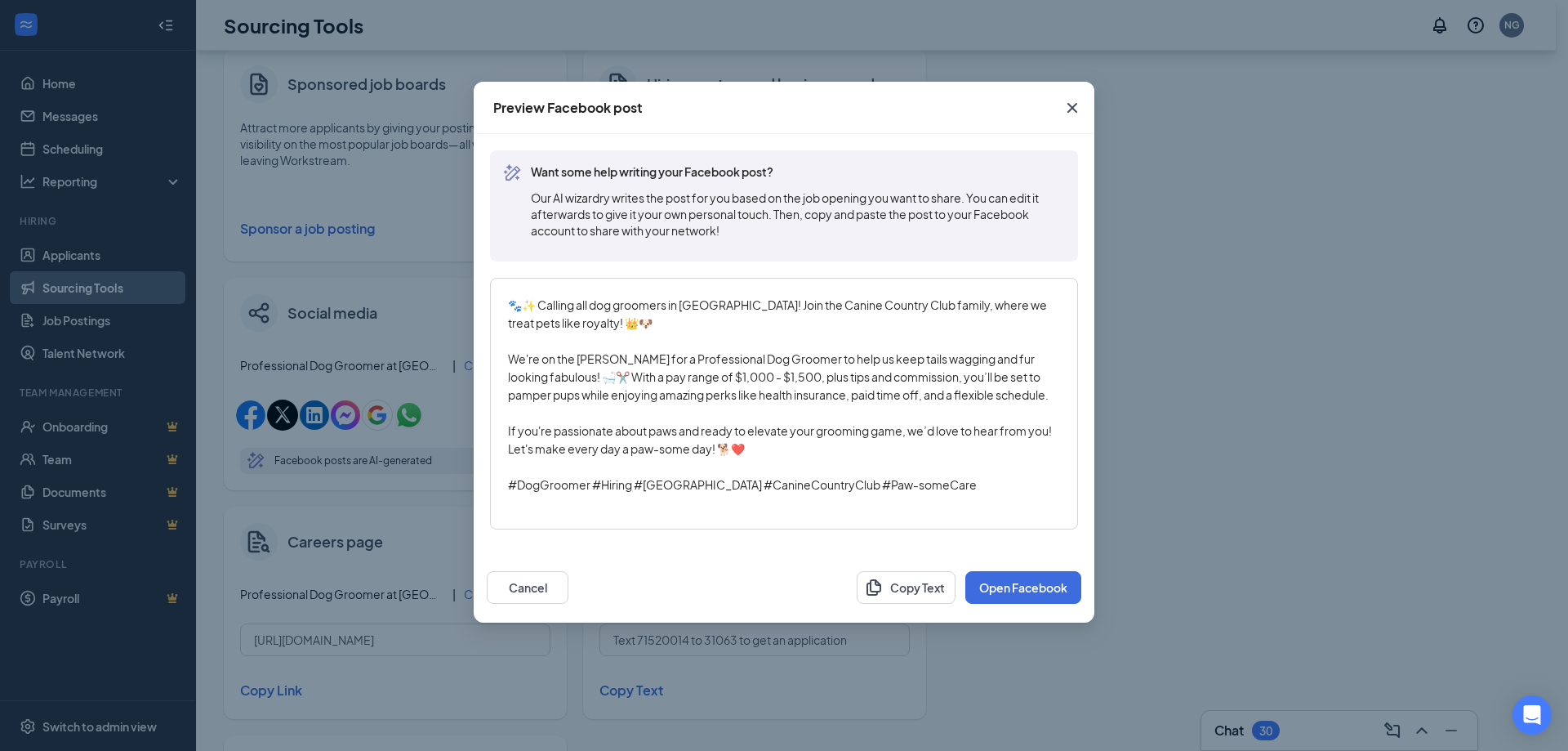
click at [1074, 102] on icon "Cross" at bounding box center [1073, 108] width 20 height 20
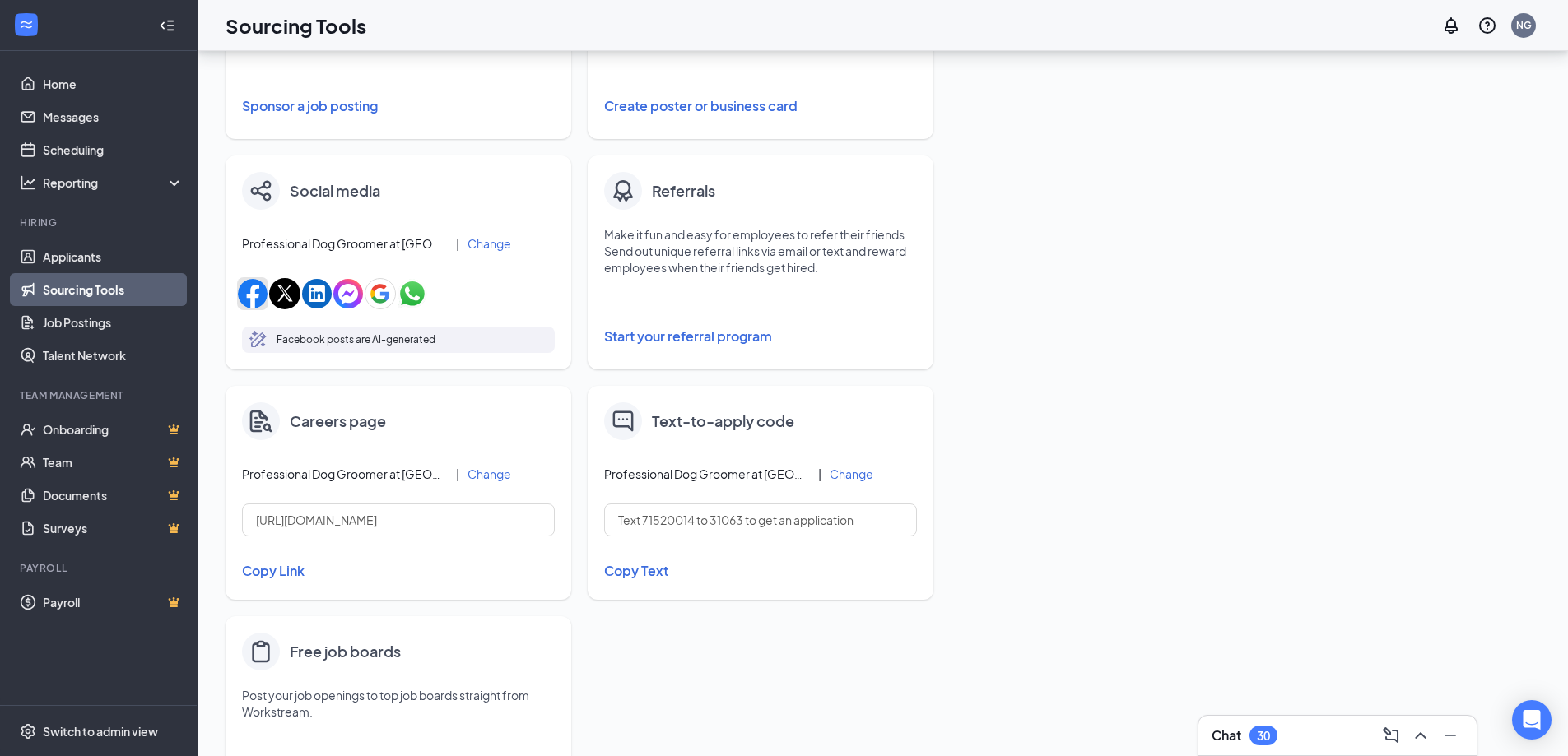
scroll to position [459, 0]
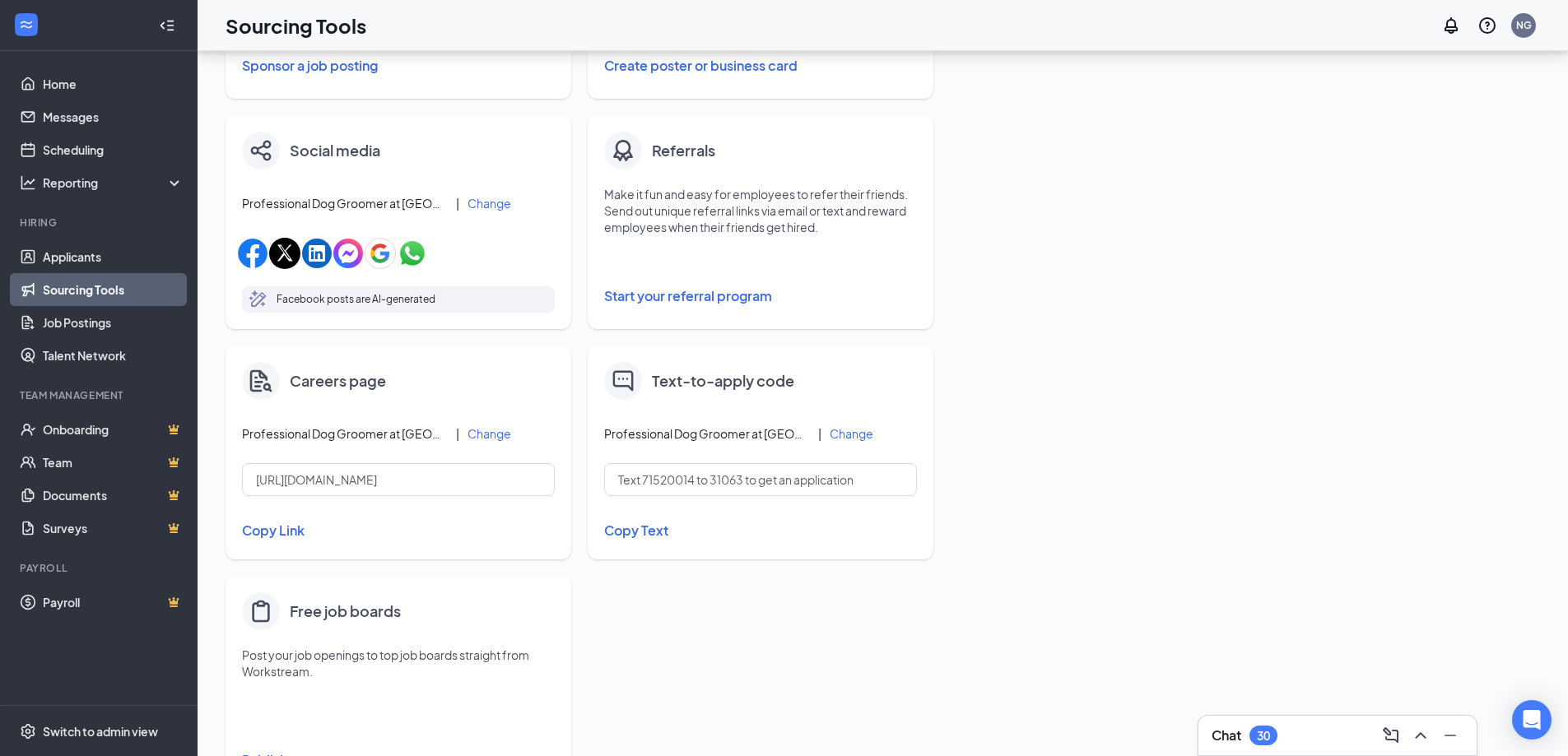
click at [270, 526] on button "Copy Link" at bounding box center [398, 530] width 313 height 28
click at [247, 253] on img "button" at bounding box center [252, 253] width 29 height 29
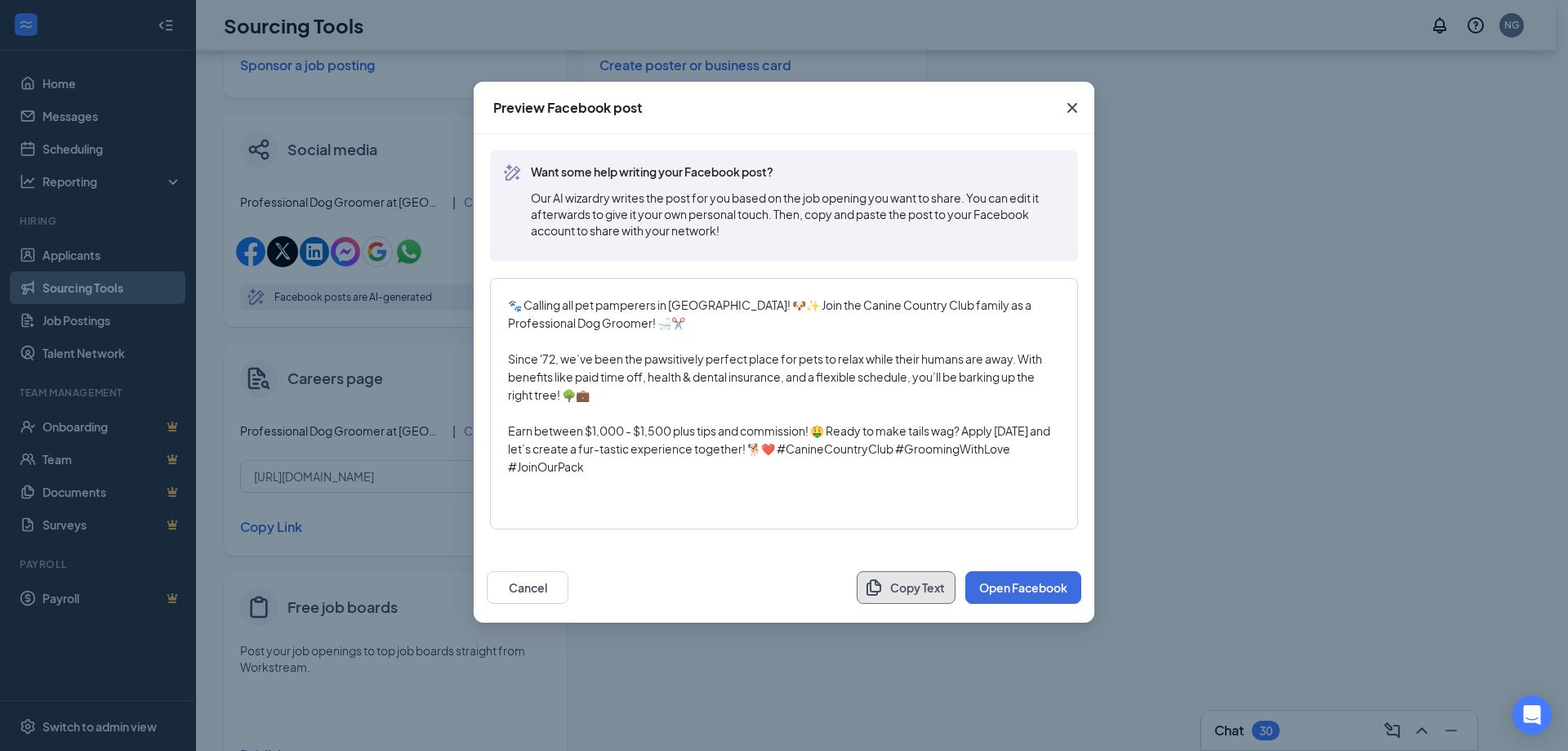
click at [925, 587] on button "Copy Text" at bounding box center [906, 587] width 99 height 32
click at [543, 589] on button "Cancel" at bounding box center [528, 587] width 82 height 32
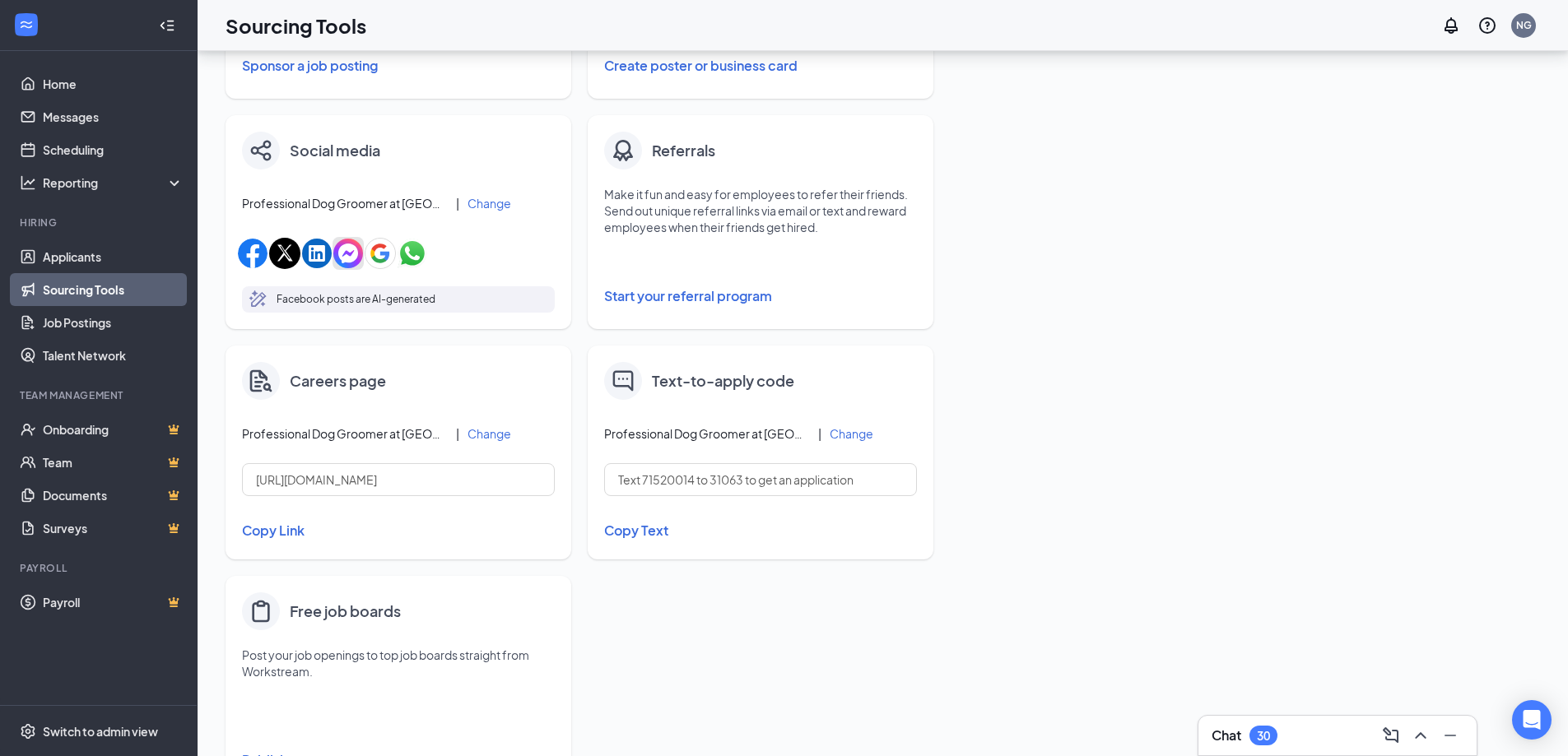
click at [340, 261] on img "button" at bounding box center [347, 253] width 29 height 29
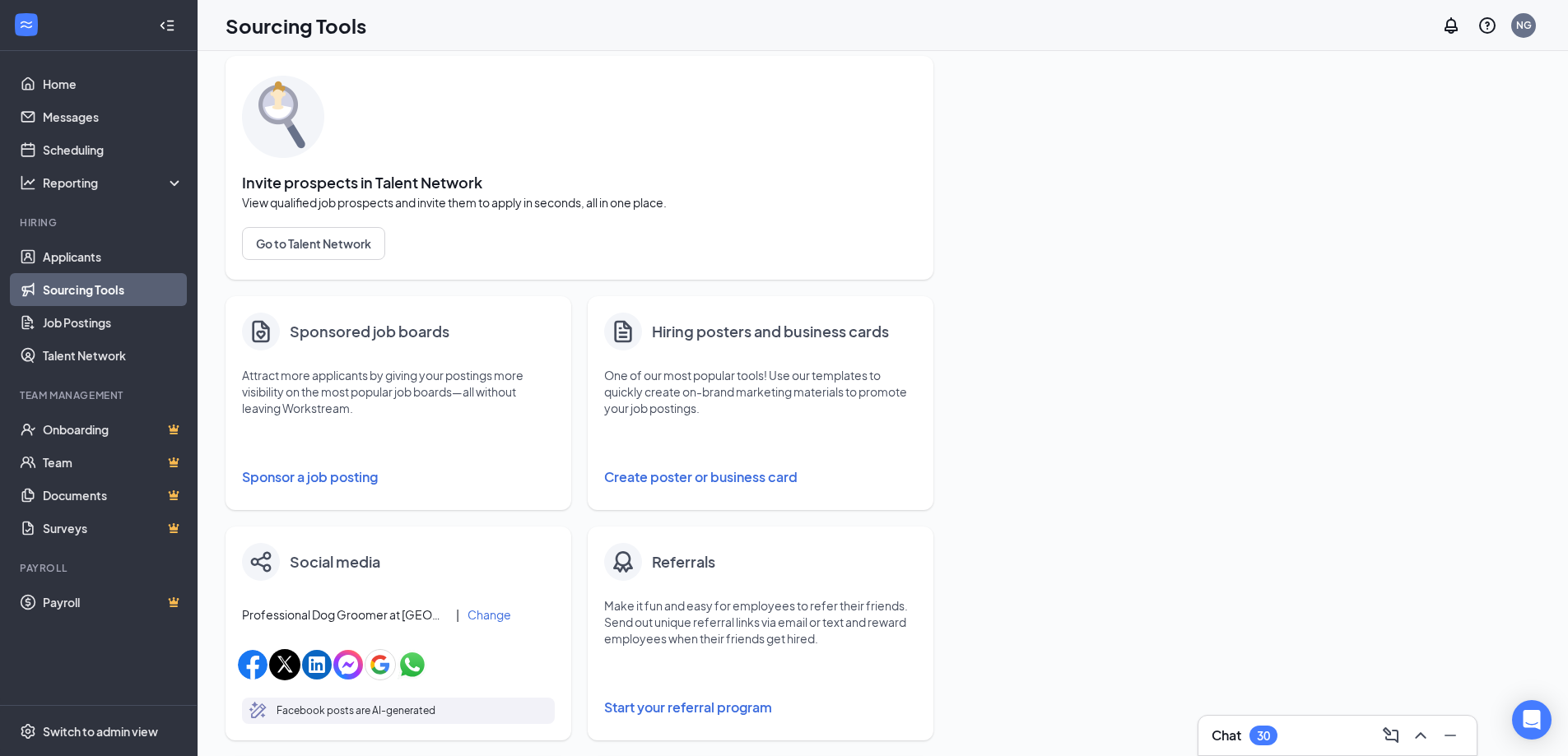
scroll to position [0, 0]
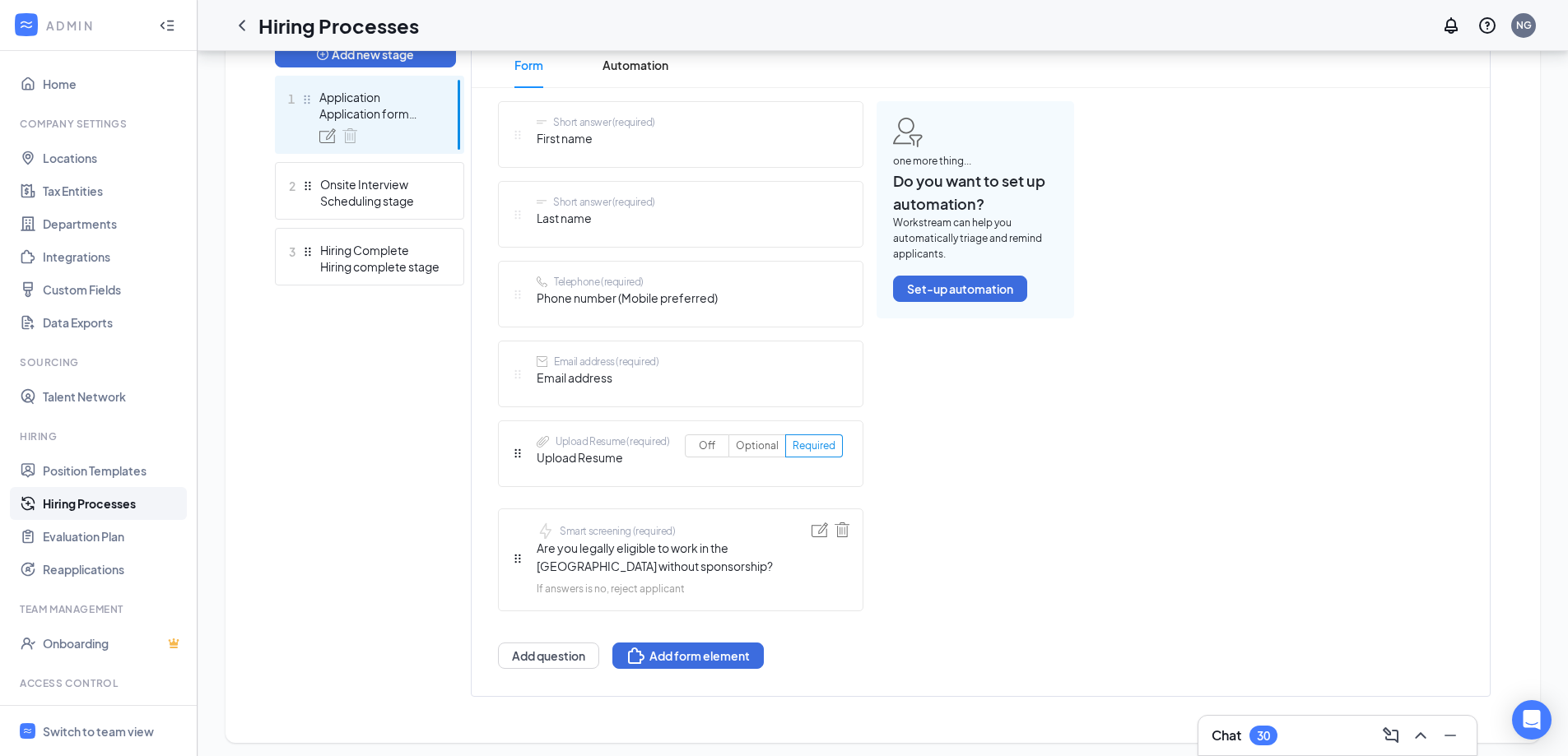
scroll to position [454, 0]
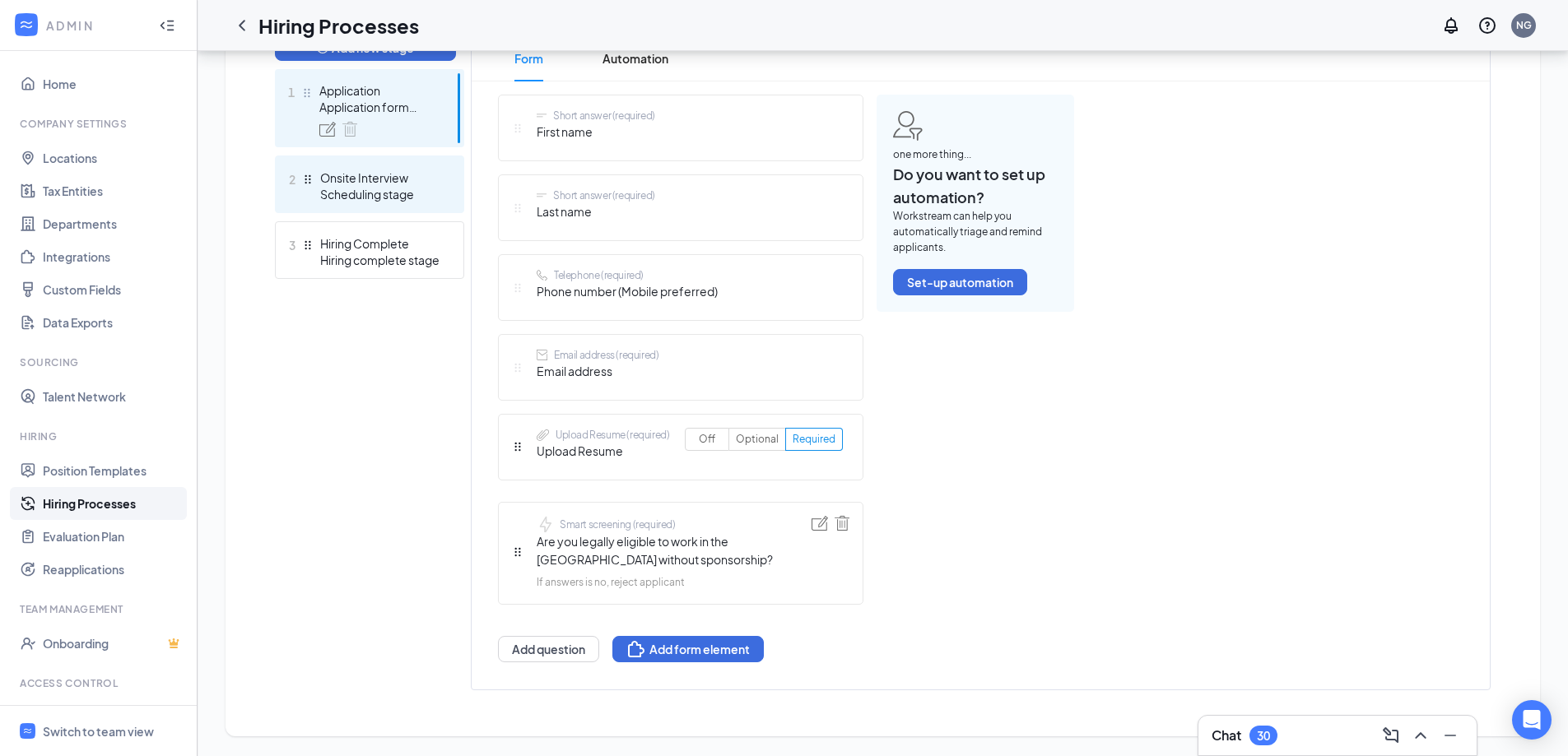
click at [402, 195] on div "Scheduling stage" at bounding box center [380, 194] width 120 height 17
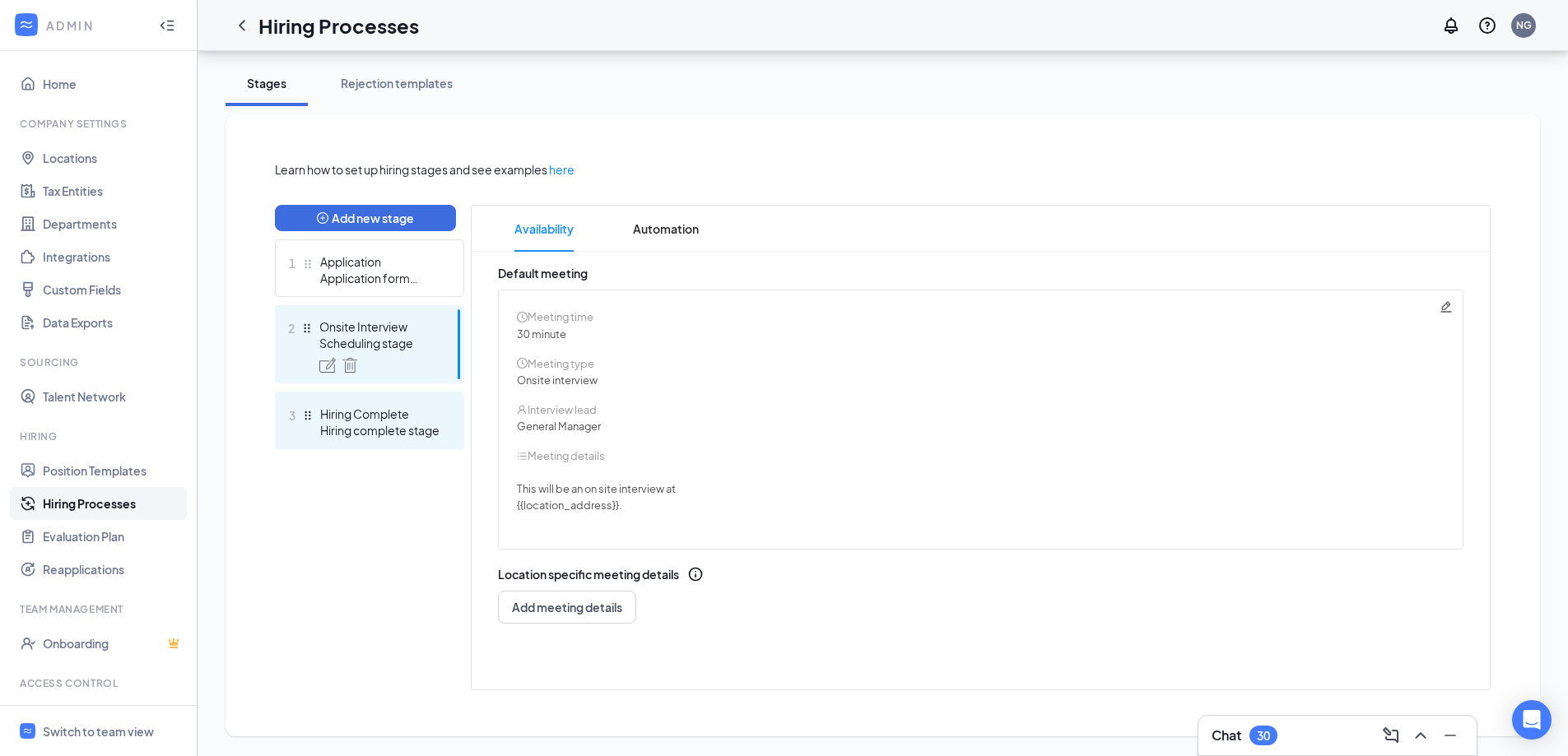
click at [365, 426] on div "Hiring complete stage" at bounding box center [380, 430] width 120 height 17
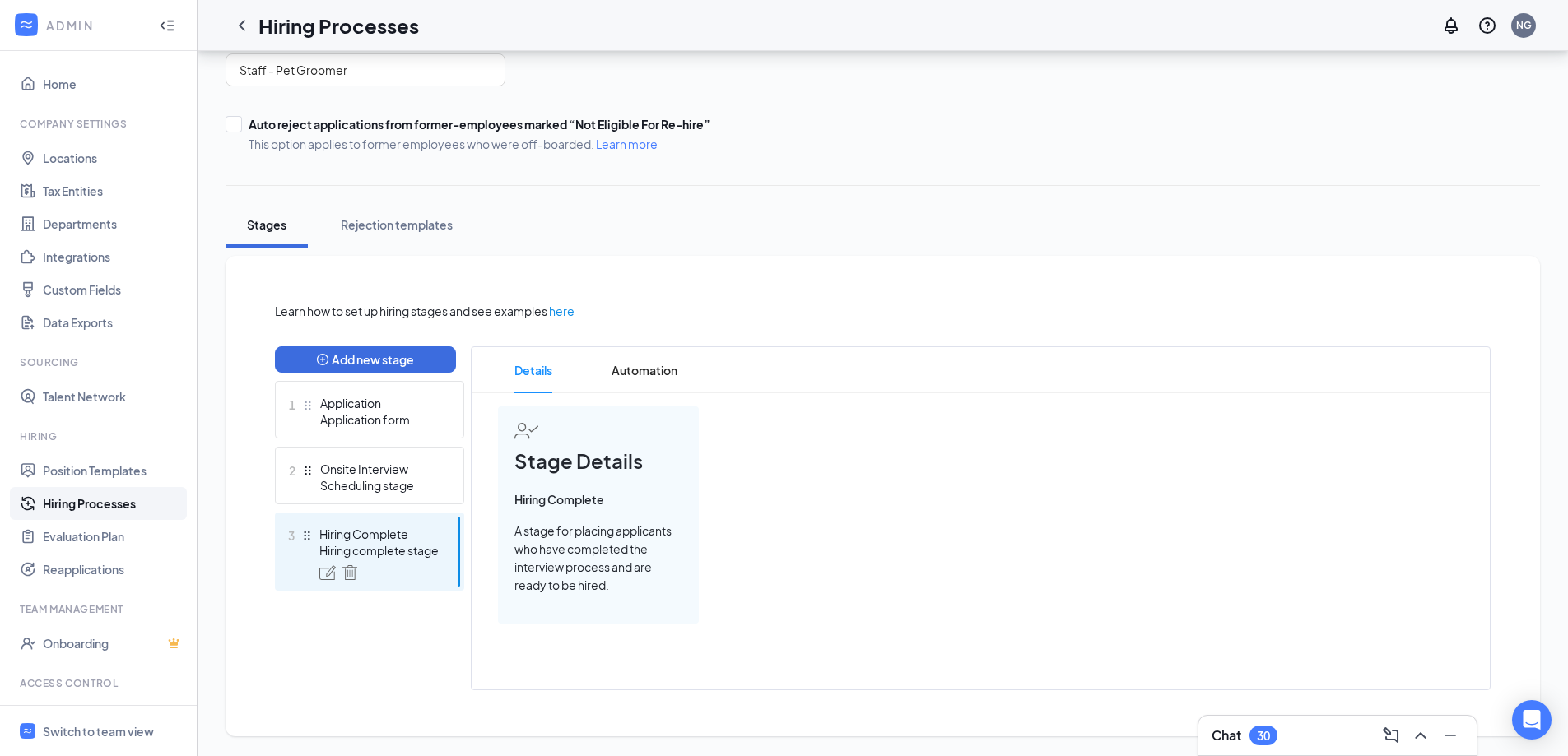
scroll to position [142, 0]
click at [389, 484] on div "Scheduling stage" at bounding box center [380, 485] width 120 height 17
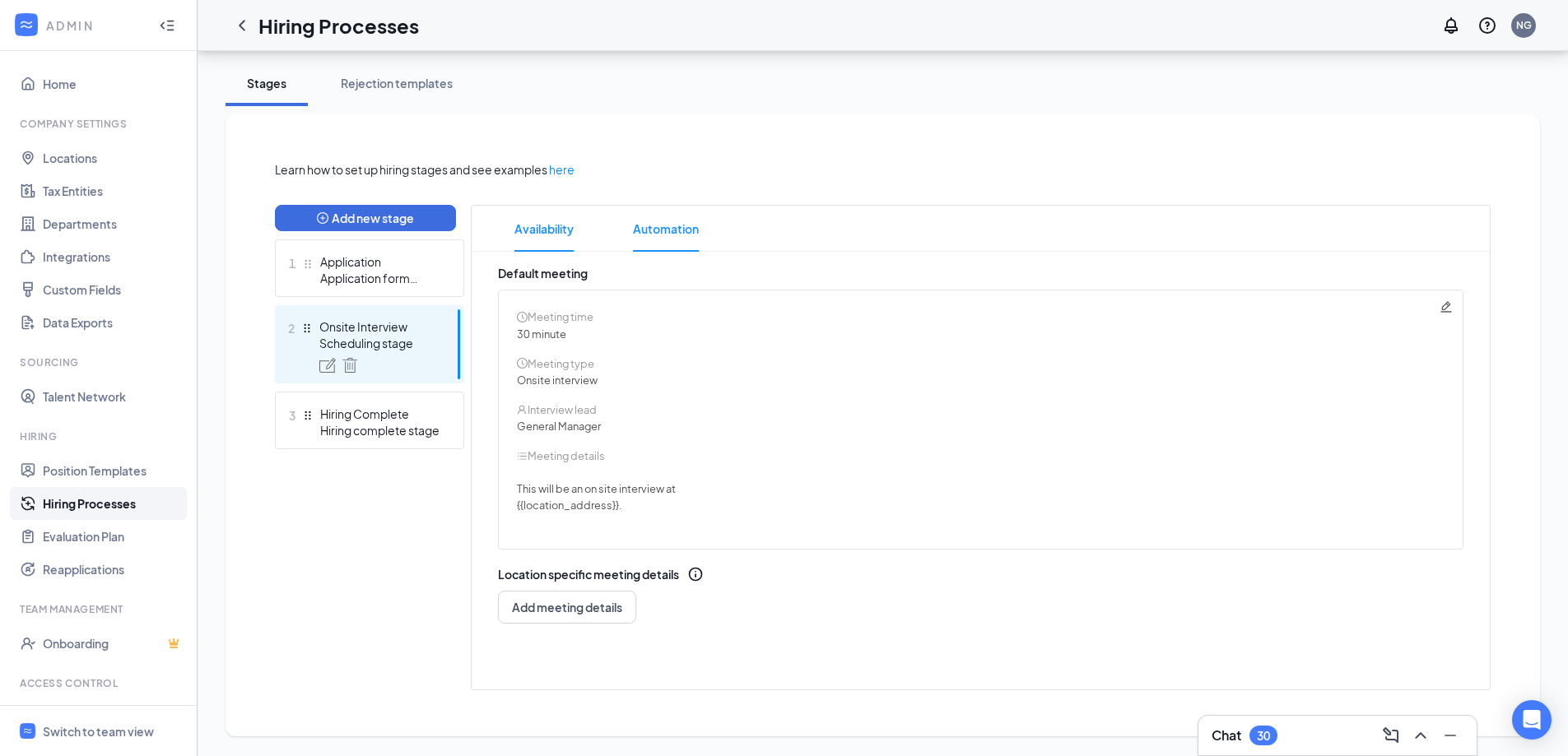
click at [699, 230] on li "Automation" at bounding box center [666, 228] width 99 height 46
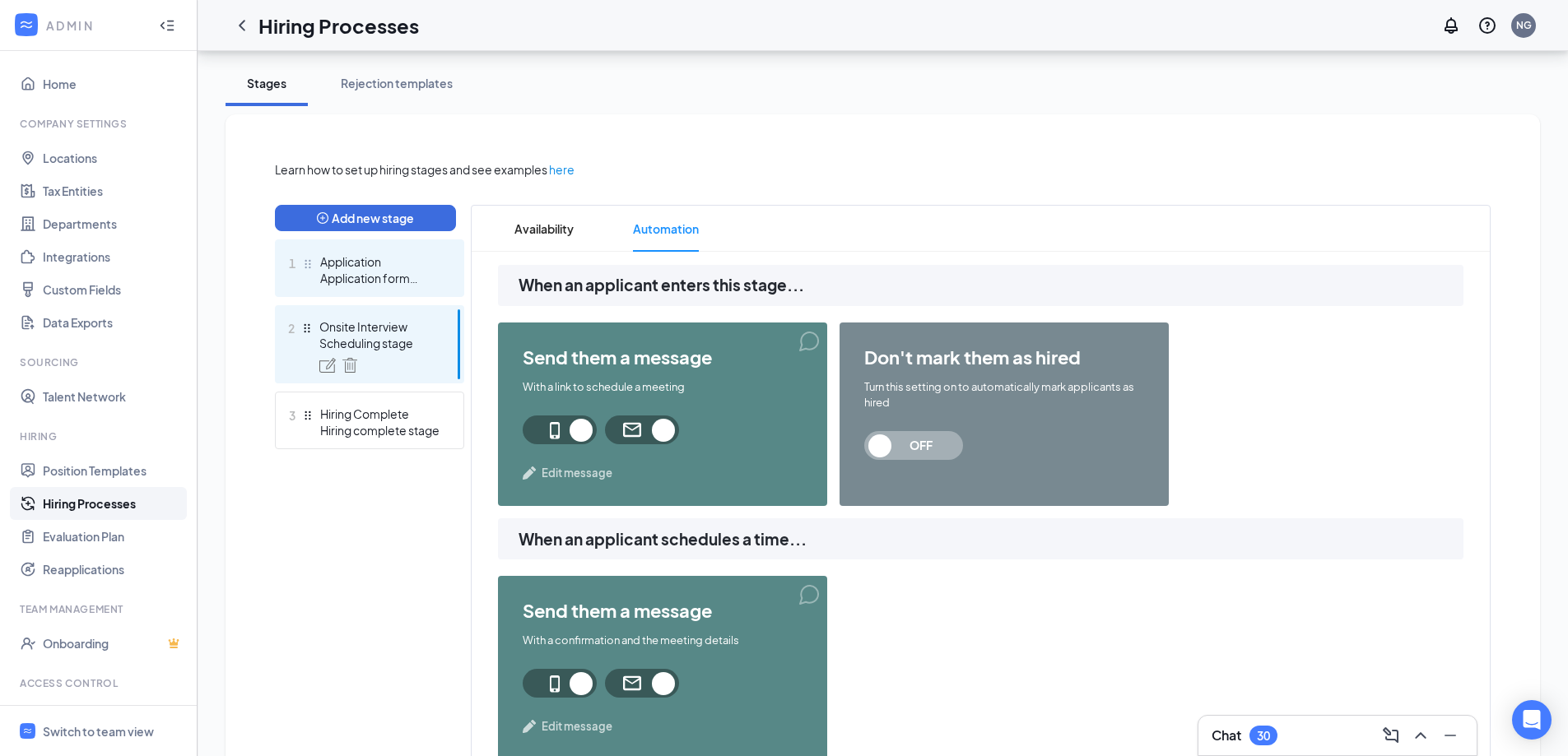
click at [355, 273] on div "Application form stage" at bounding box center [380, 278] width 120 height 17
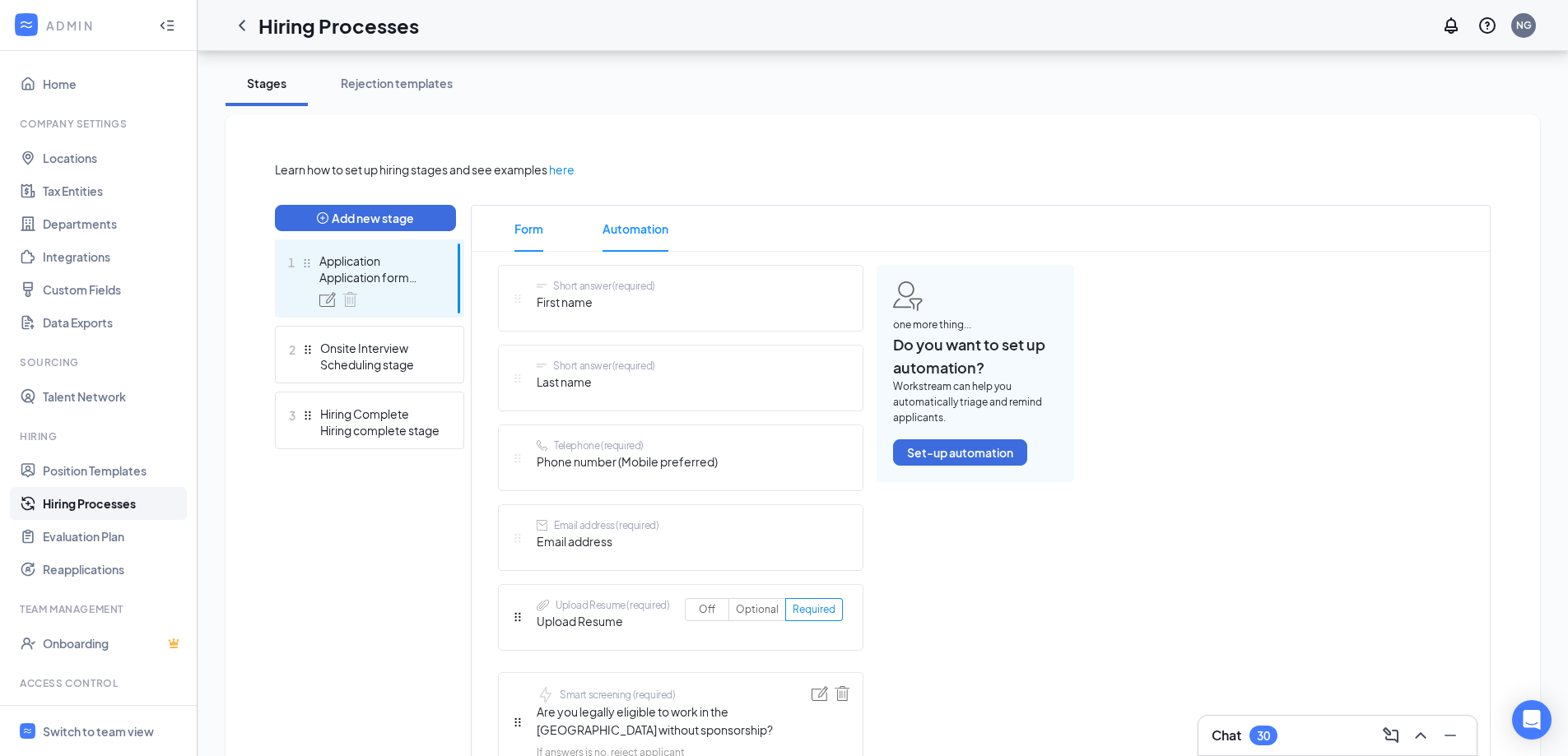
click at [648, 230] on span "Automation" at bounding box center [635, 228] width 66 height 46
